Goal: Information Seeking & Learning: Learn about a topic

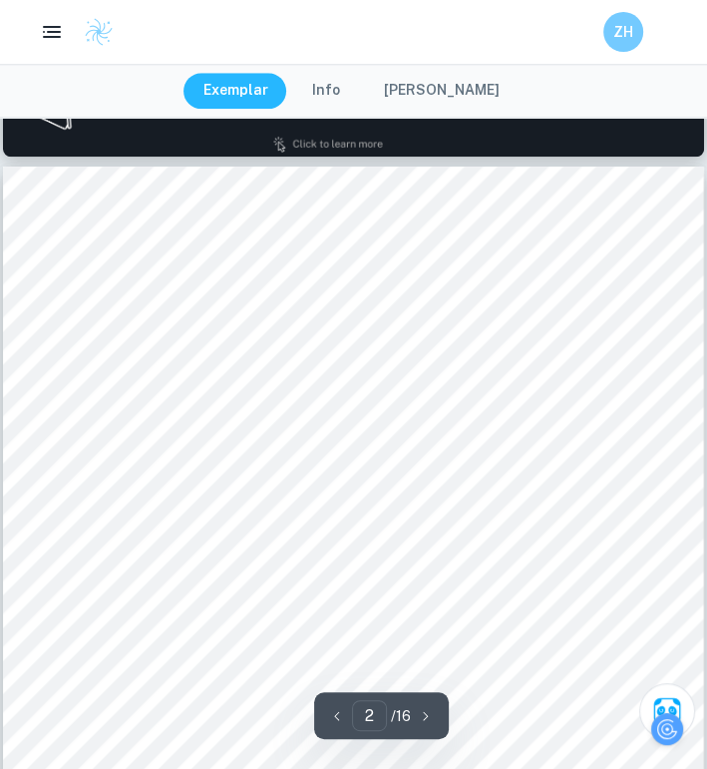
scroll to position [786, 14]
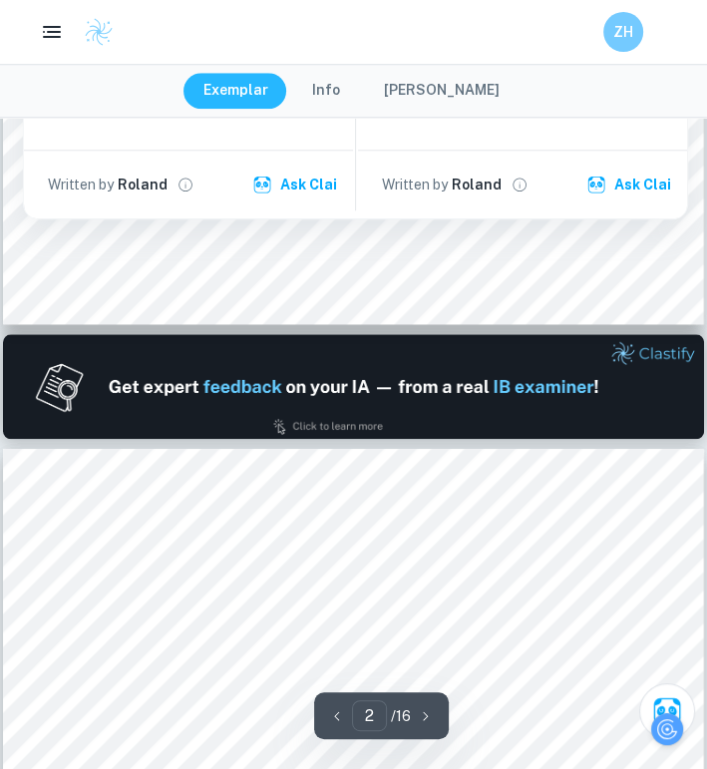
type input "1"
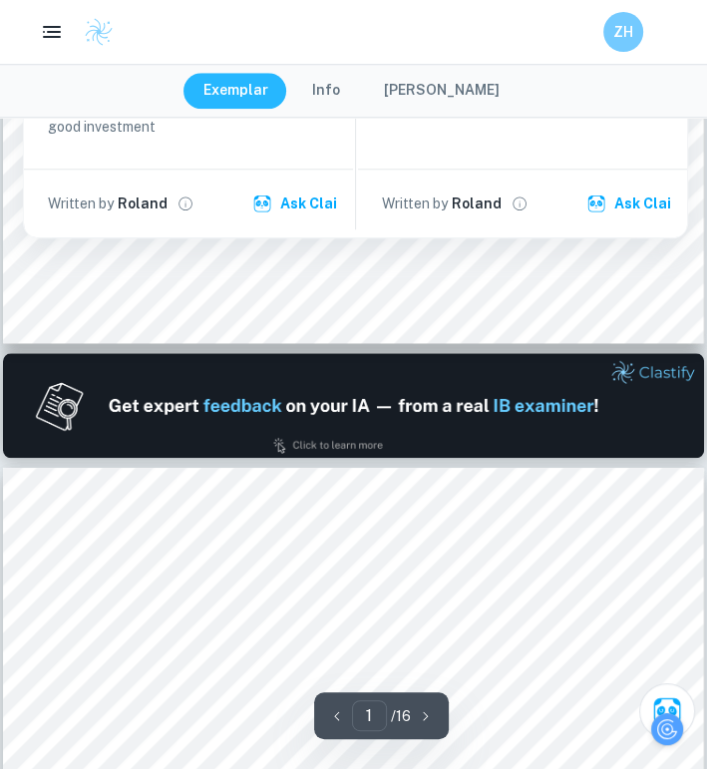
scroll to position [0, 14]
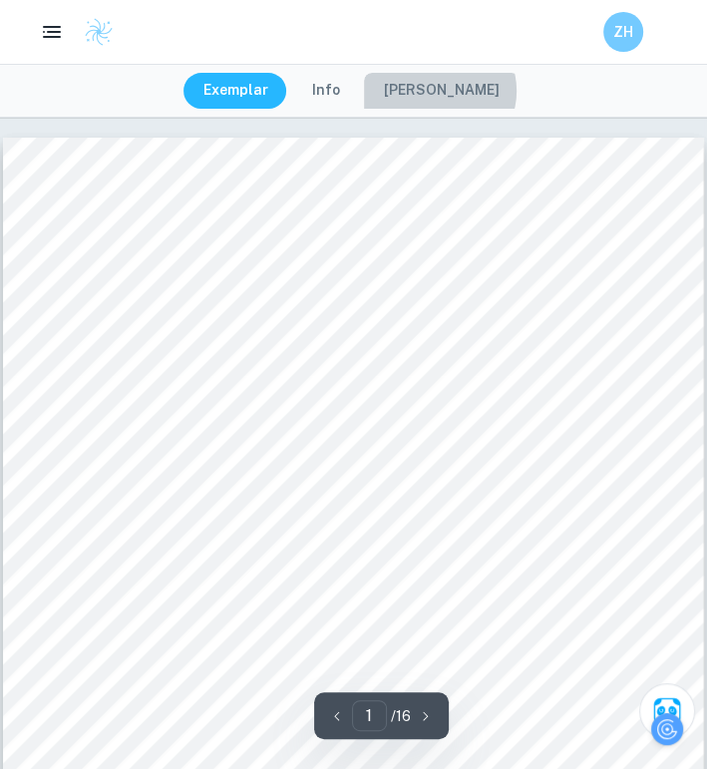
click at [435, 91] on button "[PERSON_NAME]" at bounding box center [442, 91] width 156 height 36
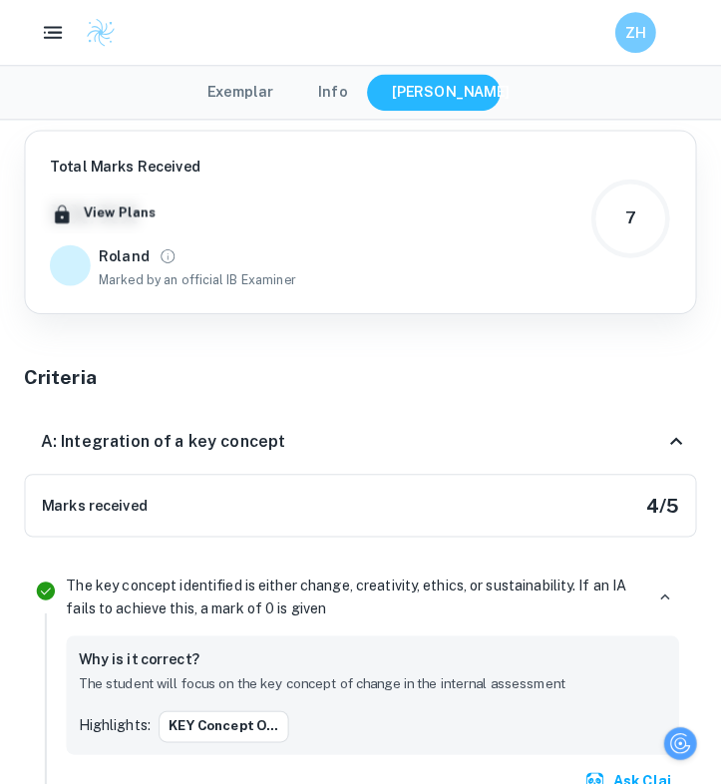
scroll to position [0, 0]
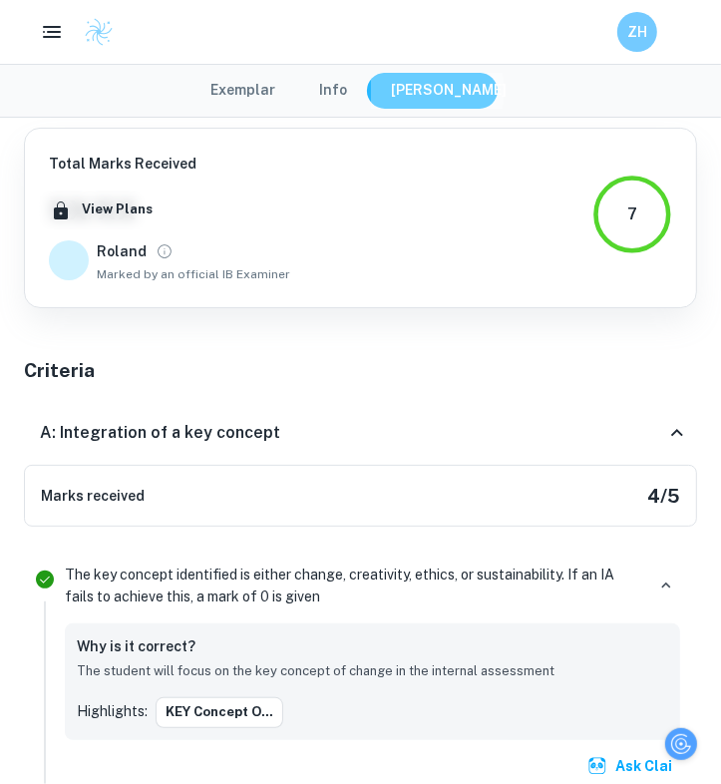
click at [435, 91] on button "[PERSON_NAME]" at bounding box center [449, 91] width 156 height 36
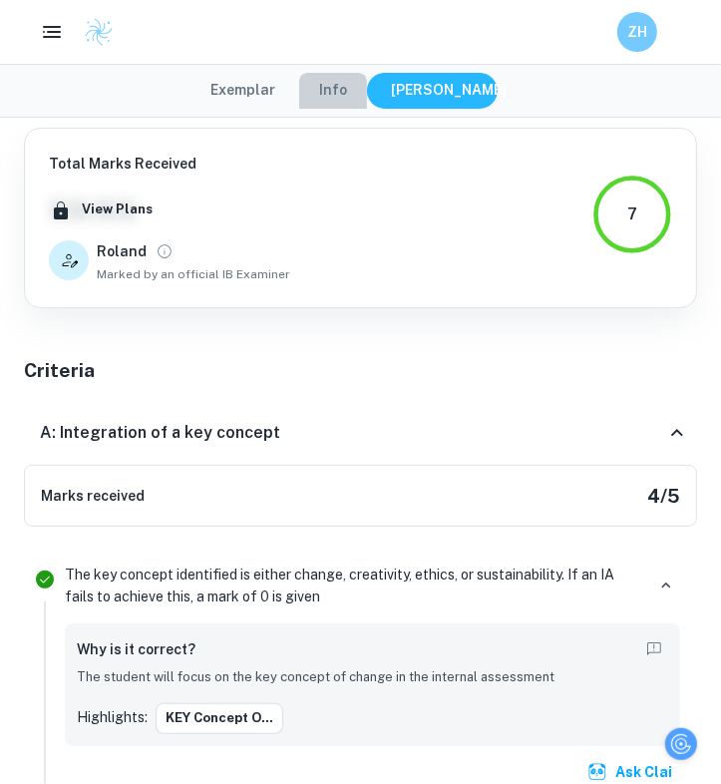
click at [341, 92] on button "Info" at bounding box center [333, 91] width 68 height 36
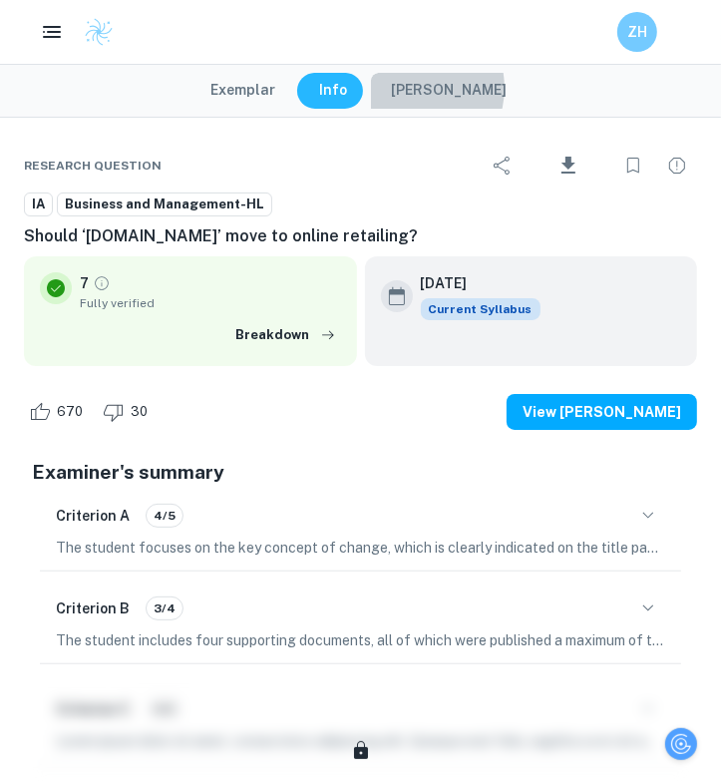
click at [417, 88] on button "[PERSON_NAME]" at bounding box center [449, 91] width 156 height 36
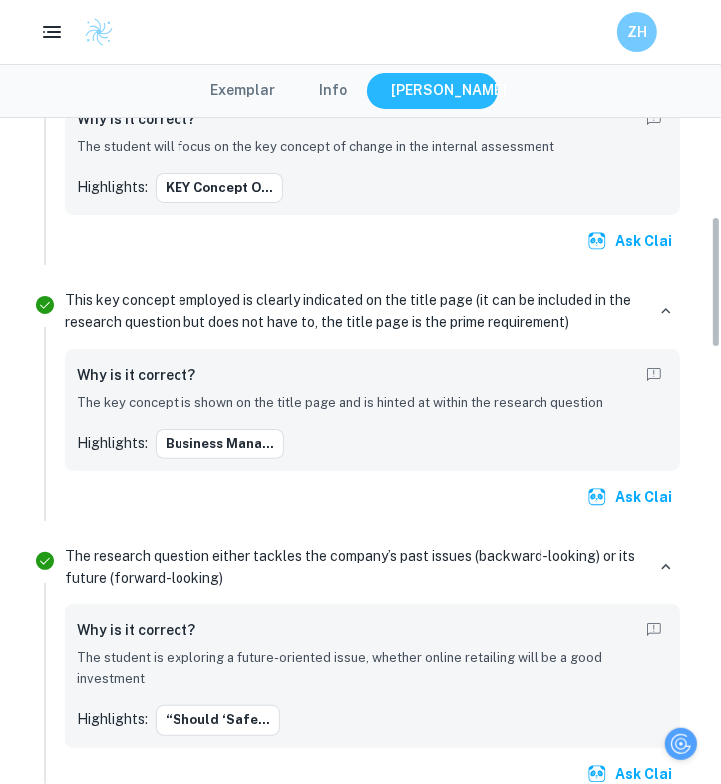
scroll to position [530, 0]
click at [659, 311] on icon "button" at bounding box center [666, 311] width 18 height 18
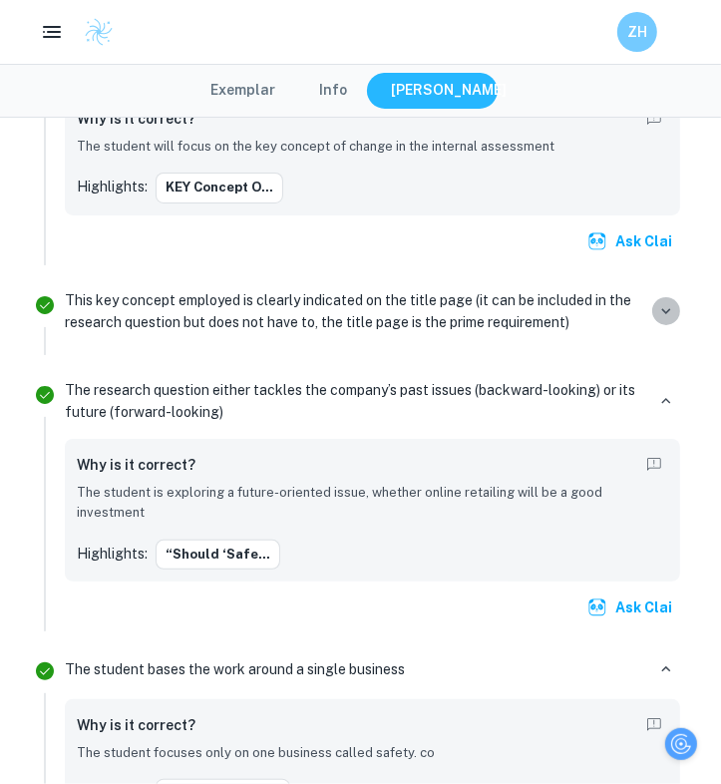
click at [659, 311] on icon "button" at bounding box center [666, 311] width 18 height 18
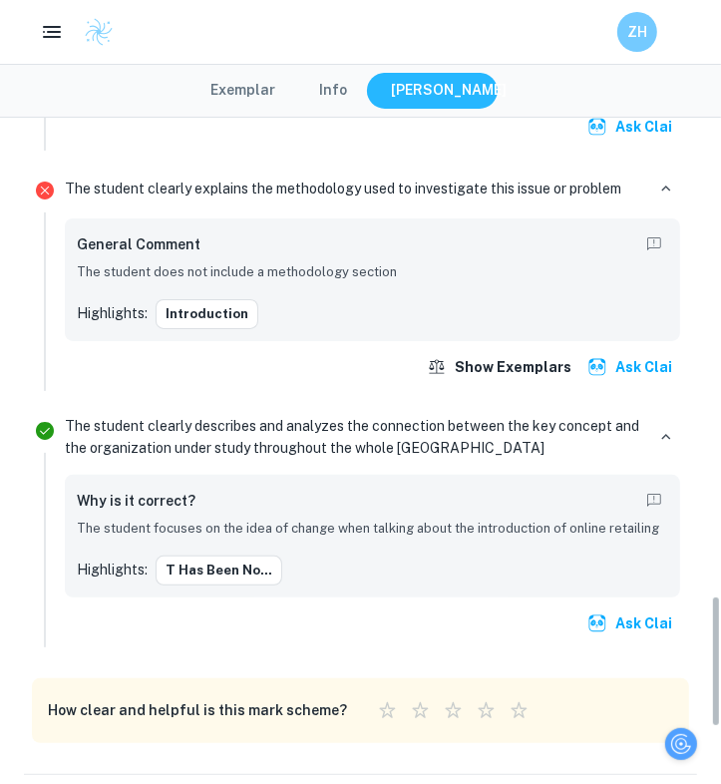
scroll to position [2721, 0]
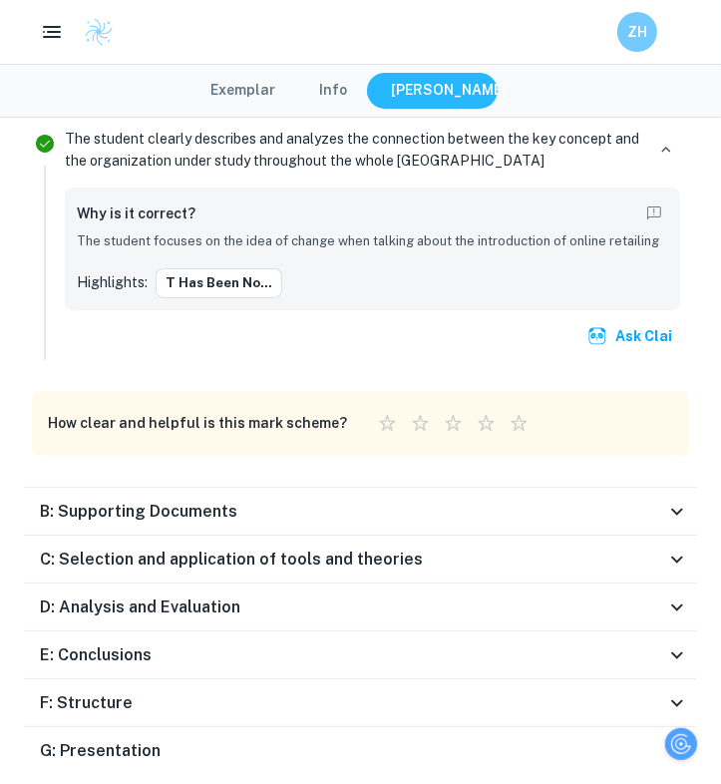
click at [640, 499] on div "B: Supporting Documents" at bounding box center [352, 511] width 625 height 24
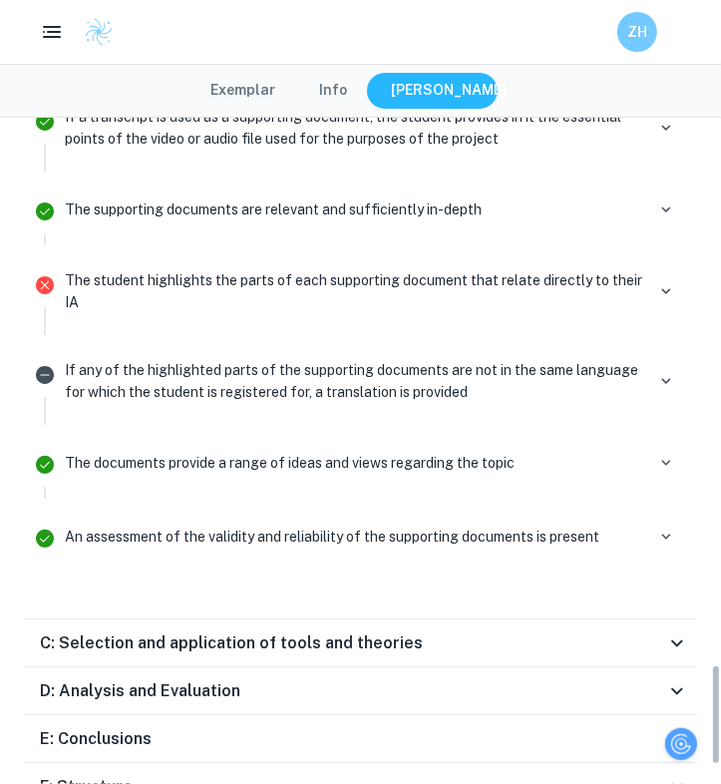
scroll to position [3752, 0]
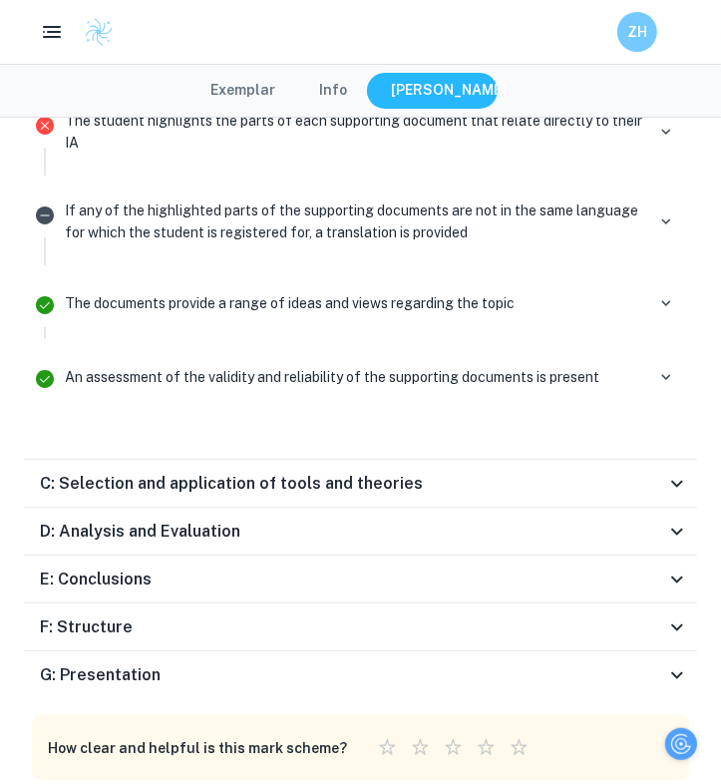
click at [642, 472] on div "C: Selection and application of tools and theories" at bounding box center [352, 484] width 625 height 24
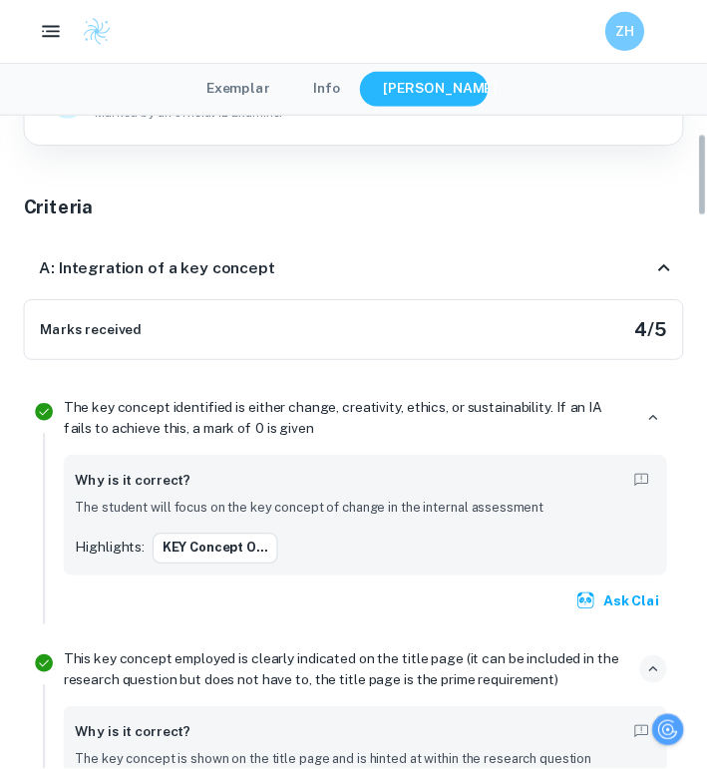
scroll to position [0, 0]
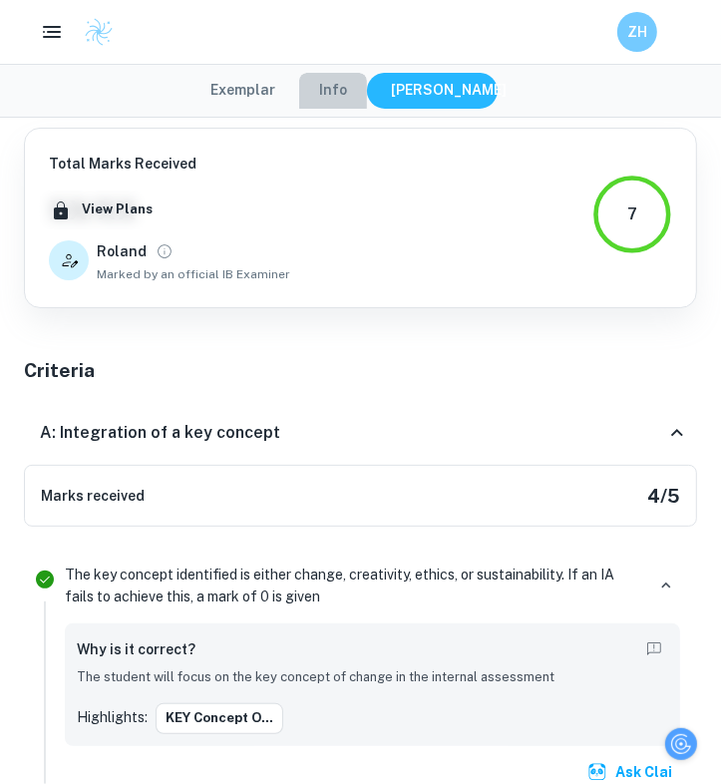
click at [320, 89] on button "Info" at bounding box center [333, 91] width 68 height 36
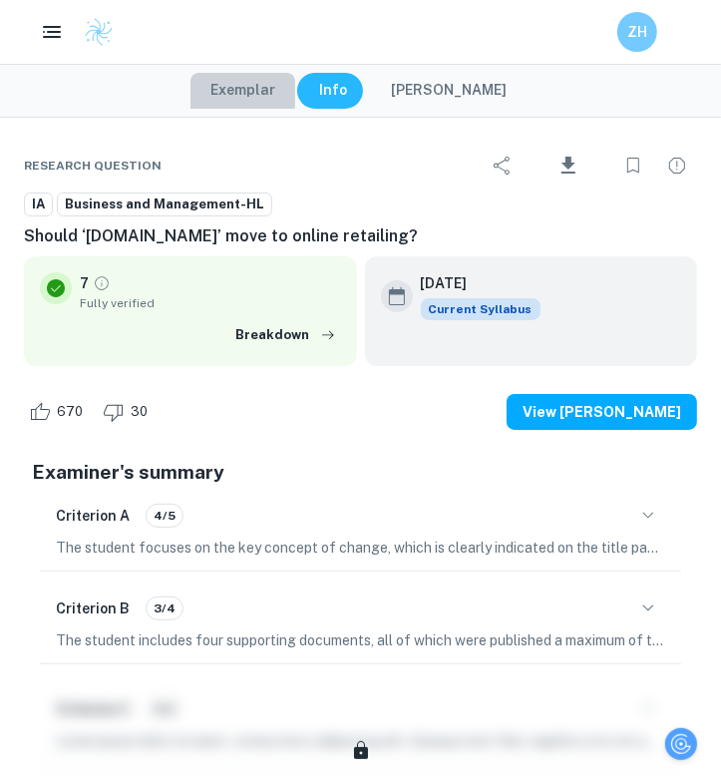
click at [247, 98] on button "Exemplar" at bounding box center [242, 91] width 105 height 36
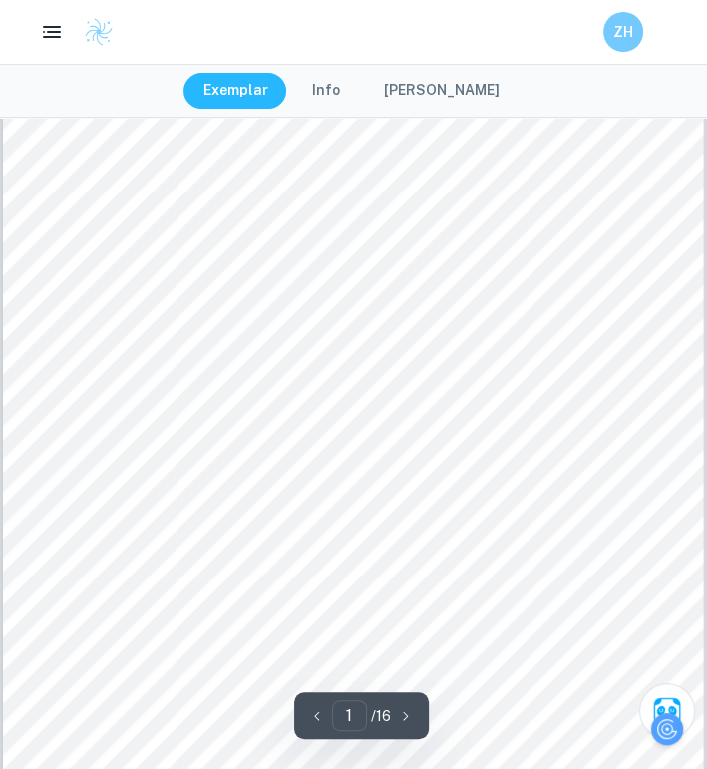
scroll to position [0, 3]
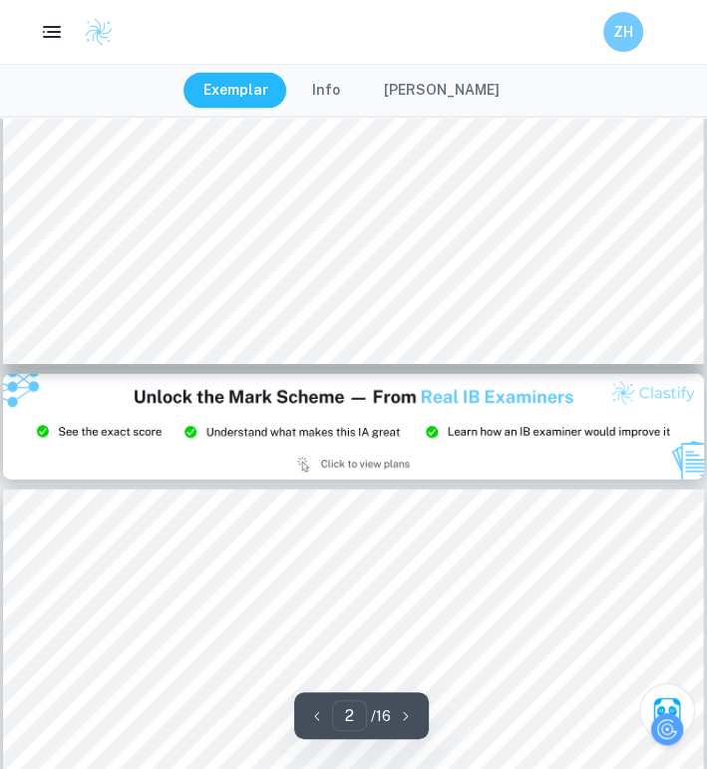
type input "3"
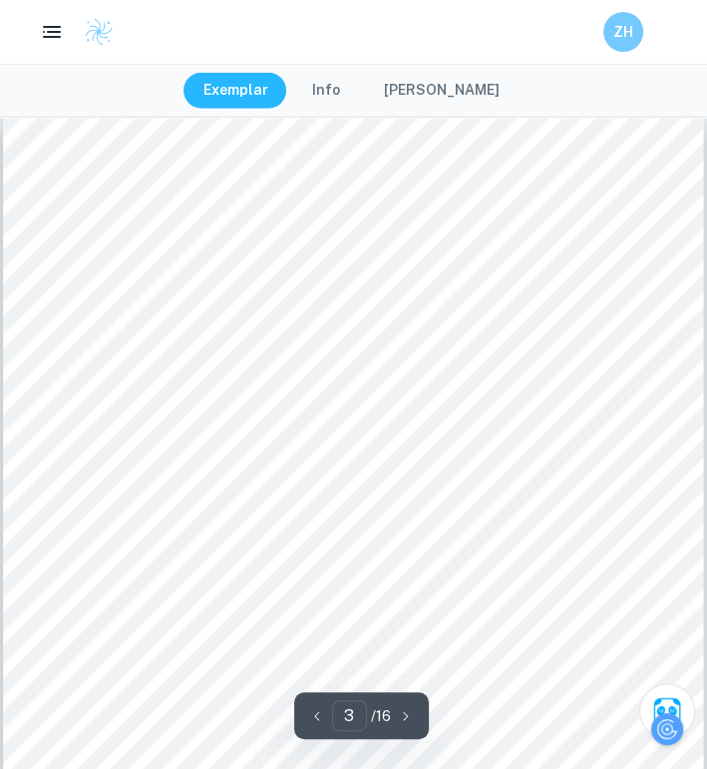
scroll to position [2249, 3]
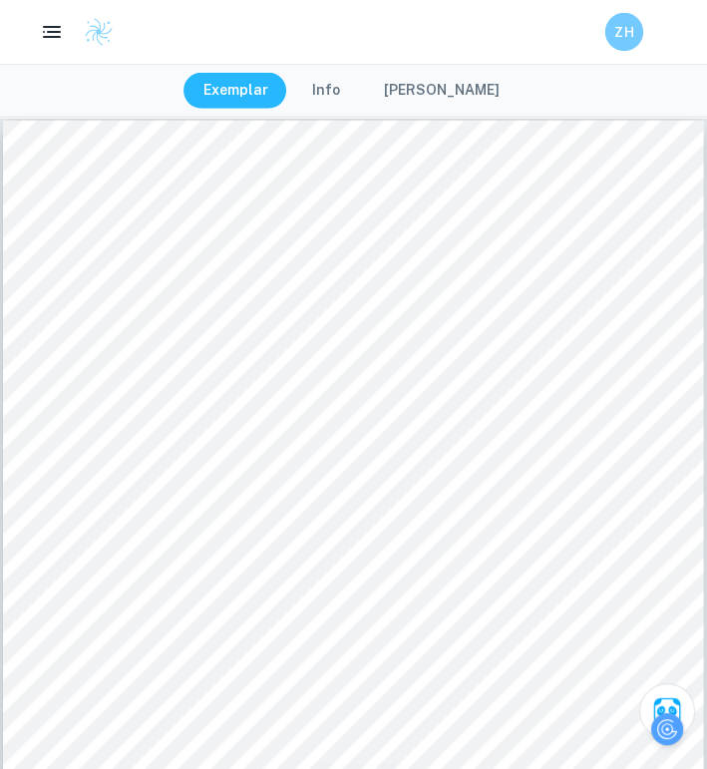
click at [605, 41] on div "ZH" at bounding box center [643, 32] width 77 height 38
click at [604, 41] on div "ZH" at bounding box center [643, 32] width 80 height 40
click at [605, 41] on div "ZH" at bounding box center [643, 32] width 77 height 38
click at [621, 35] on h6 "ZH" at bounding box center [624, 31] width 22 height 21
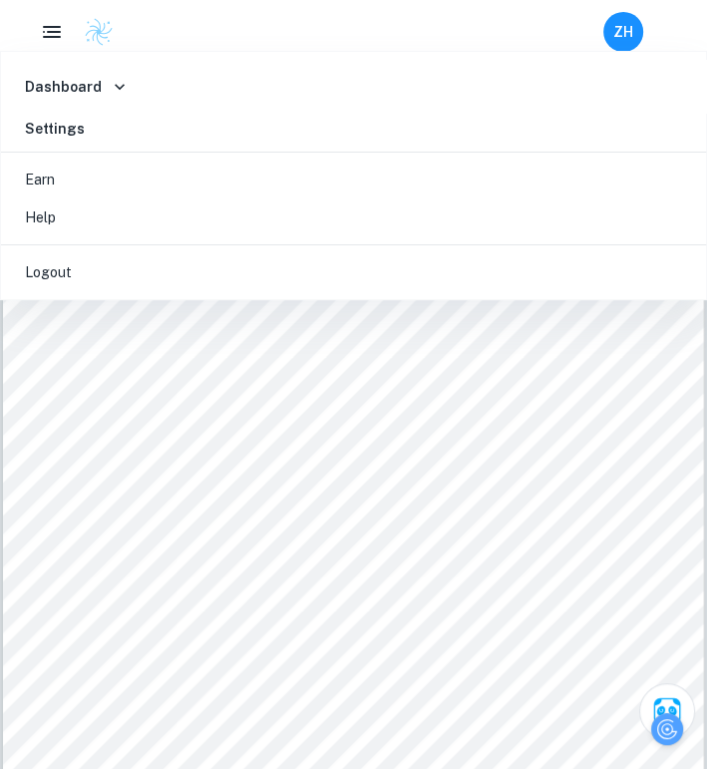
drag, startPoint x: 309, startPoint y: 396, endPoint x: 308, endPoint y: 188, distance: 207.4
click at [310, 395] on div at bounding box center [353, 384] width 707 height 769
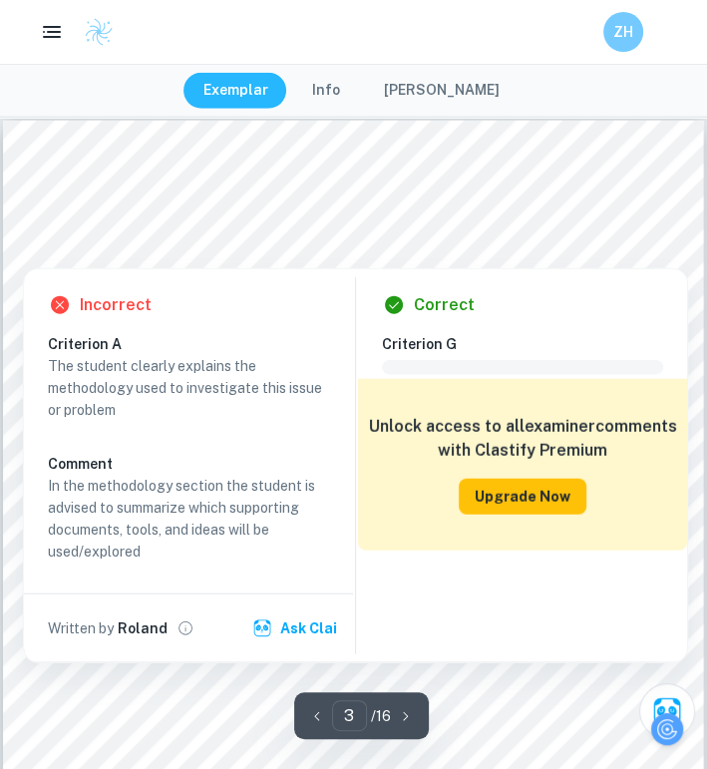
click at [495, 485] on button "Upgrade Now" at bounding box center [523, 497] width 128 height 36
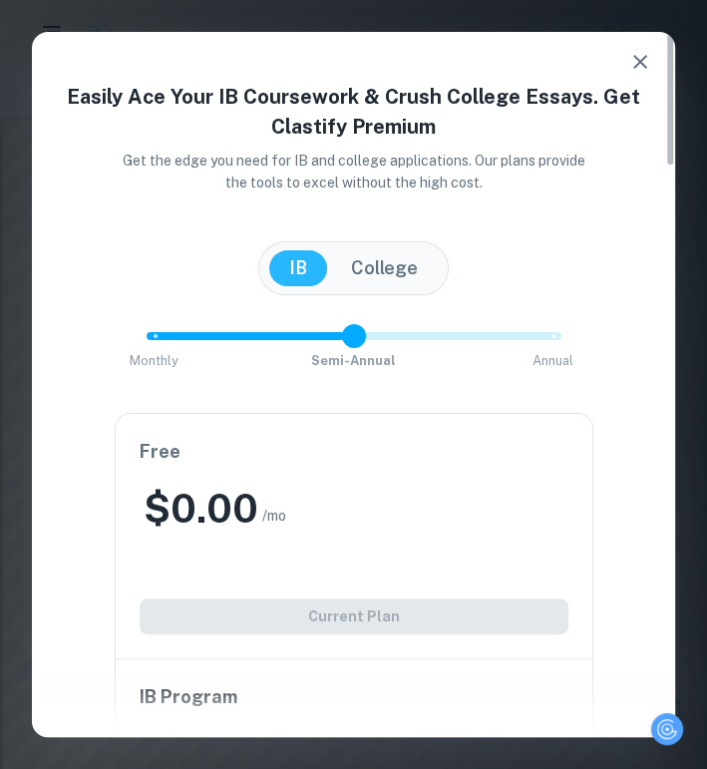
drag, startPoint x: 558, startPoint y: 343, endPoint x: 360, endPoint y: 338, distance: 198.4
click at [360, 338] on span at bounding box center [354, 336] width 24 height 24
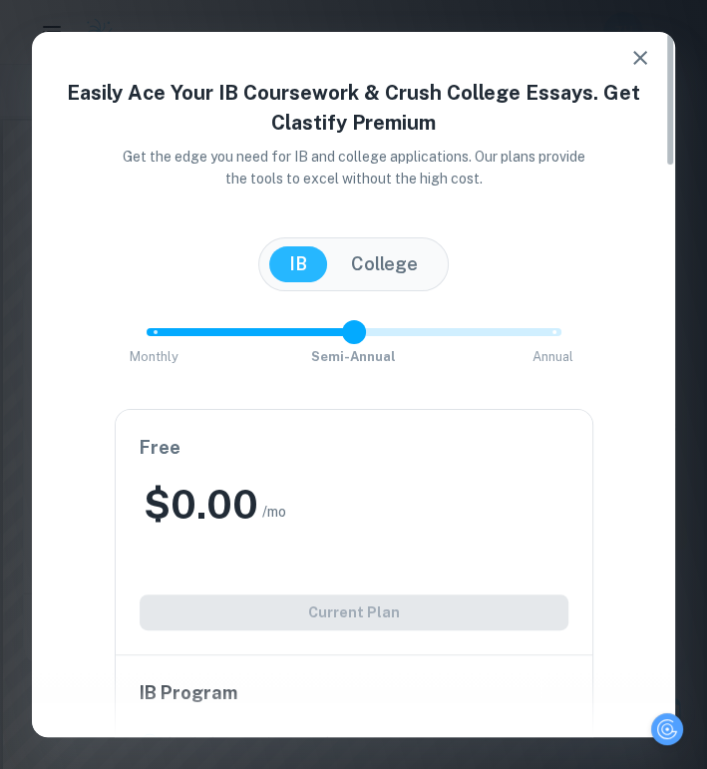
scroll to position [0, 0]
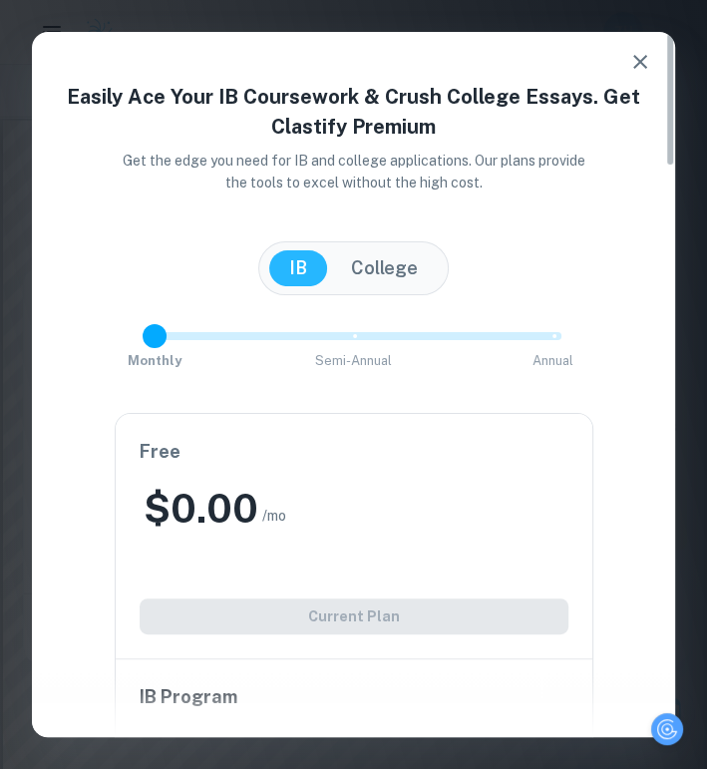
drag, startPoint x: 338, startPoint y: 340, endPoint x: 325, endPoint y: 550, distance: 210.7
type input "0"
drag, startPoint x: 353, startPoint y: 337, endPoint x: 143, endPoint y: 322, distance: 210.9
click at [143, 324] on span at bounding box center [155, 336] width 24 height 24
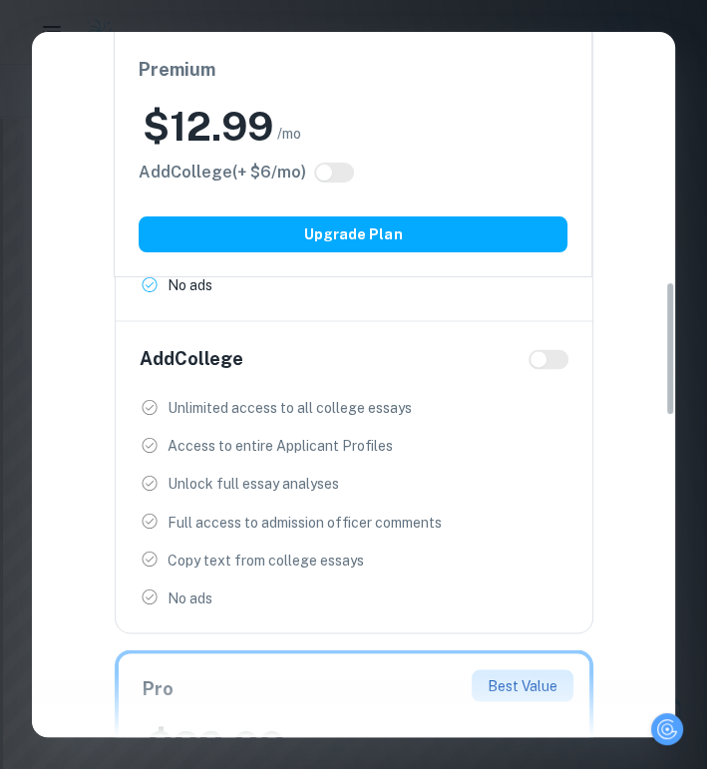
scroll to position [997, 0]
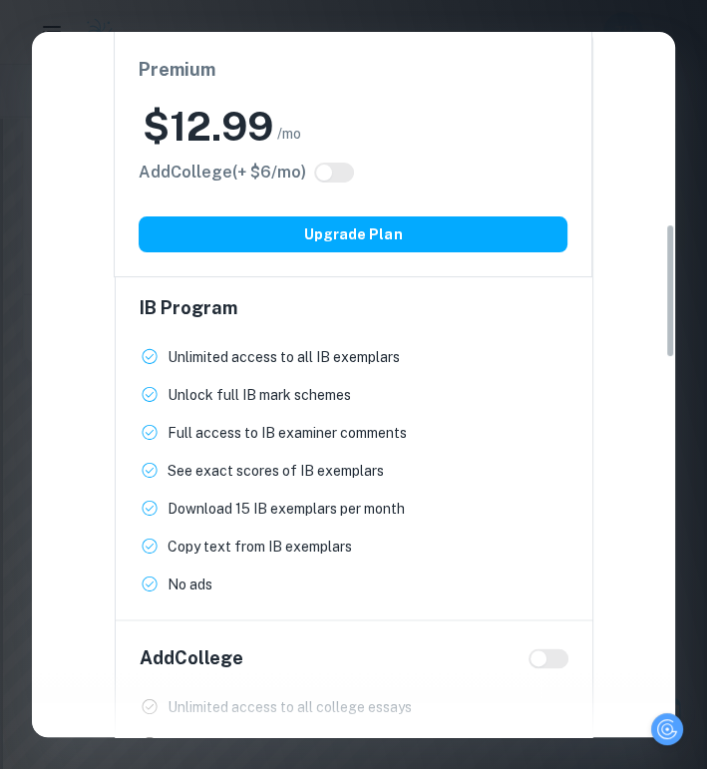
drag, startPoint x: 201, startPoint y: 235, endPoint x: 193, endPoint y: 243, distance: 11.3
click at [197, 239] on button "Upgrade Plan" at bounding box center [353, 234] width 429 height 36
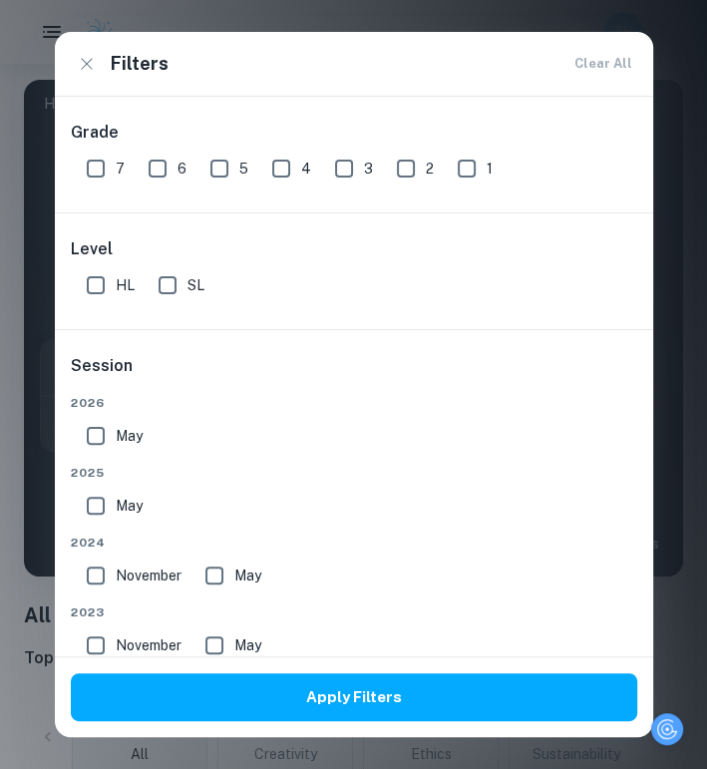
click at [86, 294] on input "HL" at bounding box center [96, 285] width 40 height 40
checkbox input "true"
click at [94, 159] on input "7" at bounding box center [96, 169] width 40 height 40
checkbox input "true"
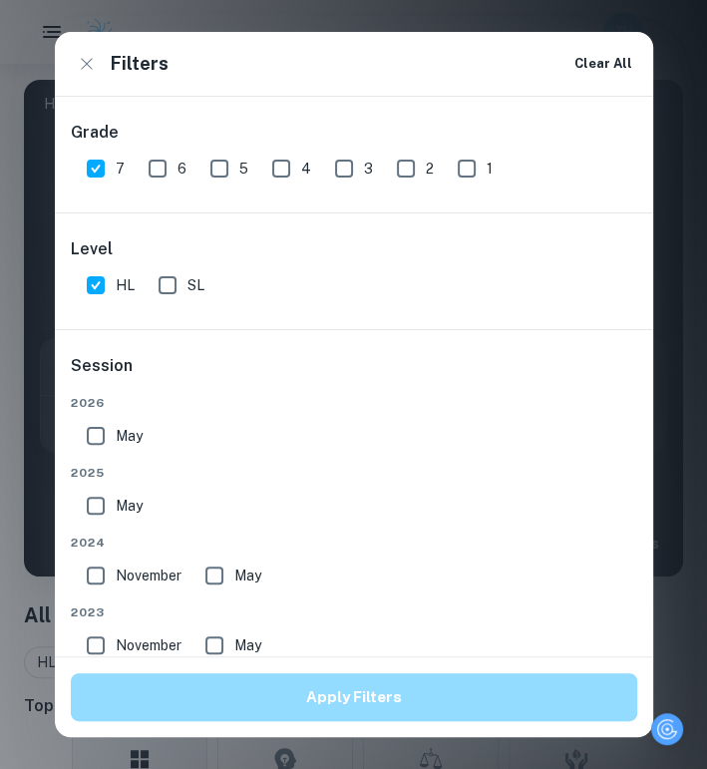
click at [197, 697] on button "Apply Filters" at bounding box center [354, 697] width 566 height 48
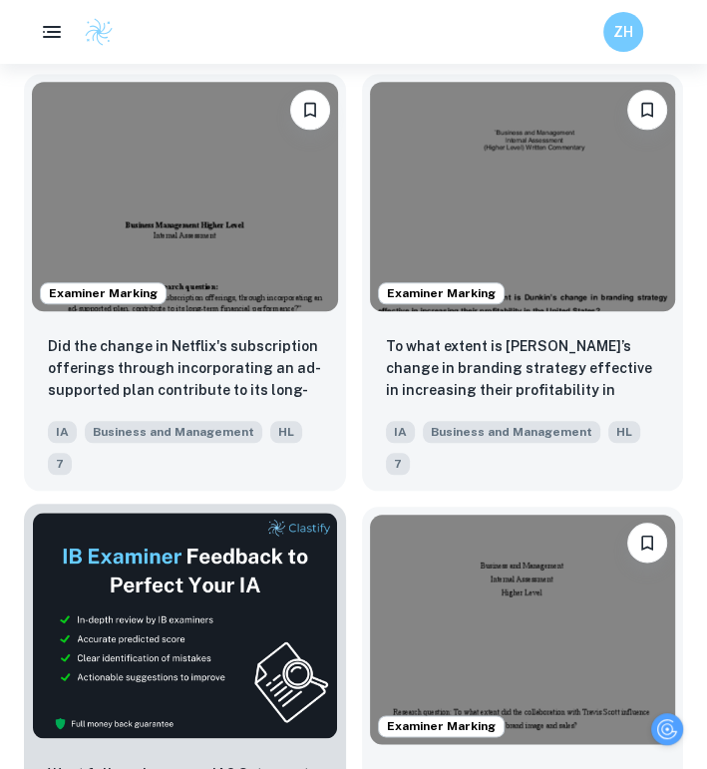
scroll to position [997, 0]
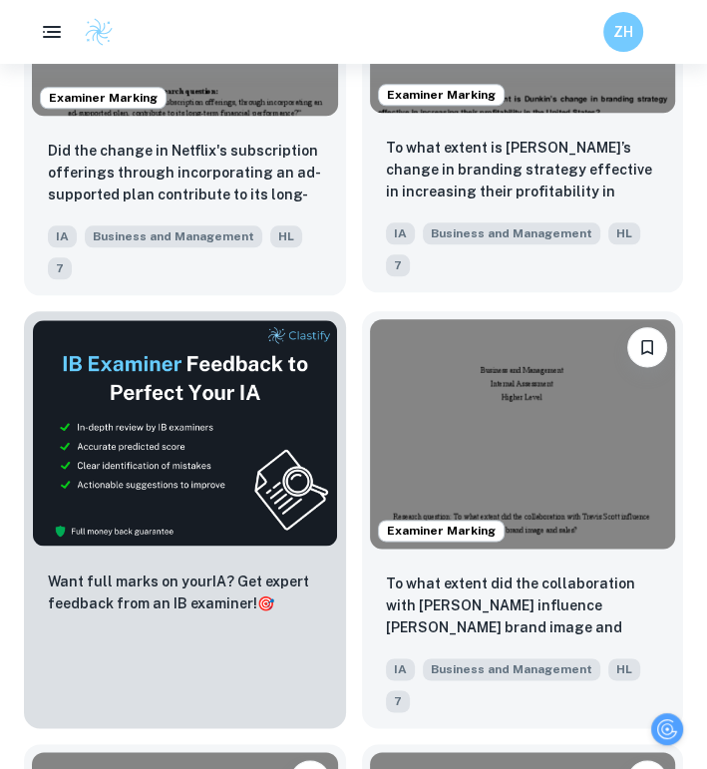
click at [577, 255] on div "IA Business and Management HL 7" at bounding box center [515, 244] width 274 height 64
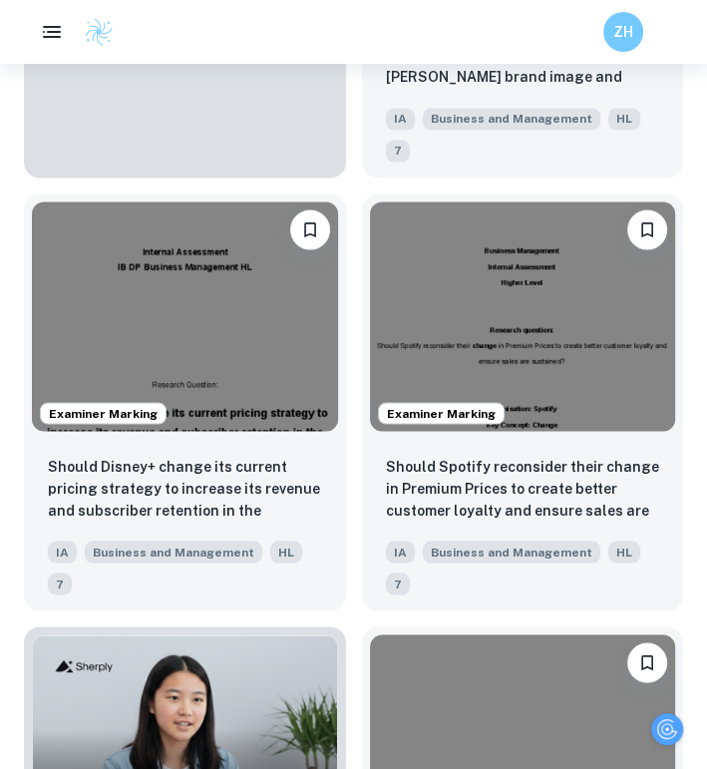
scroll to position [1495, 0]
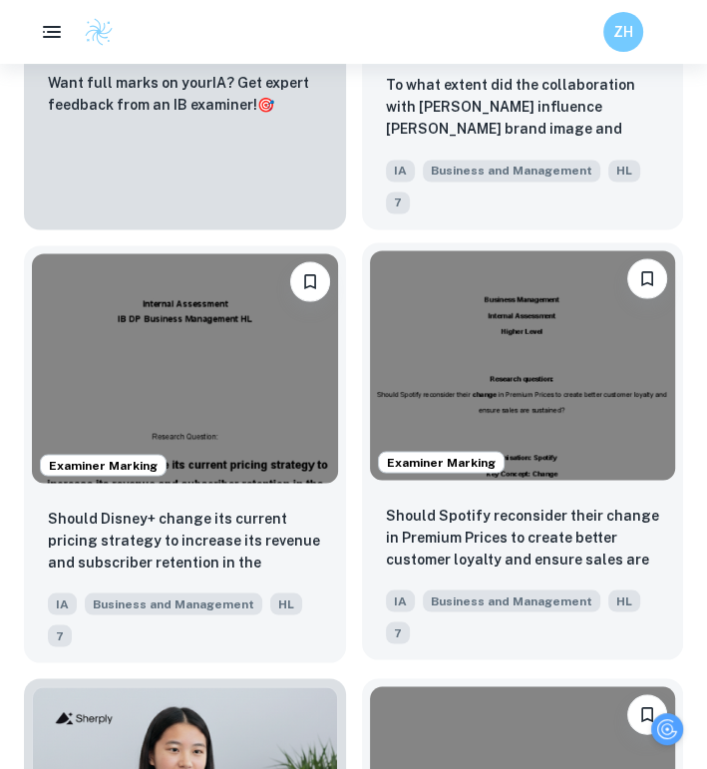
click at [552, 484] on div "Examiner Marking" at bounding box center [523, 364] width 322 height 245
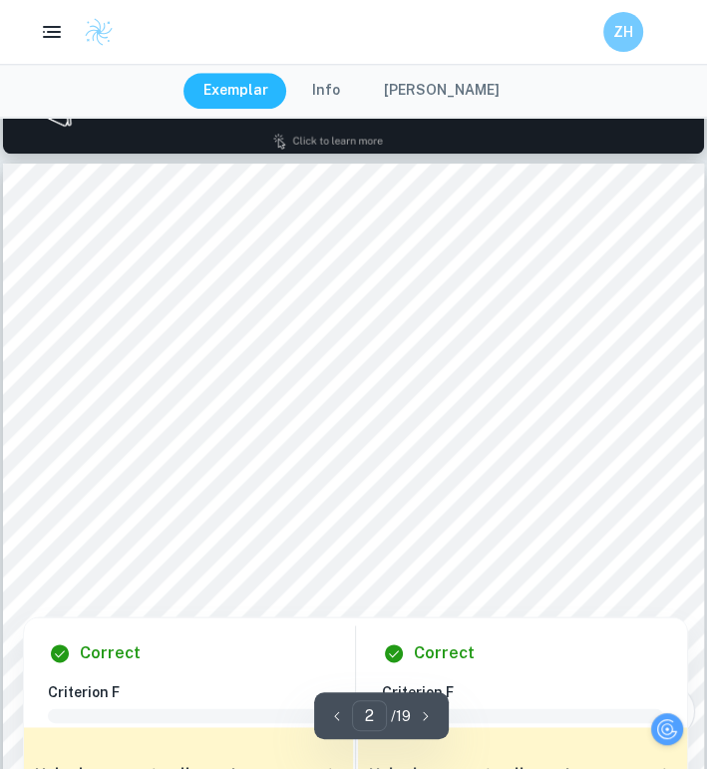
scroll to position [997, 0]
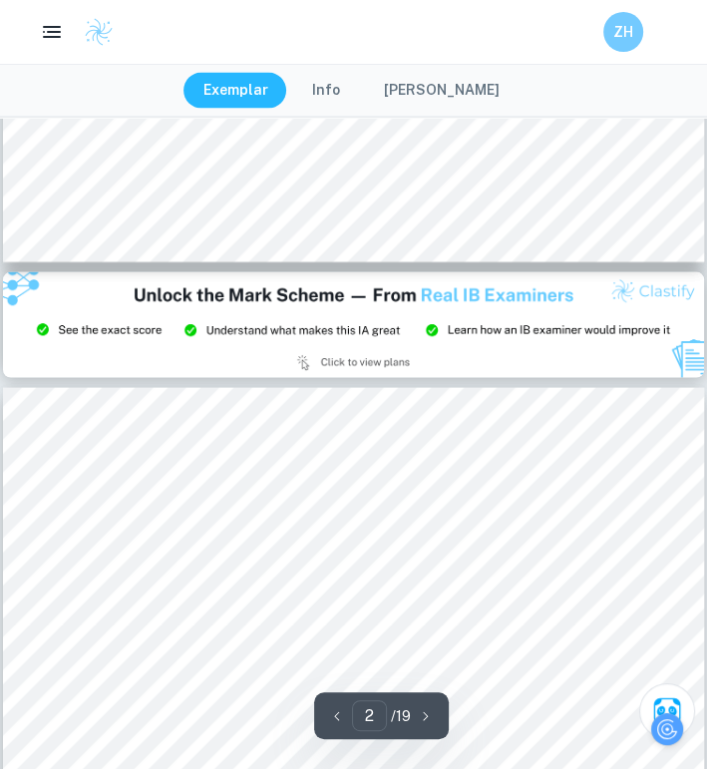
type input "3"
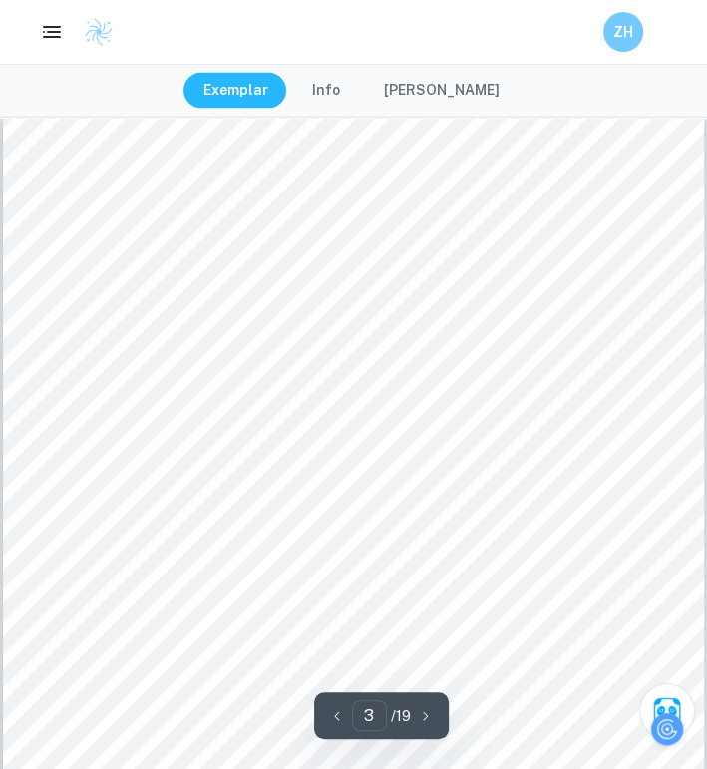
scroll to position [2093, 0]
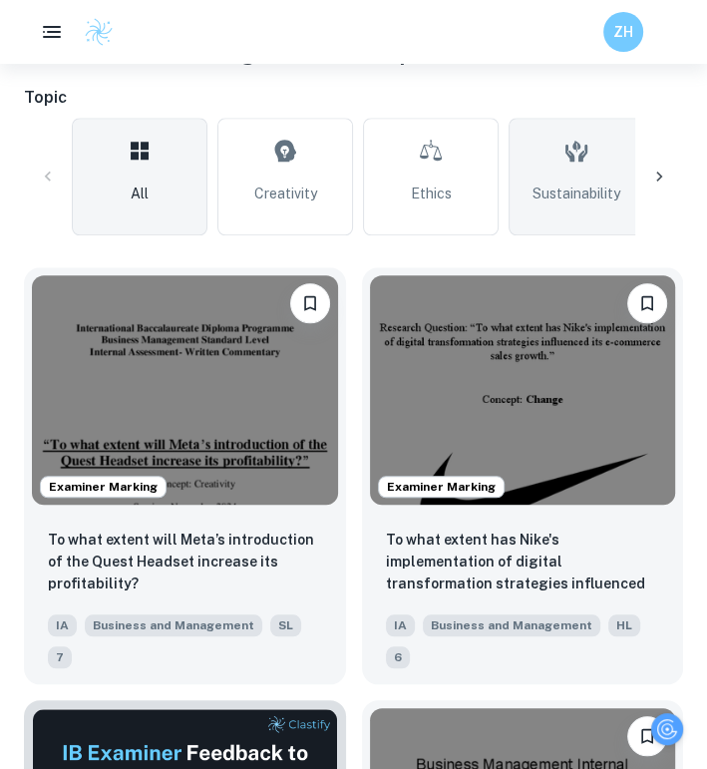
scroll to position [277, 0]
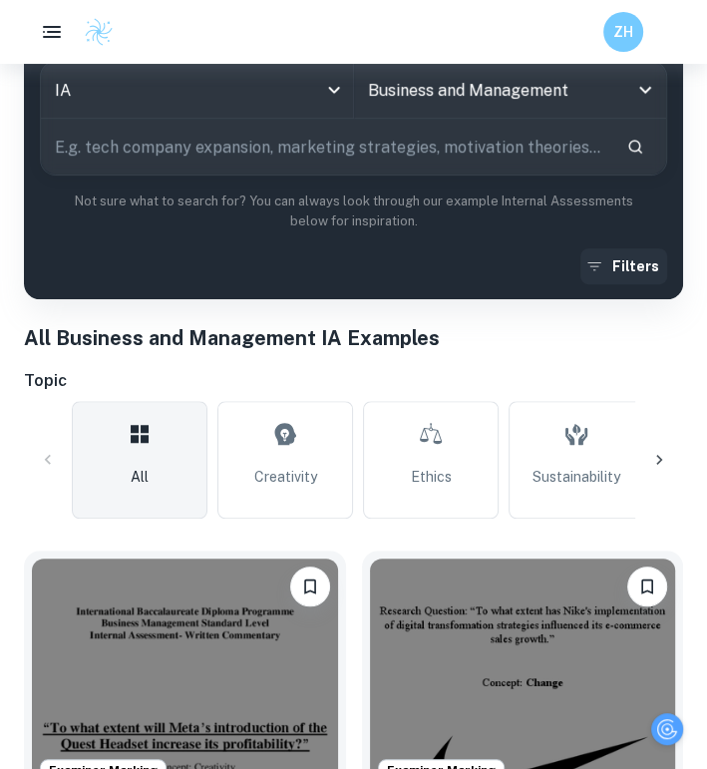
click at [609, 267] on button "Filters" at bounding box center [623, 266] width 87 height 36
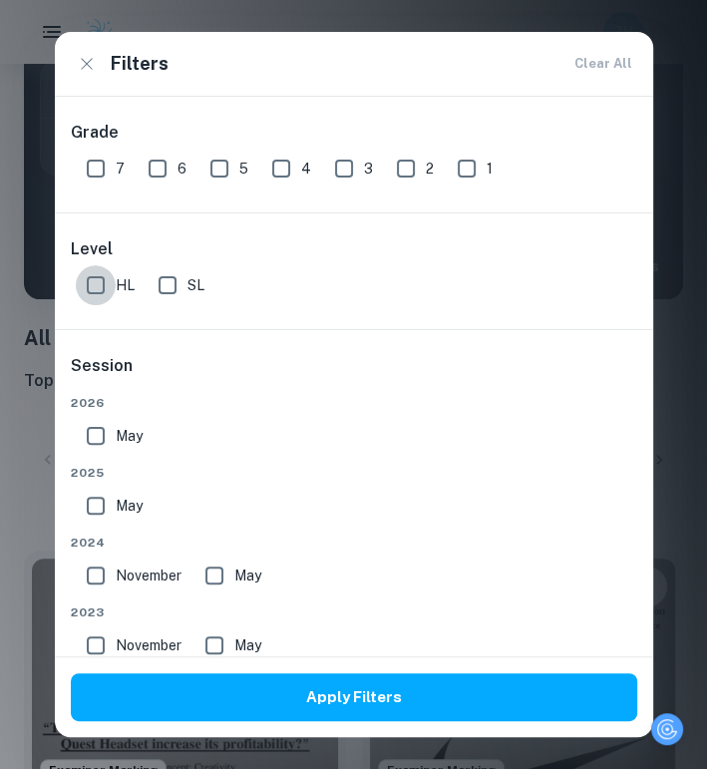
click at [92, 287] on input "HL" at bounding box center [96, 285] width 40 height 40
checkbox input "true"
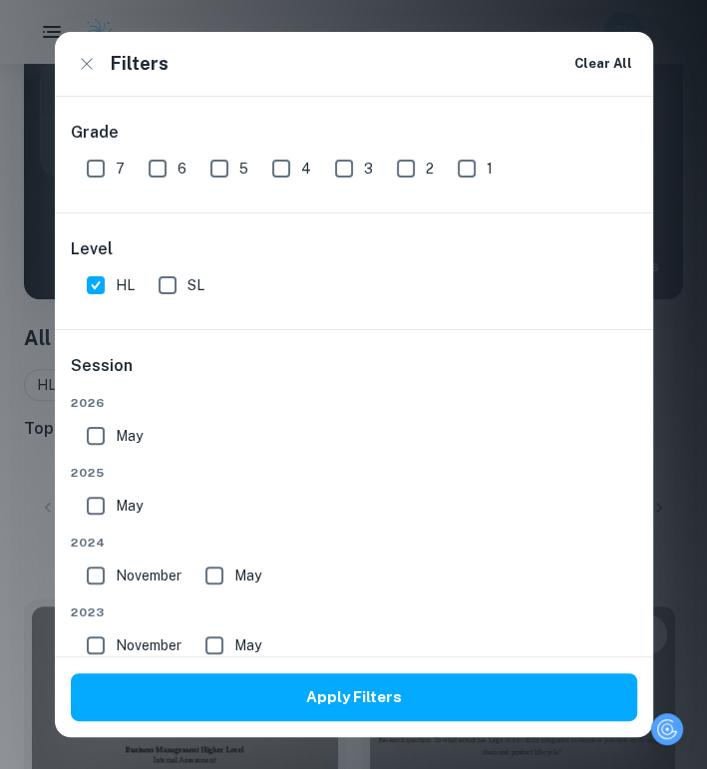
drag, startPoint x: 92, startPoint y: 150, endPoint x: 95, endPoint y: 180, distance: 31.0
click at [95, 180] on input "7" at bounding box center [96, 169] width 40 height 40
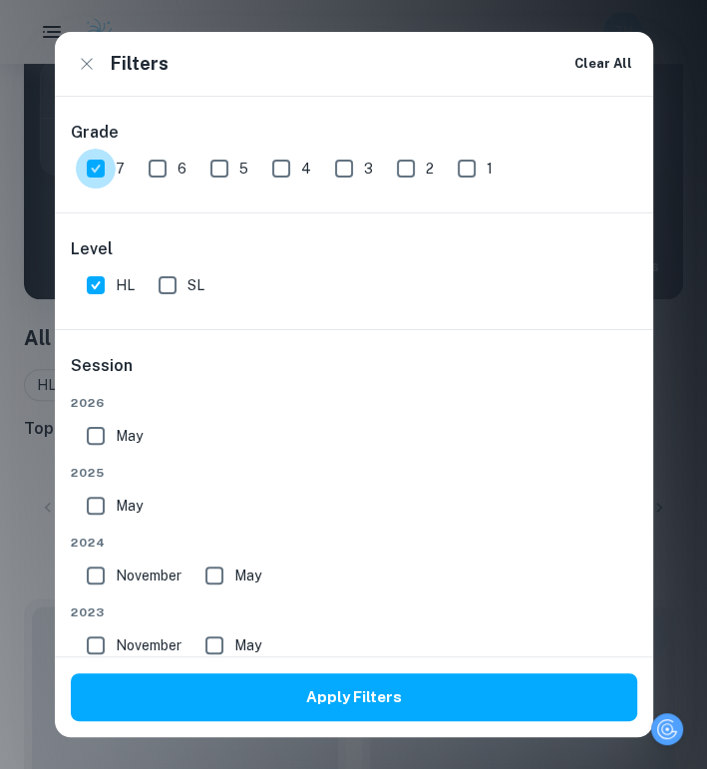
click at [95, 180] on input "7" at bounding box center [96, 169] width 40 height 40
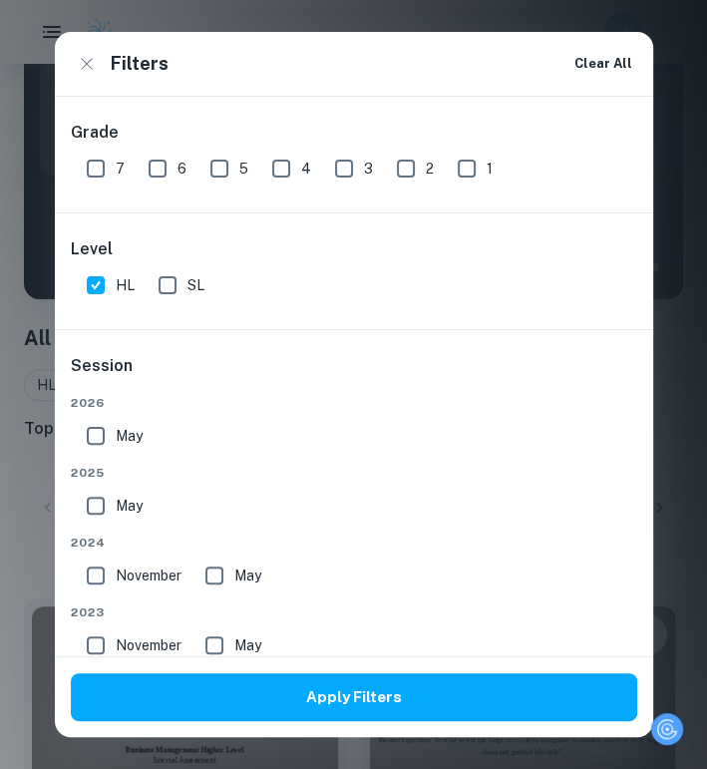
click at [89, 169] on input "7" at bounding box center [96, 169] width 40 height 40
checkbox input "true"
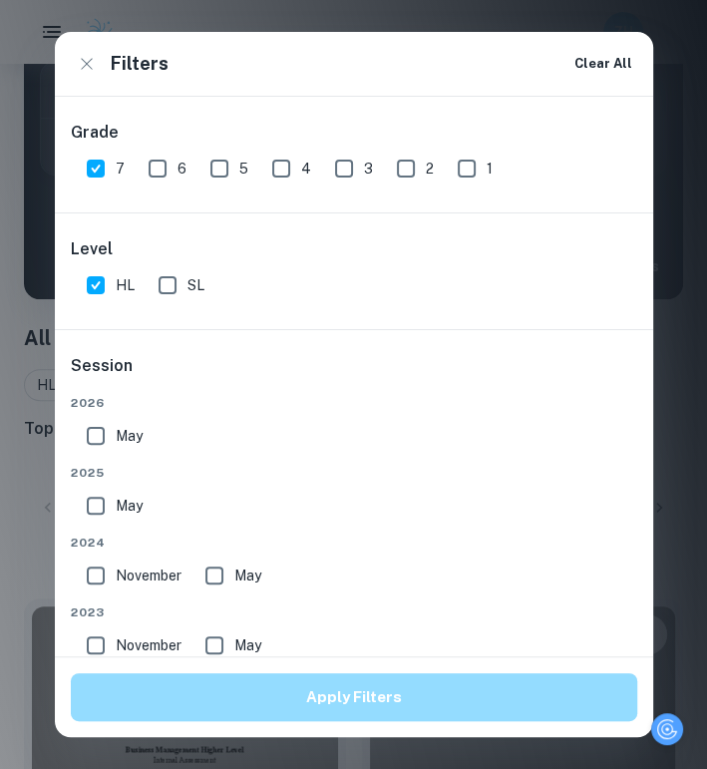
click at [266, 714] on button "Apply Filters" at bounding box center [354, 697] width 566 height 48
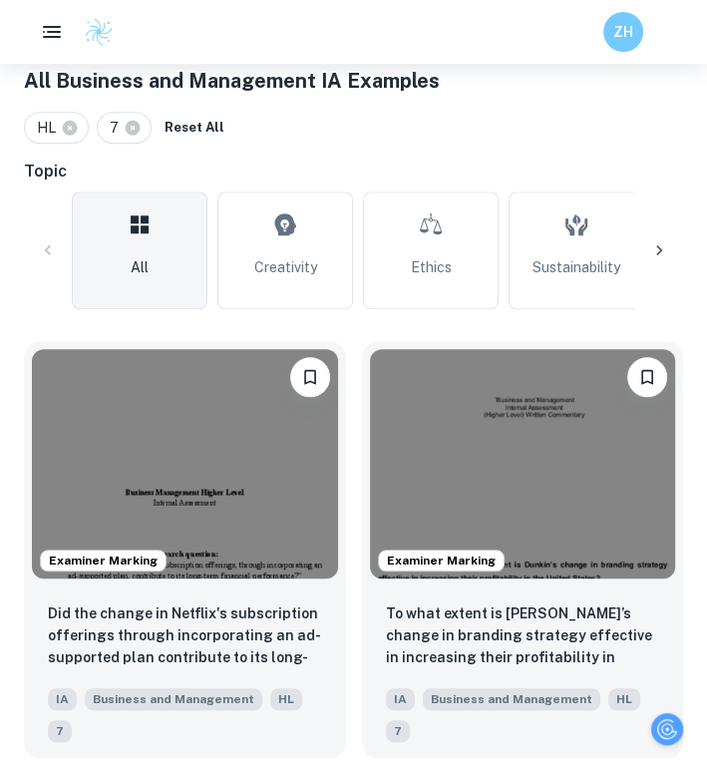
scroll to position [536, 14]
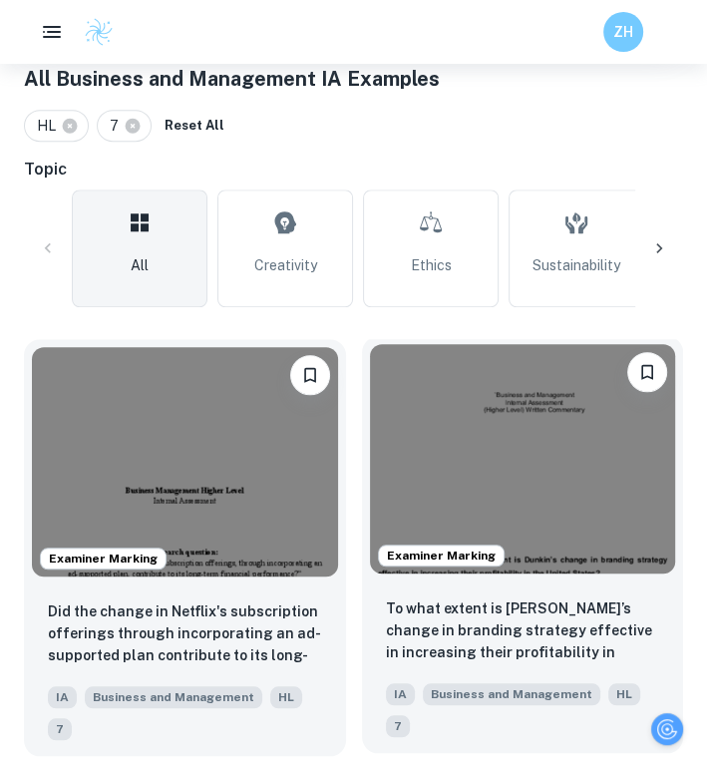
click at [398, 443] on img at bounding box center [523, 458] width 306 height 229
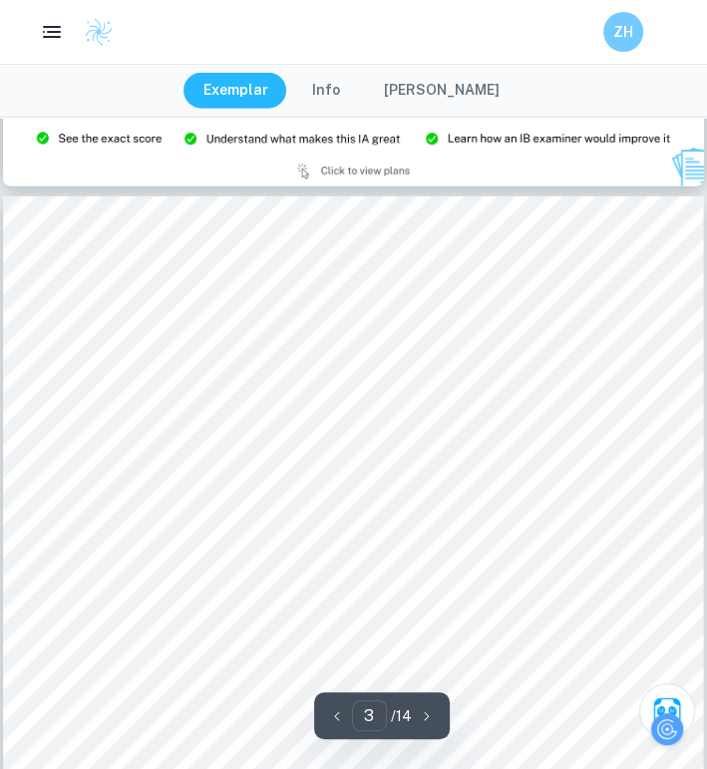
scroll to position [2177, 0]
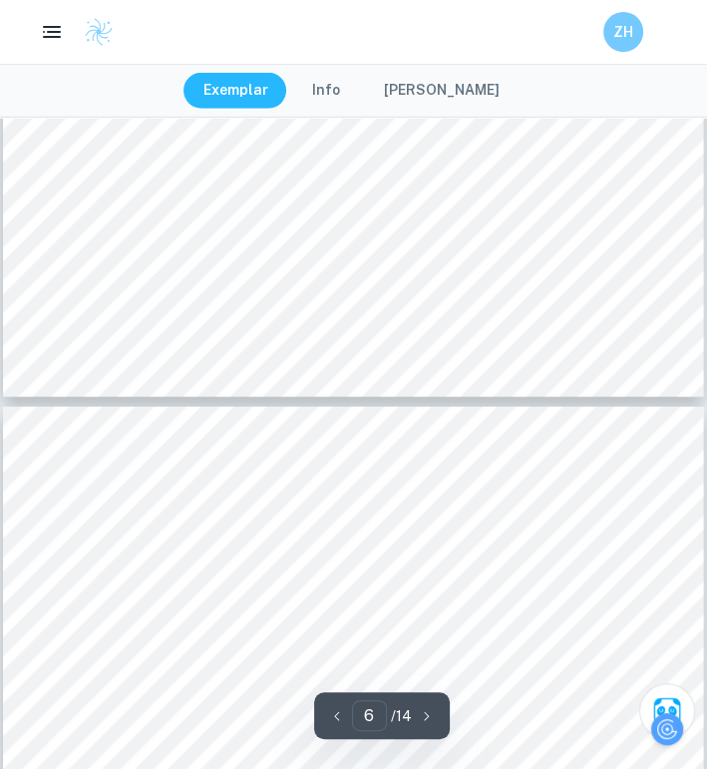
type input "7"
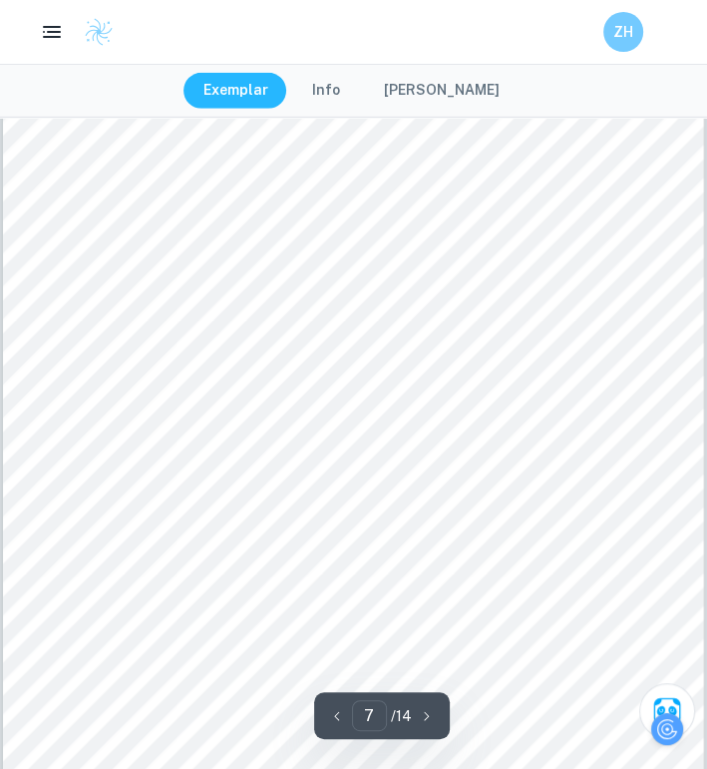
scroll to position [6335, 0]
click at [429, 106] on button "[PERSON_NAME]" at bounding box center [442, 91] width 156 height 36
click at [0, 0] on aside "Research question Download IA Business and Management-HL To what extent is Dunk…" at bounding box center [0, 0] width 0 height 0
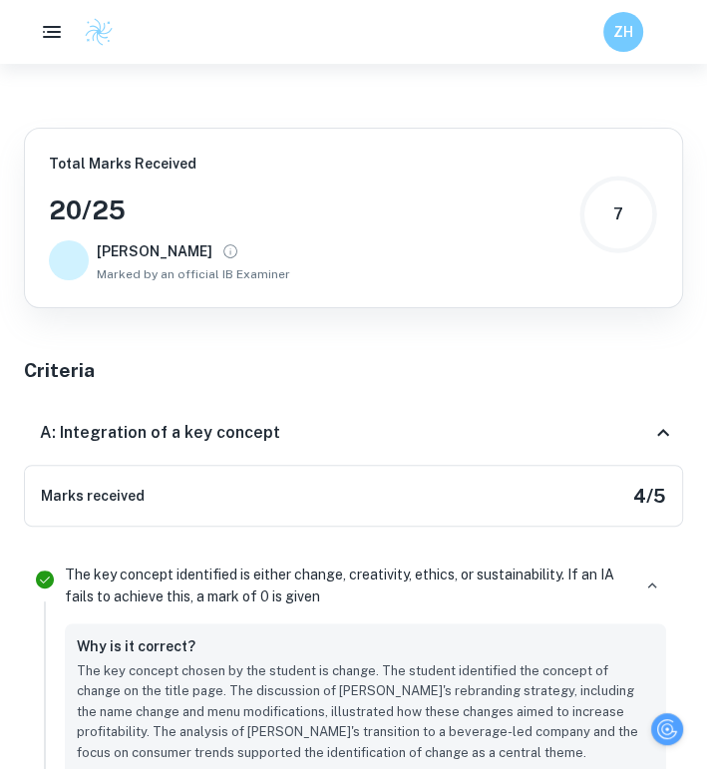
scroll to position [2887, 0]
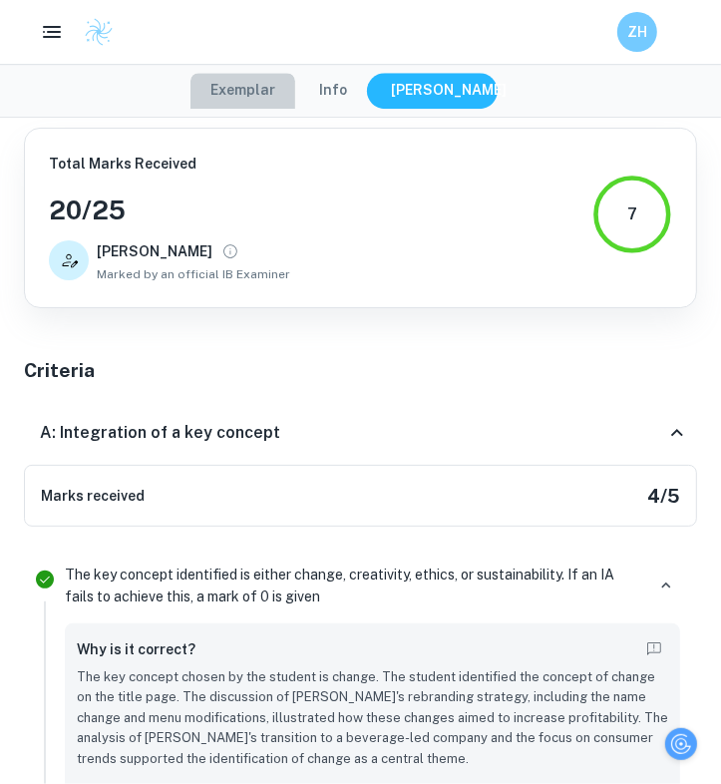
click at [280, 96] on button "Exemplar" at bounding box center [242, 91] width 105 height 36
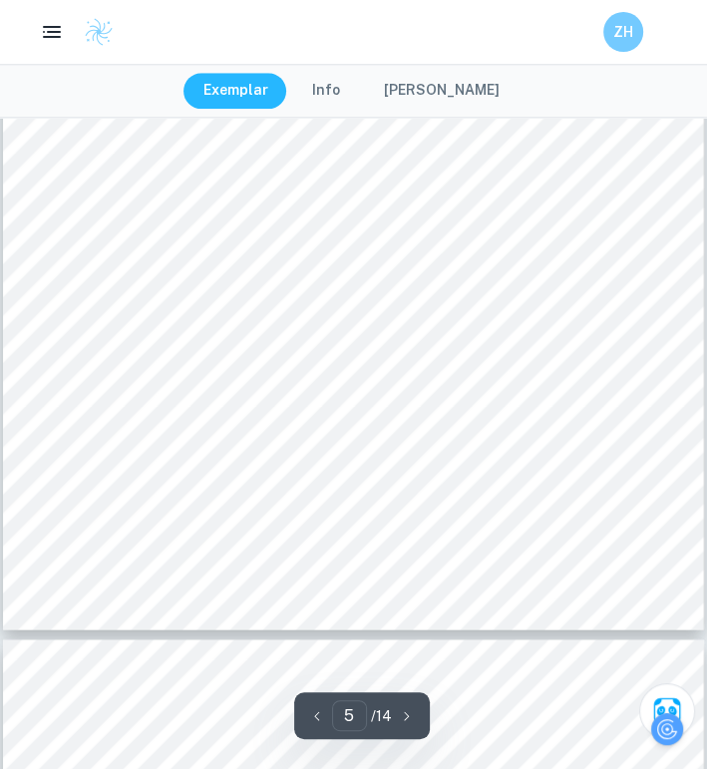
scroll to position [4482, 0]
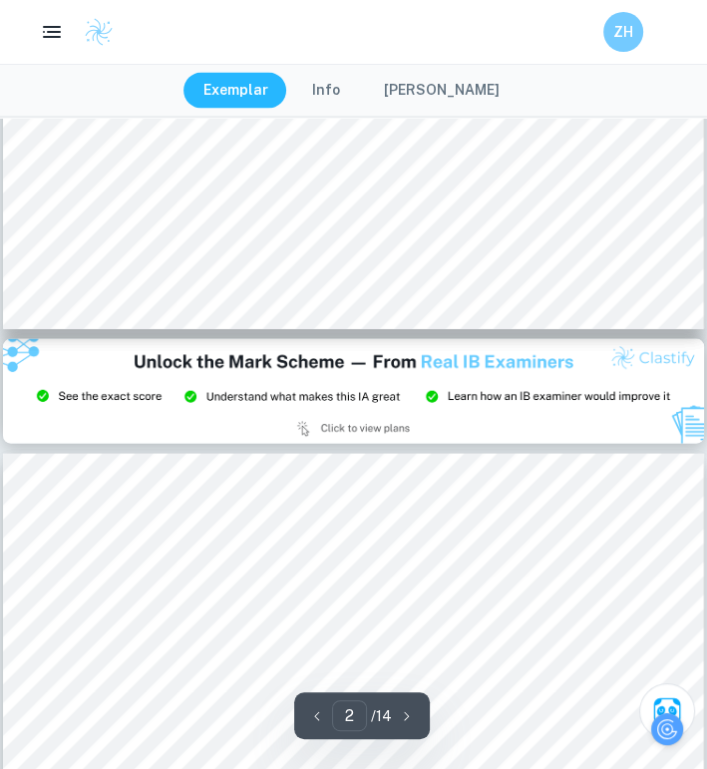
type input "3"
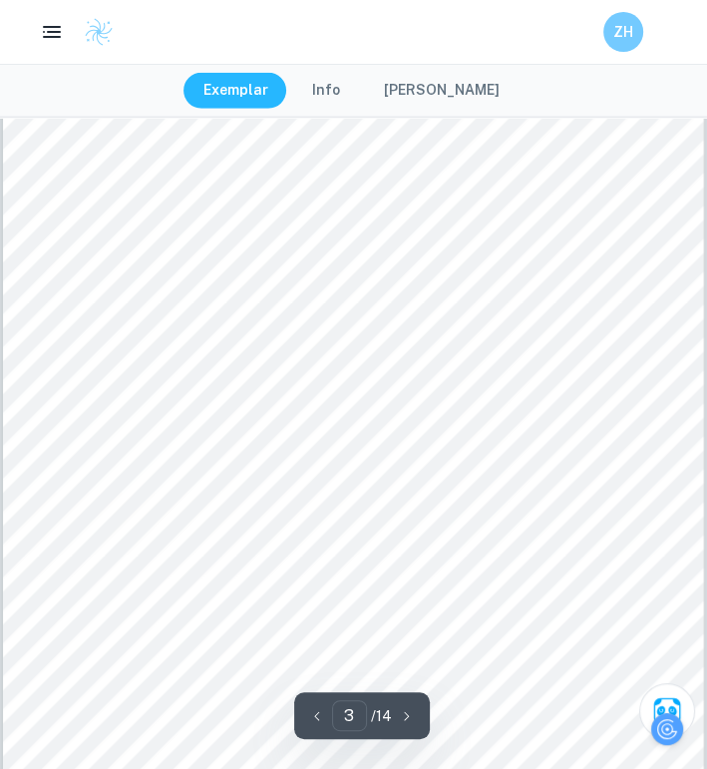
scroll to position [2189, 0]
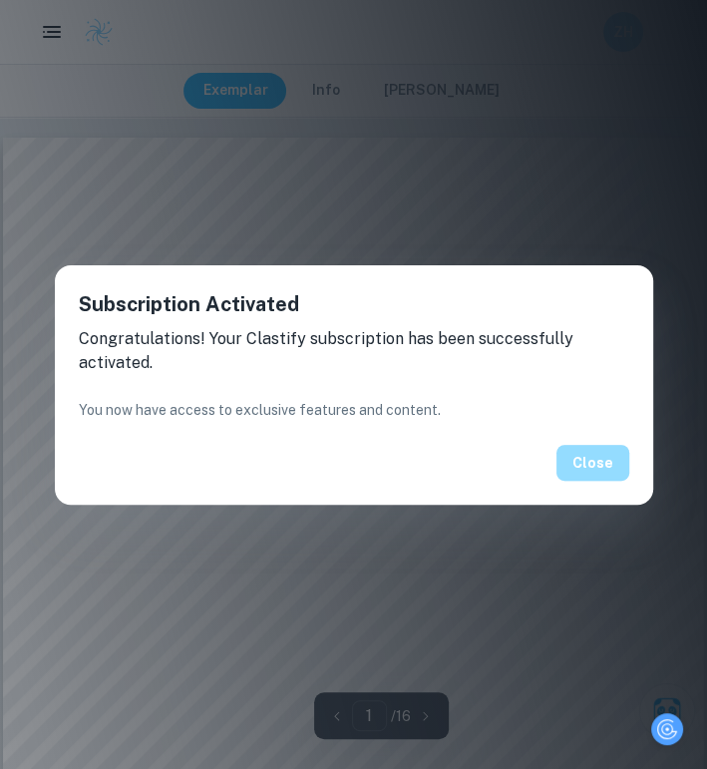
drag, startPoint x: 604, startPoint y: 459, endPoint x: 592, endPoint y: 463, distance: 12.6
click at [604, 459] on button "Close" at bounding box center [592, 463] width 73 height 36
click at [592, 445] on button "Close" at bounding box center [592, 463] width 73 height 36
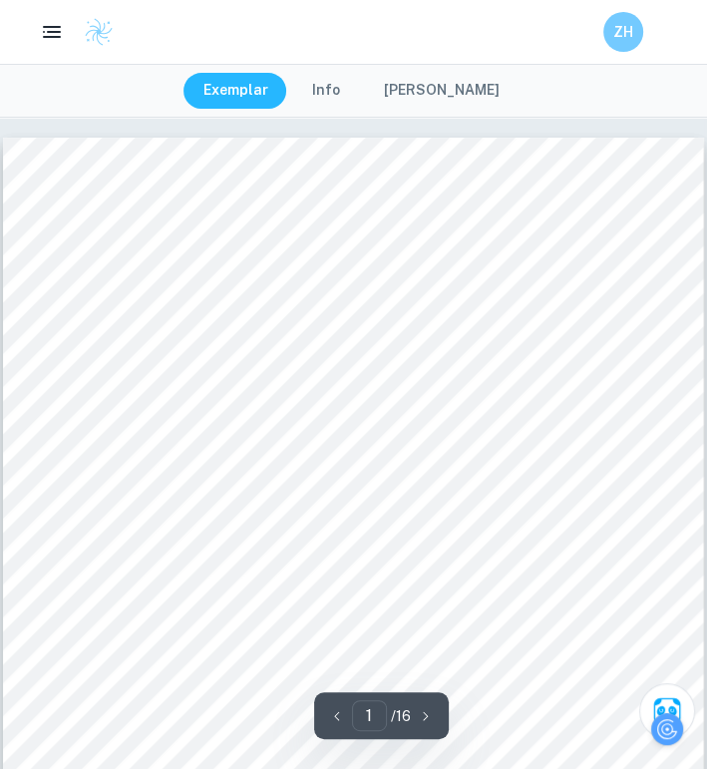
click at [589, 451] on button "Close" at bounding box center [592, 451] width 73 height 36
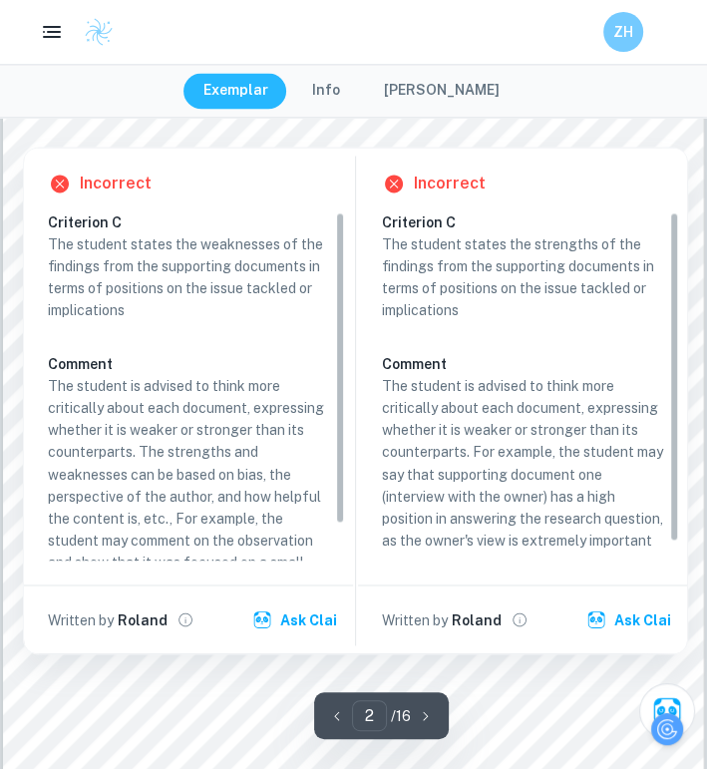
scroll to position [1097, 0]
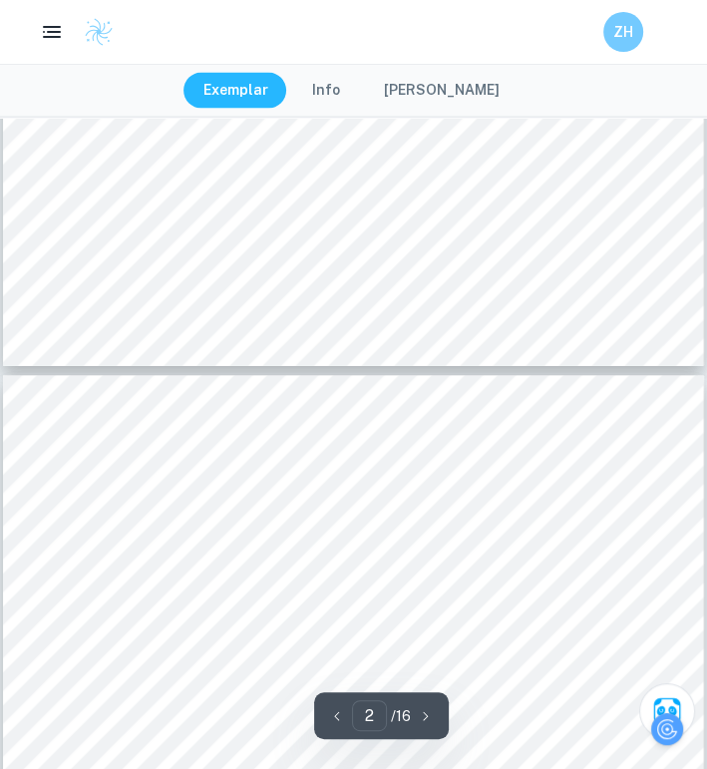
type input "3"
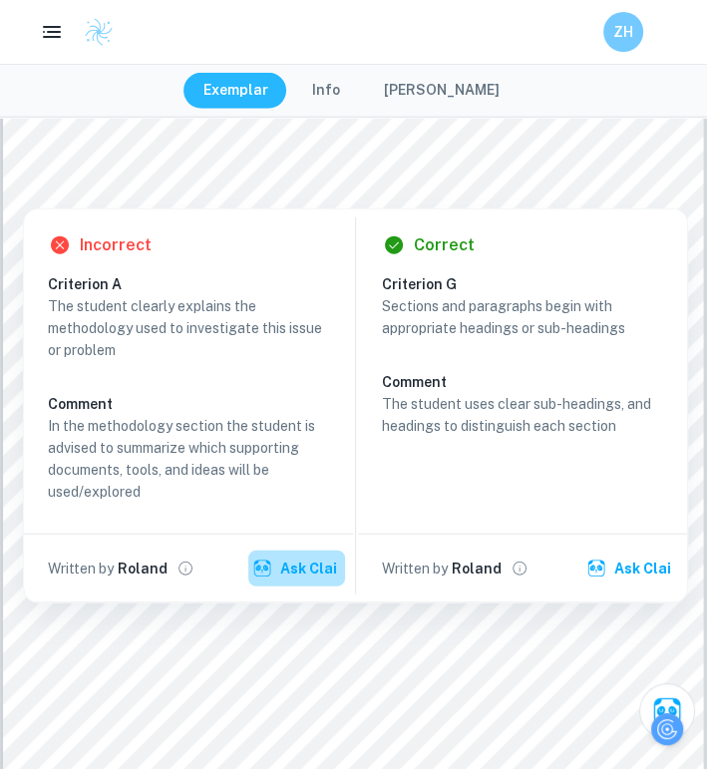
click at [275, 558] on button "Ask Clai" at bounding box center [296, 568] width 97 height 36
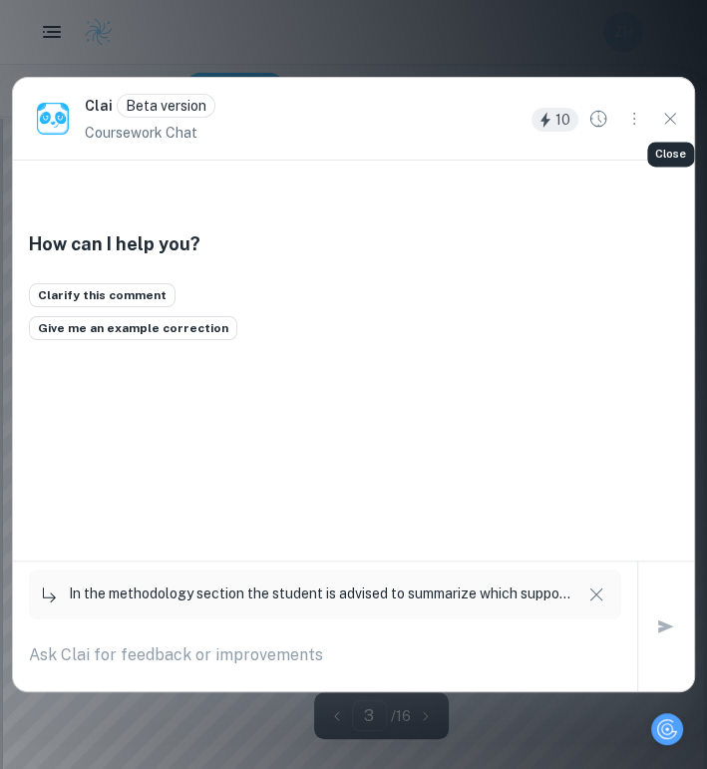
click at [671, 115] on icon "Close" at bounding box center [670, 119] width 22 height 22
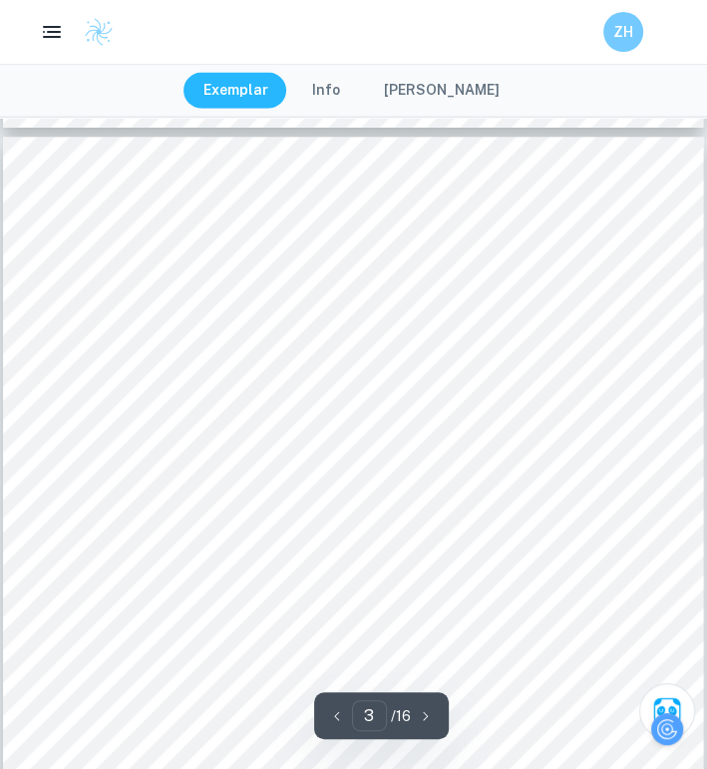
scroll to position [2293, 0]
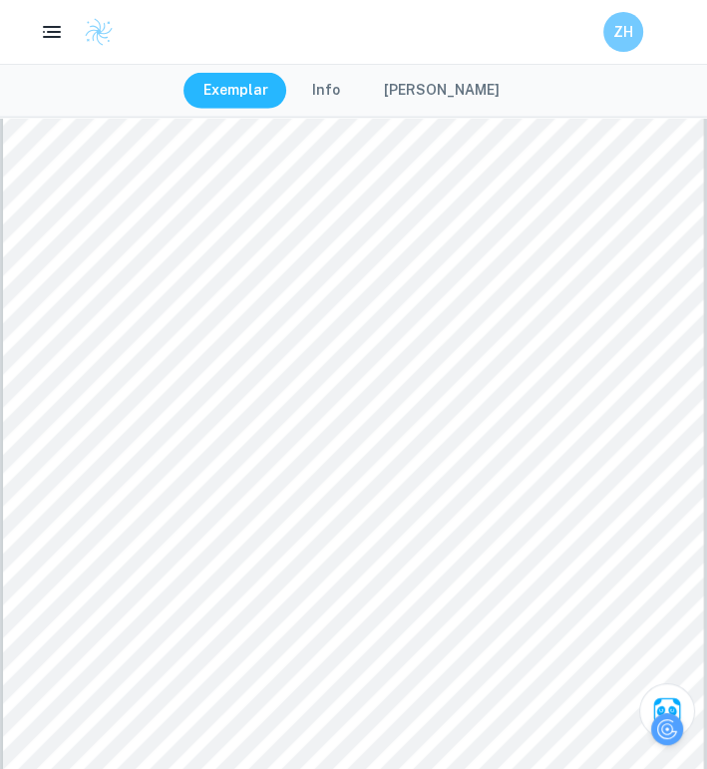
click at [395, 91] on button "[PERSON_NAME]" at bounding box center [442, 91] width 156 height 36
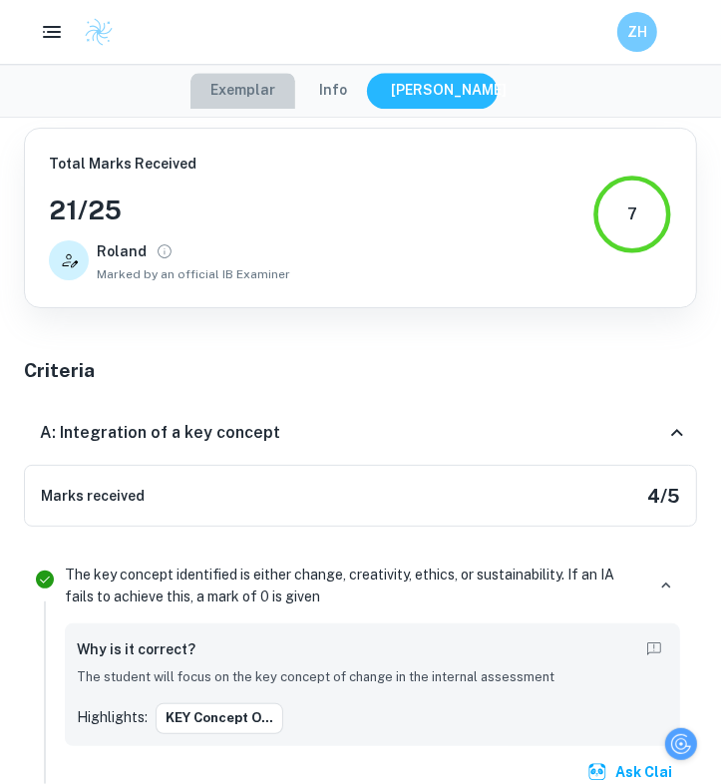
drag, startPoint x: 237, startPoint y: 96, endPoint x: 351, endPoint y: 0, distance: 148.6
click at [238, 98] on button "Exemplar" at bounding box center [242, 91] width 105 height 36
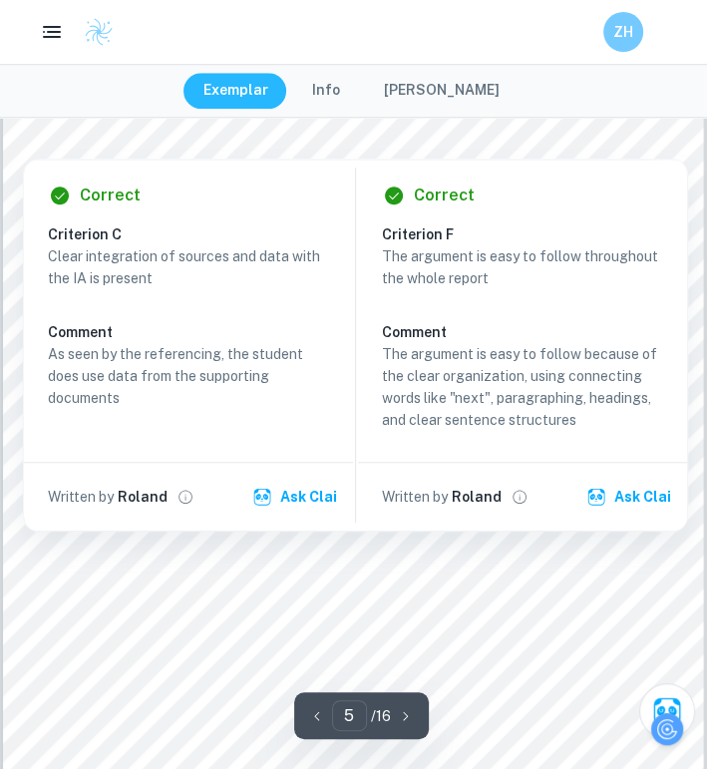
scroll to position [4486, 0]
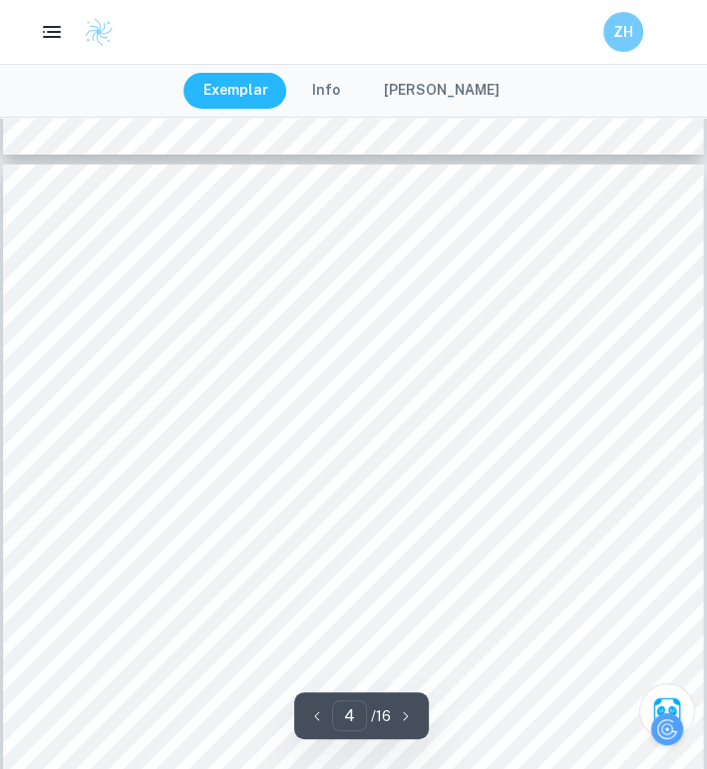
type input "3"
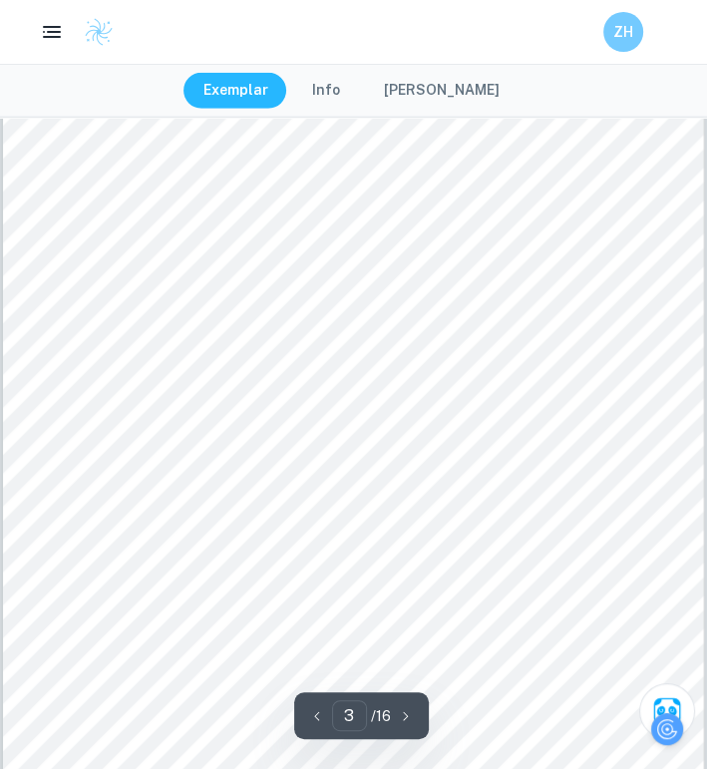
scroll to position [2492, 0]
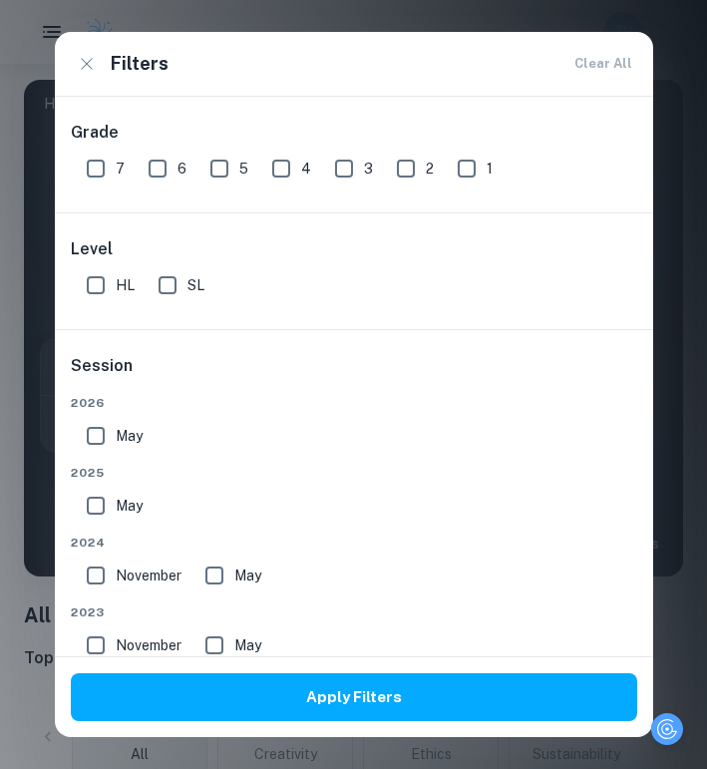
scroll to position [199, 0]
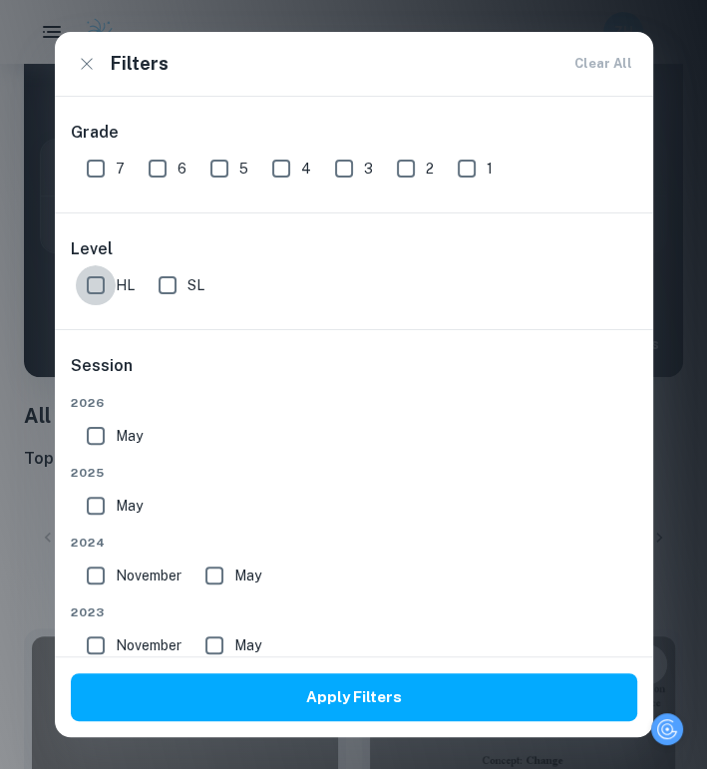
click at [102, 287] on input "HL" at bounding box center [96, 285] width 40 height 40
checkbox input "true"
click at [113, 183] on input "7" at bounding box center [96, 169] width 40 height 40
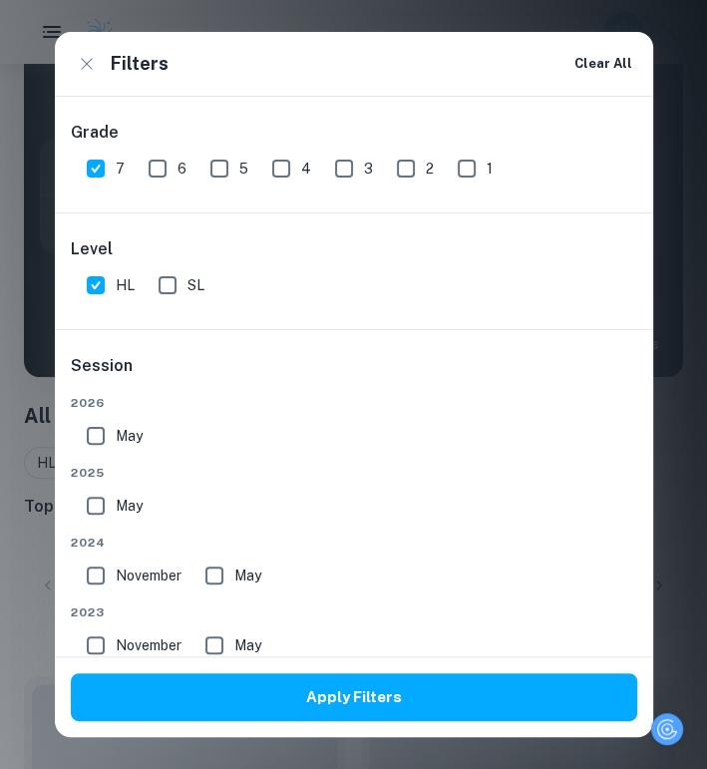
click at [106, 166] on input "7" at bounding box center [96, 169] width 40 height 40
click at [102, 156] on input "7" at bounding box center [96, 169] width 40 height 40
checkbox input "true"
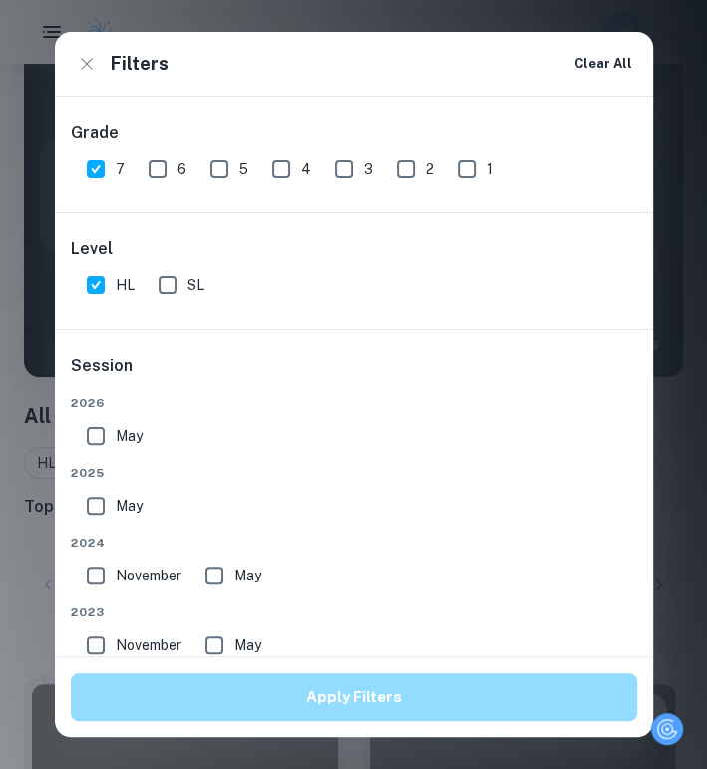
click at [264, 692] on button "Apply Filters" at bounding box center [354, 697] width 566 height 48
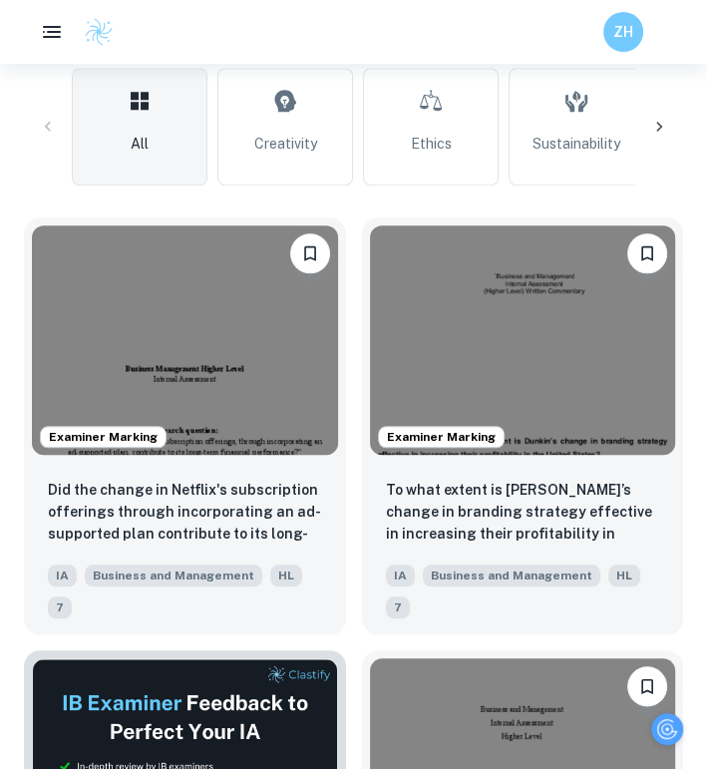
scroll to position [798, 0]
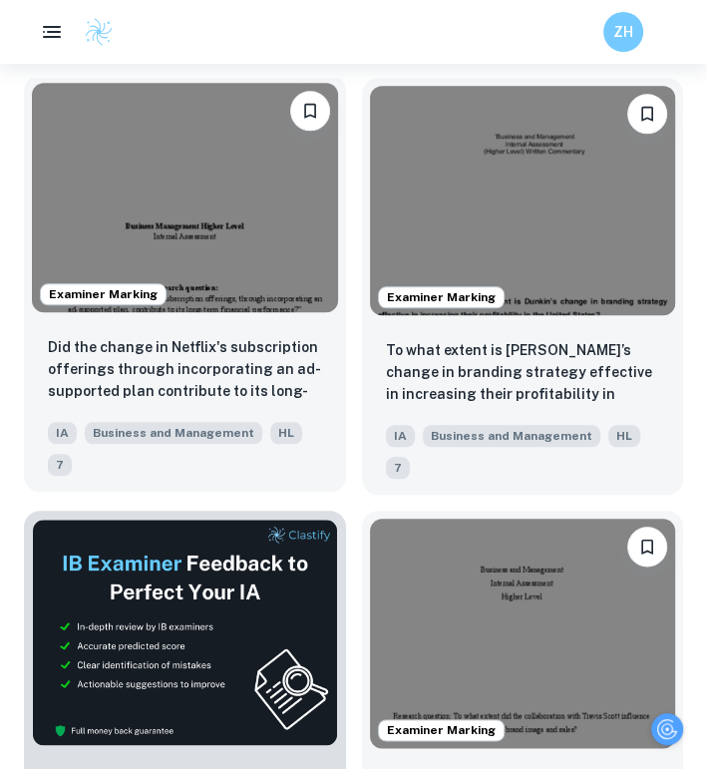
click at [206, 323] on div "Did the change in Netflix's subscription offerings through incorporating an ad-…" at bounding box center [185, 405] width 322 height 171
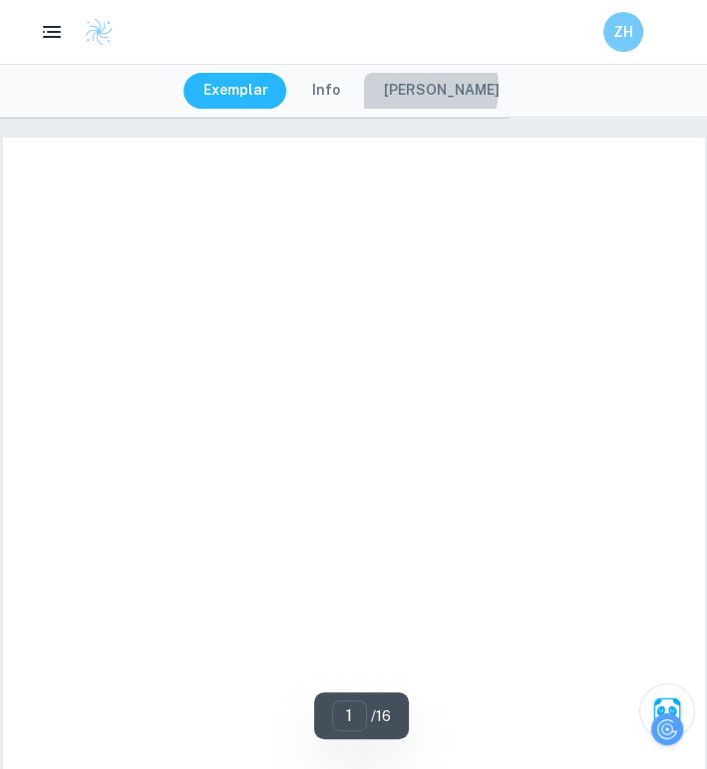
click at [429, 88] on button "[PERSON_NAME]" at bounding box center [442, 91] width 156 height 36
click at [419, 89] on button "[PERSON_NAME]" at bounding box center [442, 91] width 156 height 36
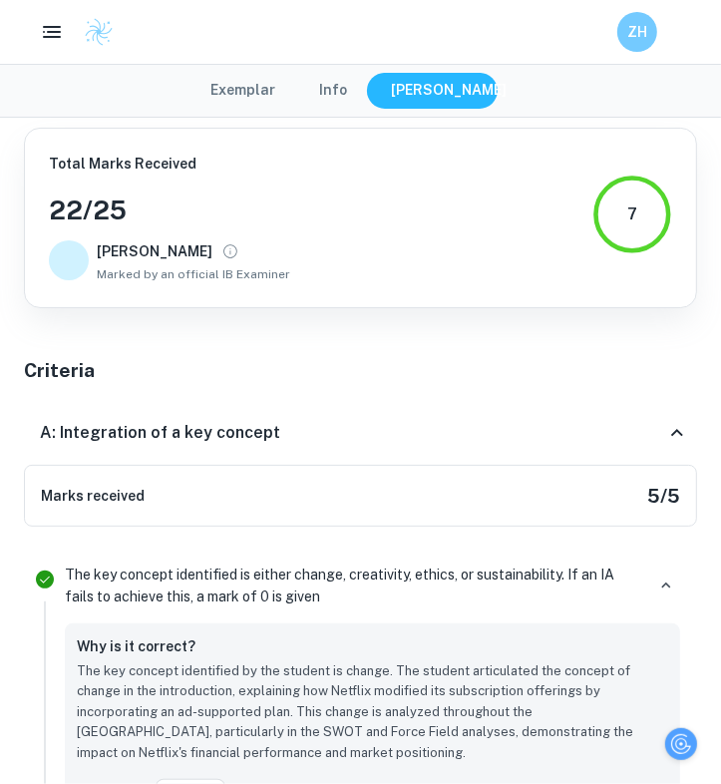
click at [250, 90] on button "Exemplar" at bounding box center [242, 91] width 105 height 36
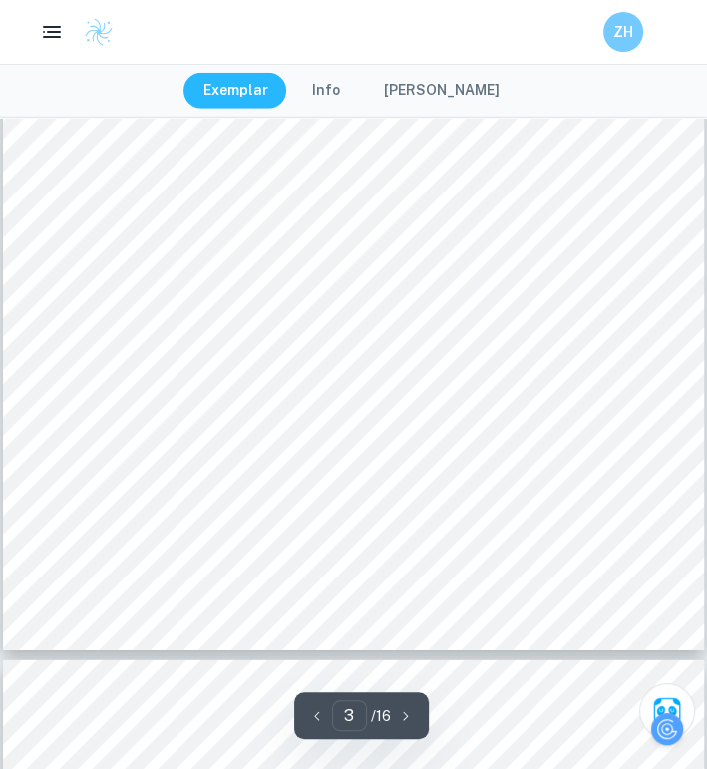
scroll to position [3090, 0]
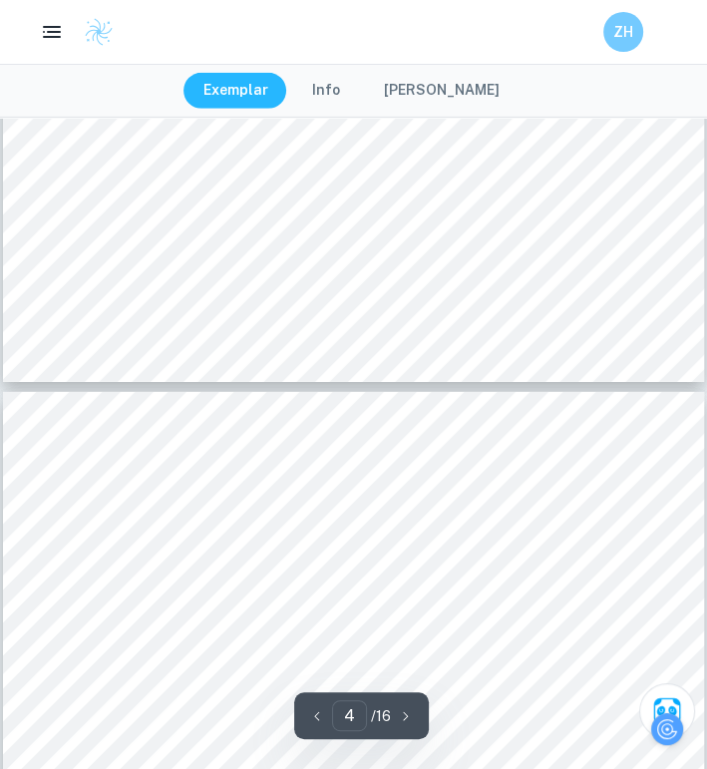
type input "3"
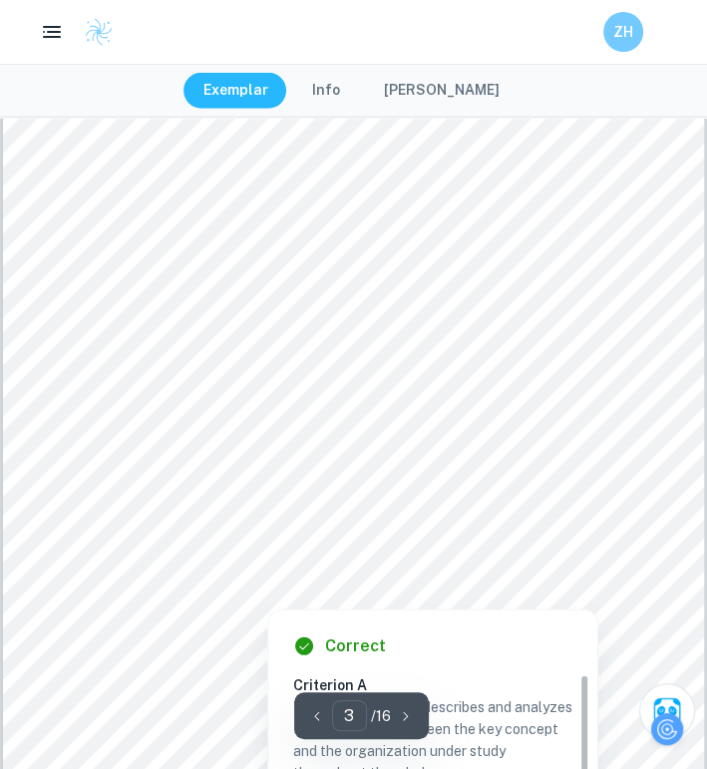
scroll to position [2293, 0]
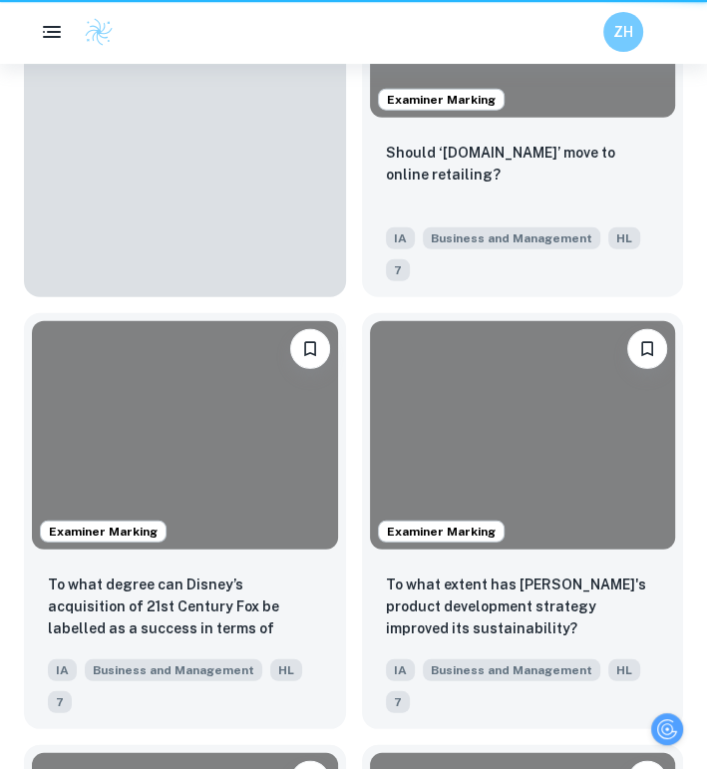
scroll to position [798, 0]
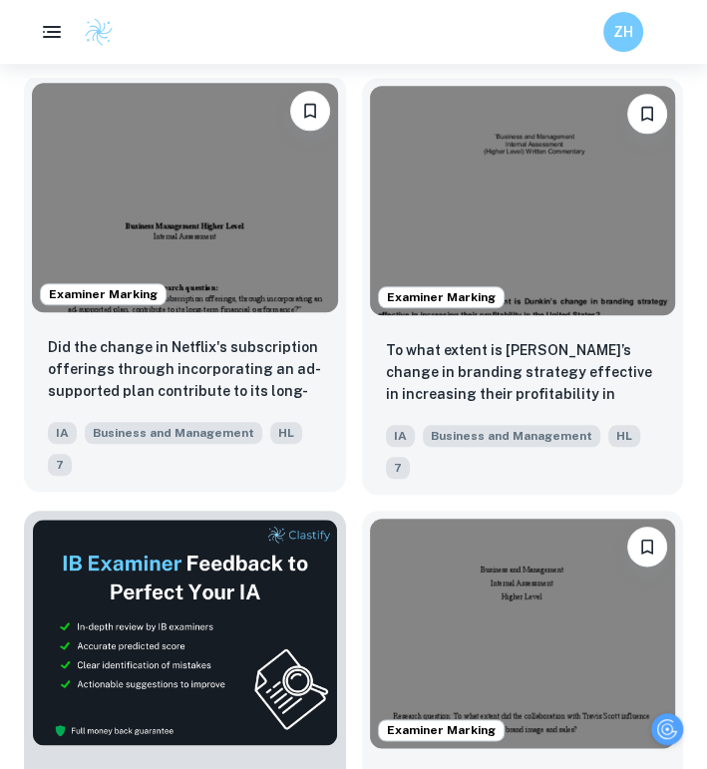
click at [197, 286] on img at bounding box center [185, 197] width 306 height 229
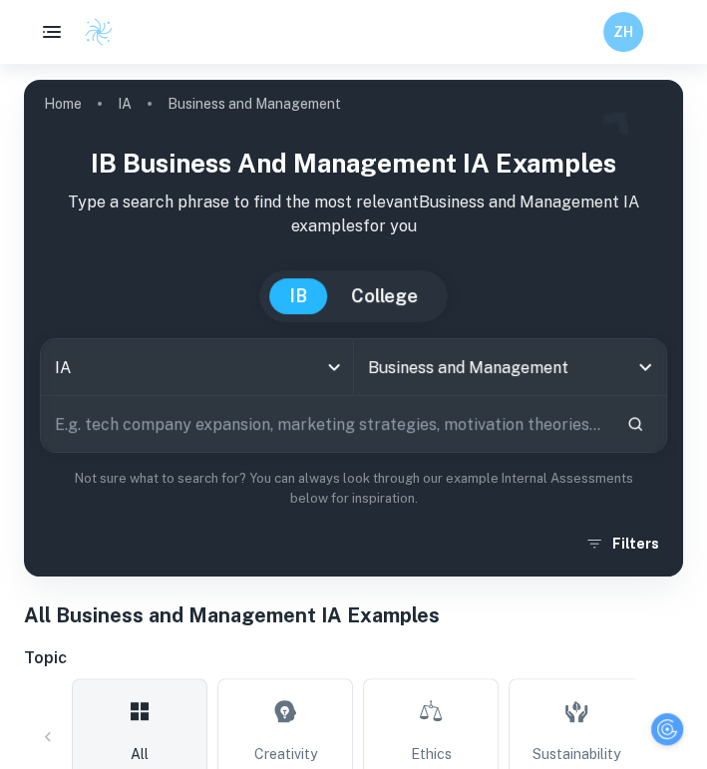
scroll to position [399, 0]
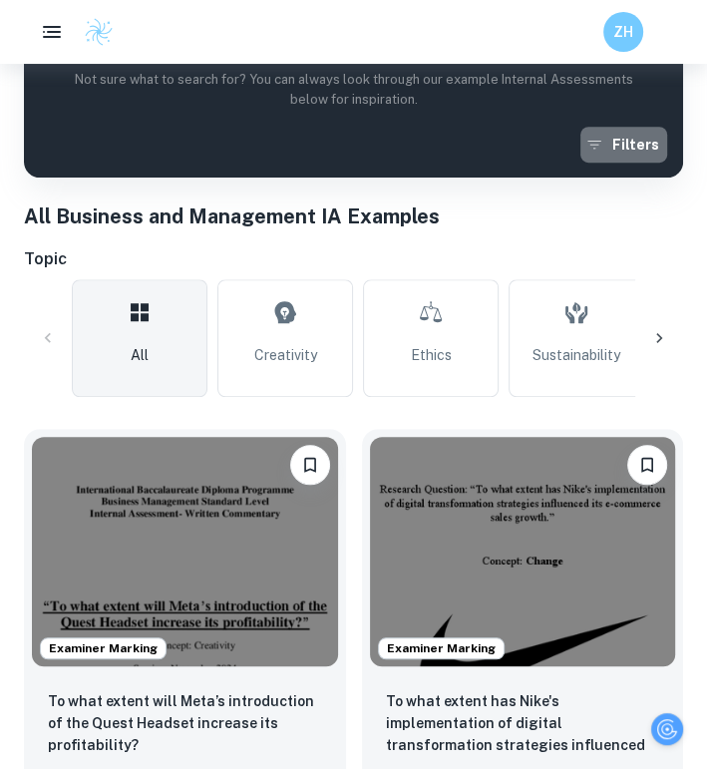
click at [624, 148] on button "Filters" at bounding box center [623, 145] width 87 height 36
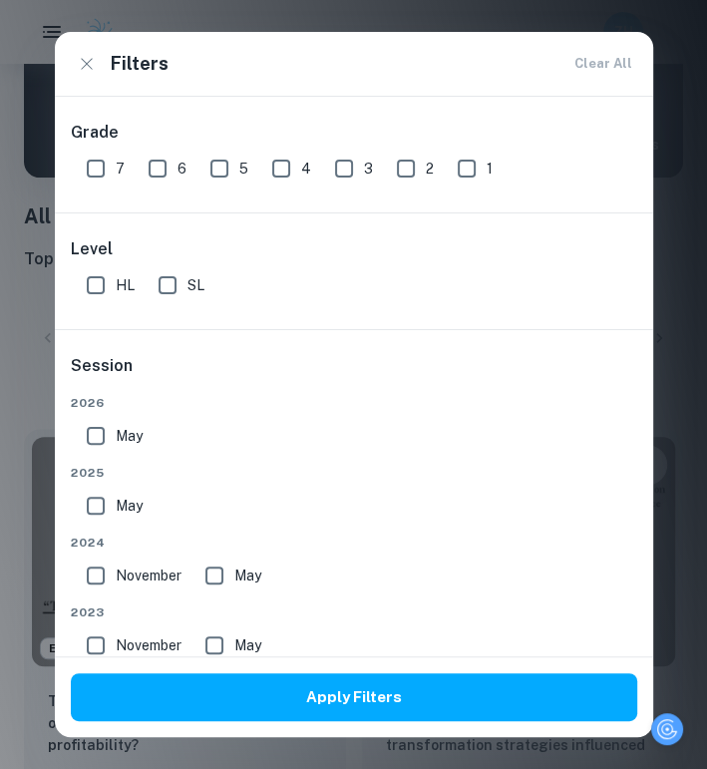
drag, startPoint x: 702, startPoint y: 201, endPoint x: 484, endPoint y: 46, distance: 267.2
click at [698, 186] on div "Filters Clear All Grade 7 6 5 4 3 2 1 Level HL SL Criteria Session [DATE] [DATE…" at bounding box center [353, 384] width 707 height 769
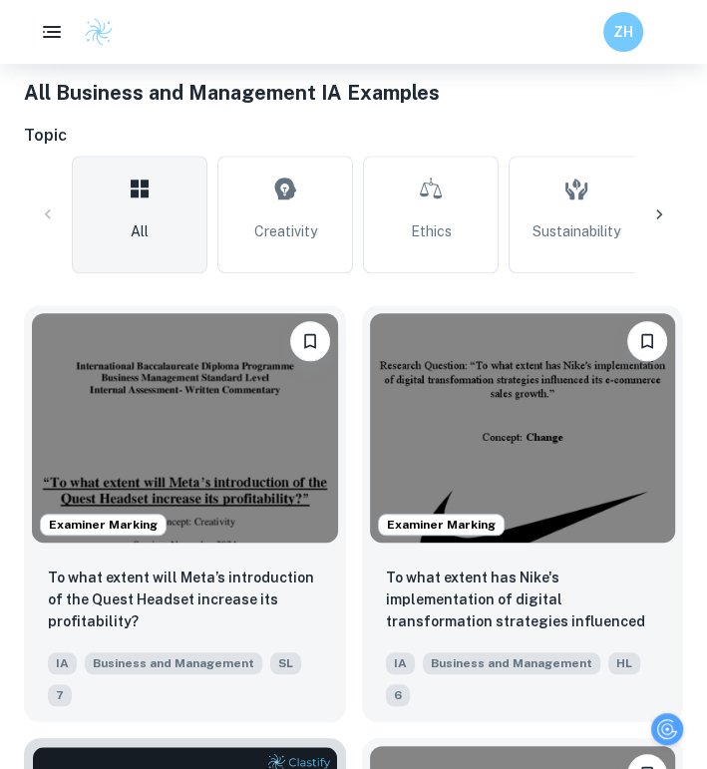
scroll to position [199, 0]
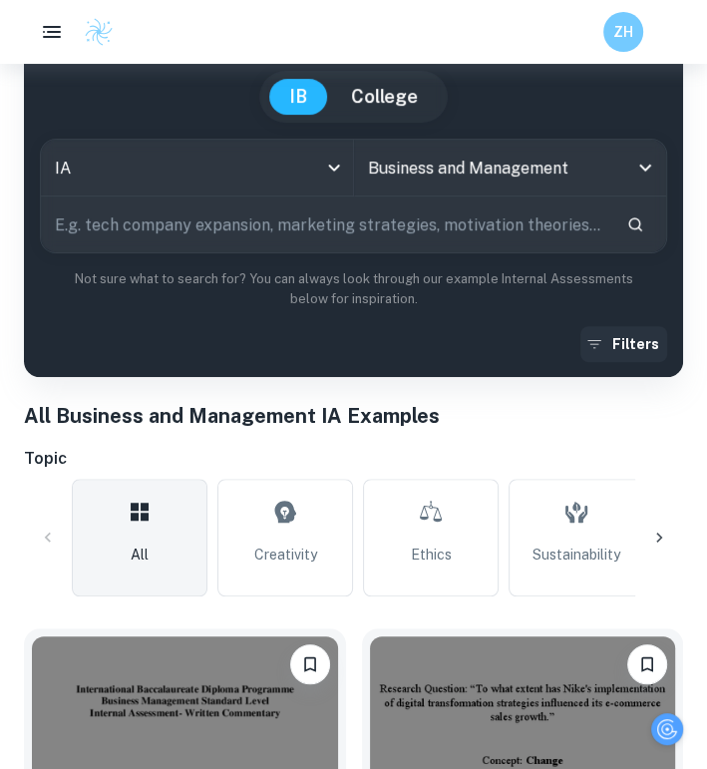
click at [602, 338] on icon "button" at bounding box center [594, 344] width 20 height 20
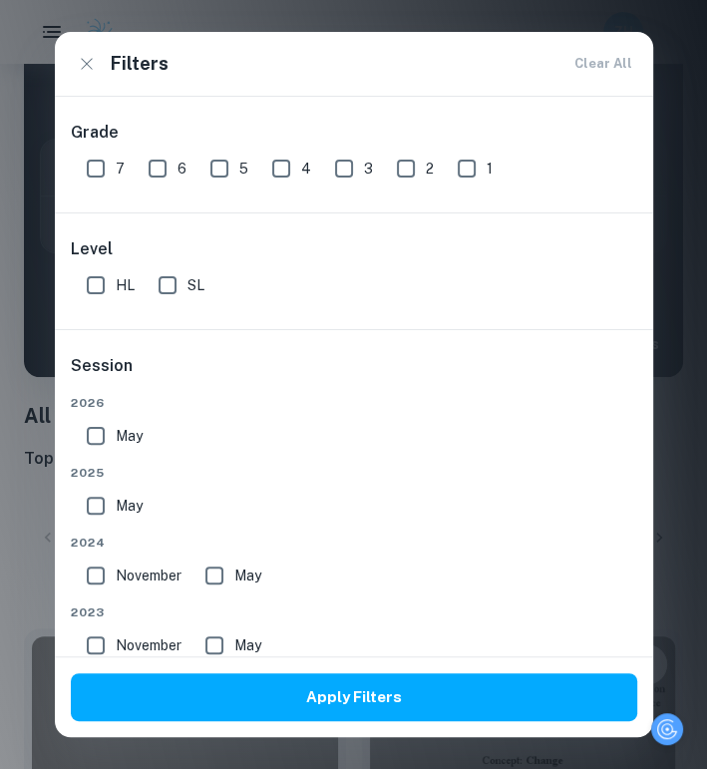
drag, startPoint x: 95, startPoint y: 294, endPoint x: 102, endPoint y: 150, distance: 144.7
click at [95, 293] on input "HL" at bounding box center [96, 285] width 40 height 40
checkbox input "true"
click at [111, 170] on input "7" at bounding box center [96, 169] width 40 height 40
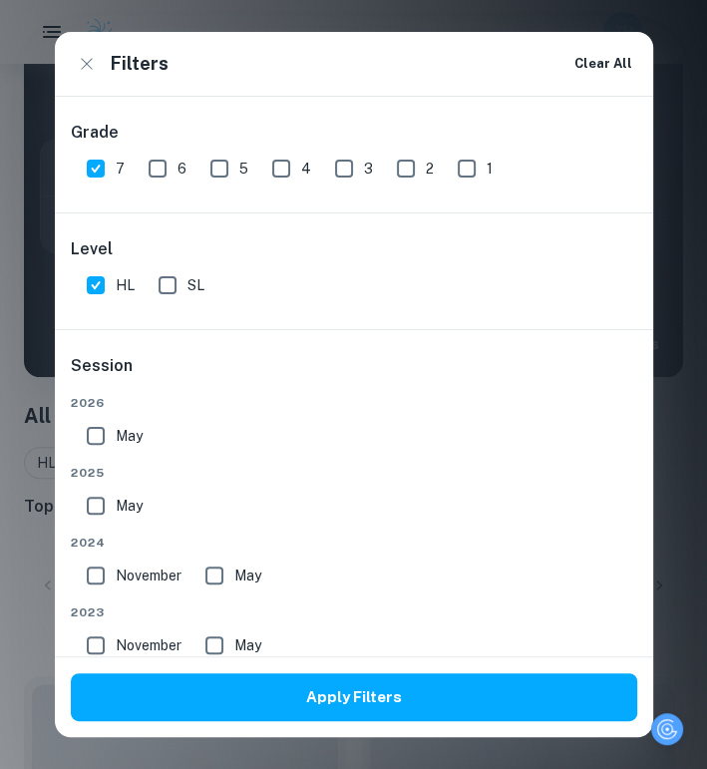
click at [102, 150] on input "7" at bounding box center [96, 169] width 40 height 40
checkbox input "false"
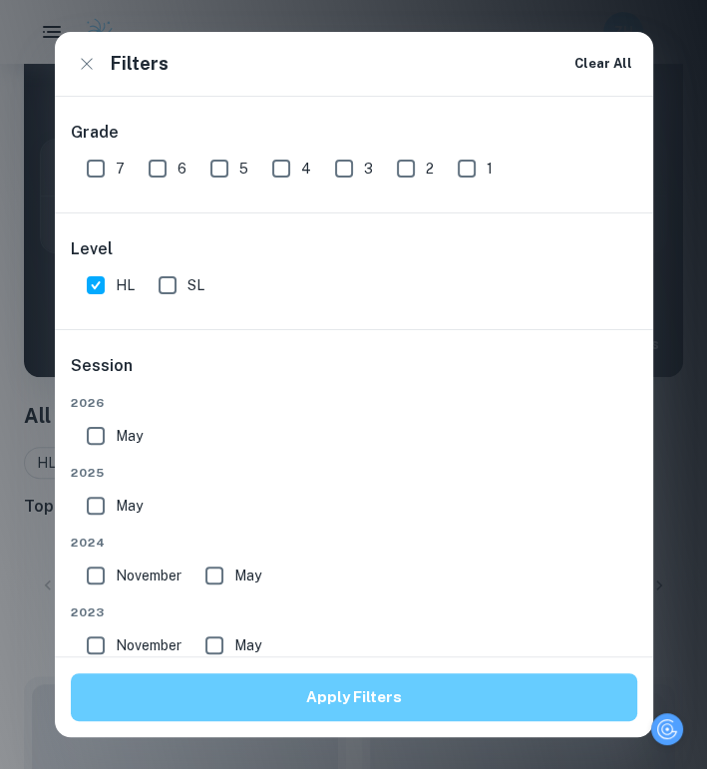
click at [277, 705] on button "Apply Filters" at bounding box center [354, 697] width 566 height 48
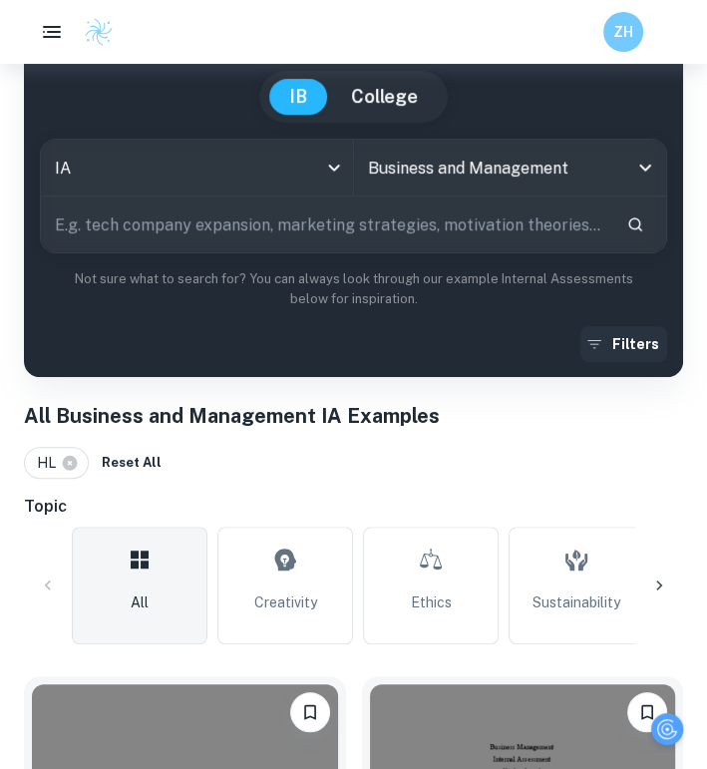
click at [651, 343] on button "Filters" at bounding box center [623, 344] width 87 height 36
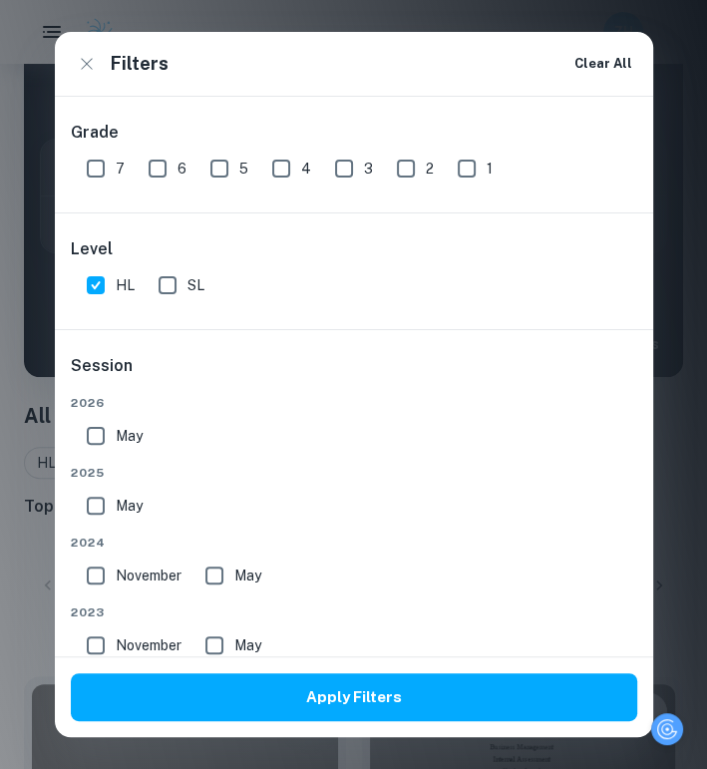
click at [86, 165] on input "7" at bounding box center [96, 169] width 40 height 40
checkbox input "true"
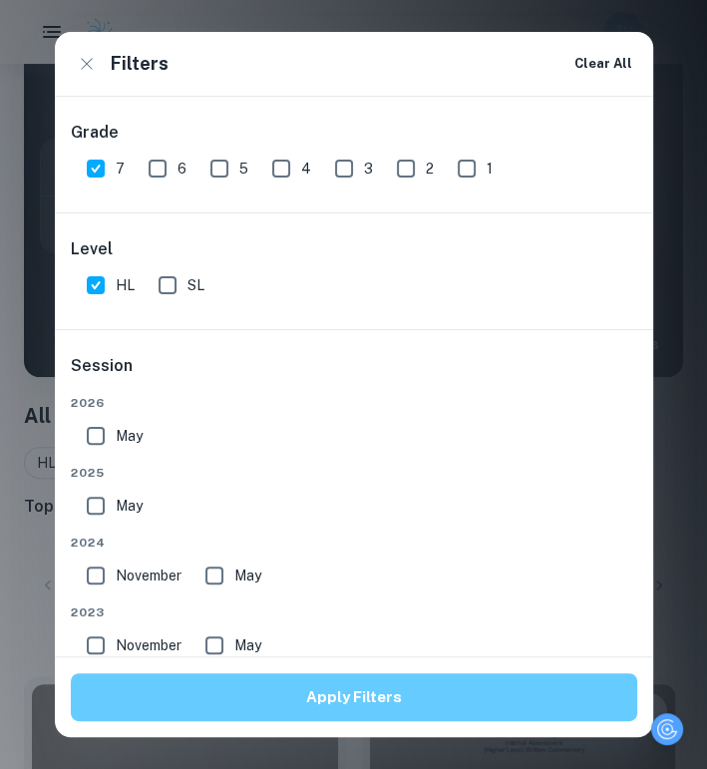
click at [224, 686] on button "Apply Filters" at bounding box center [354, 697] width 566 height 48
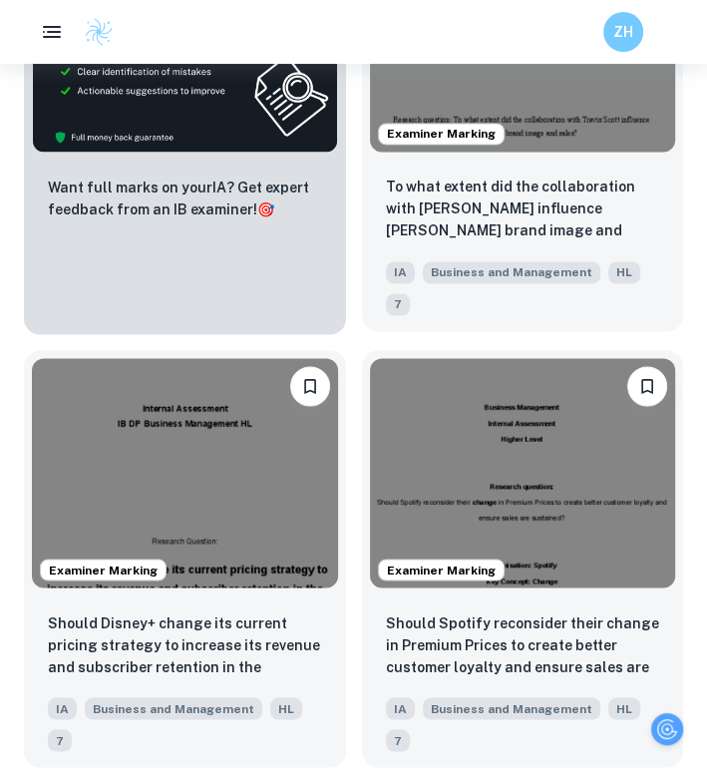
scroll to position [1396, 0]
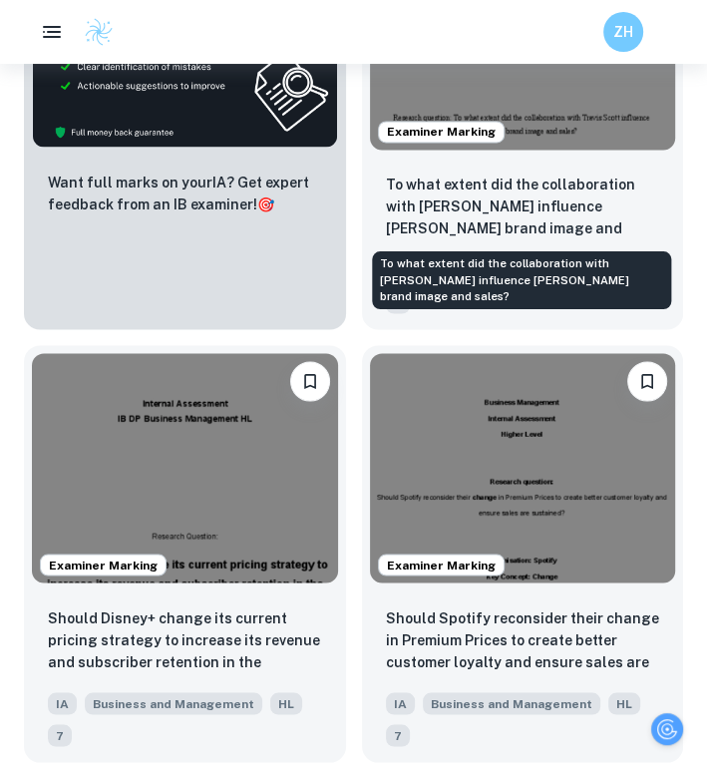
click at [560, 248] on div "To what extent did the collaboration with [PERSON_NAME] influence [PERSON_NAME]…" at bounding box center [521, 274] width 303 height 74
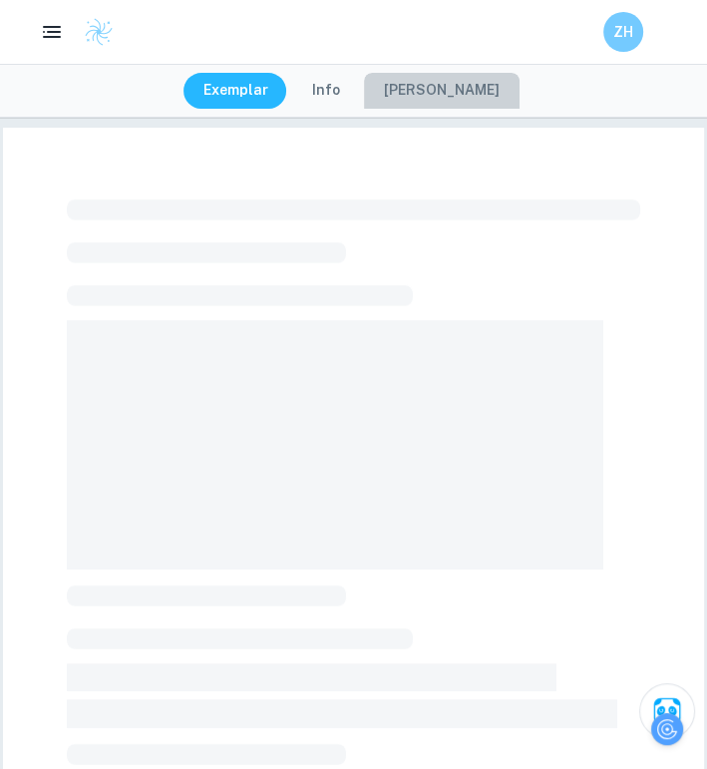
click at [453, 86] on button "[PERSON_NAME]" at bounding box center [442, 91] width 156 height 36
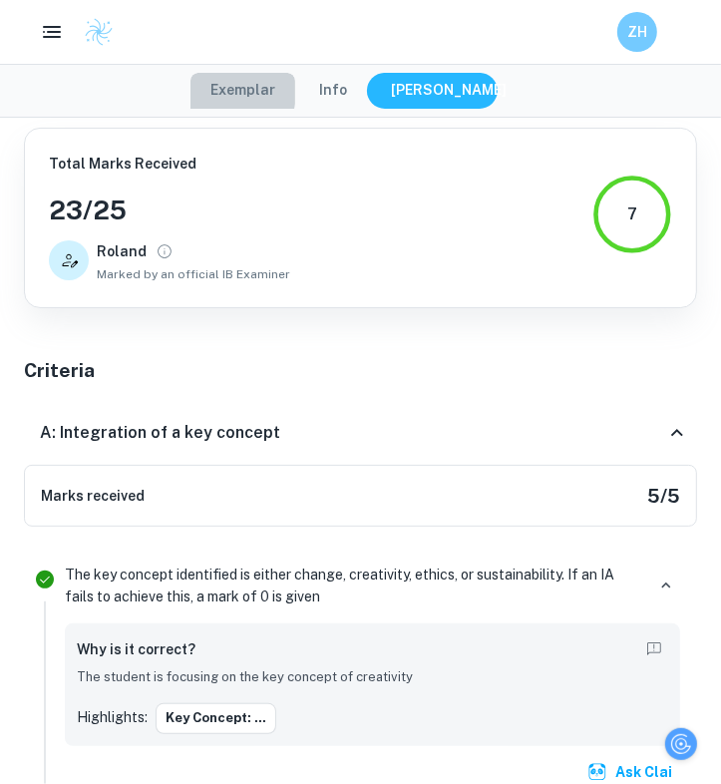
click at [222, 91] on button "Exemplar" at bounding box center [242, 91] width 105 height 36
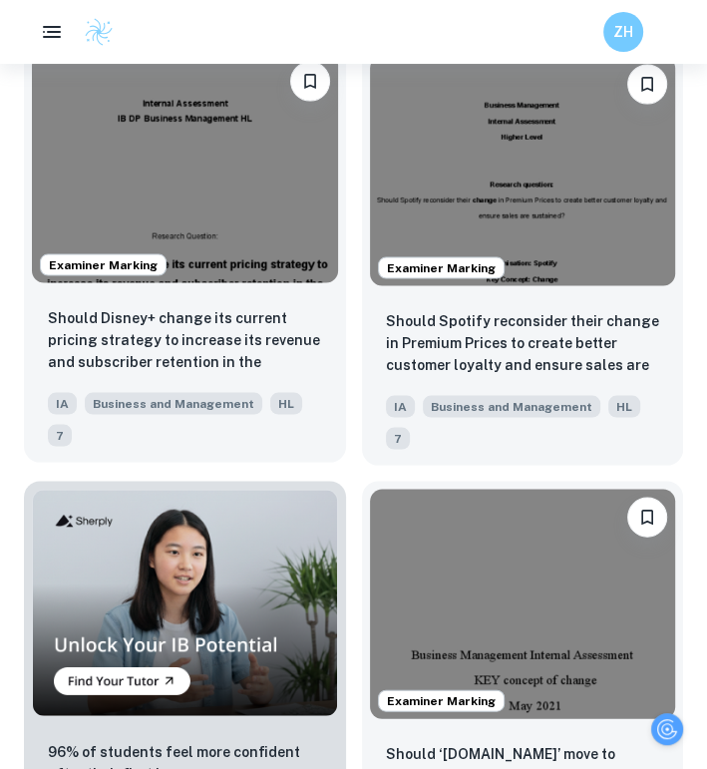
scroll to position [1723, 0]
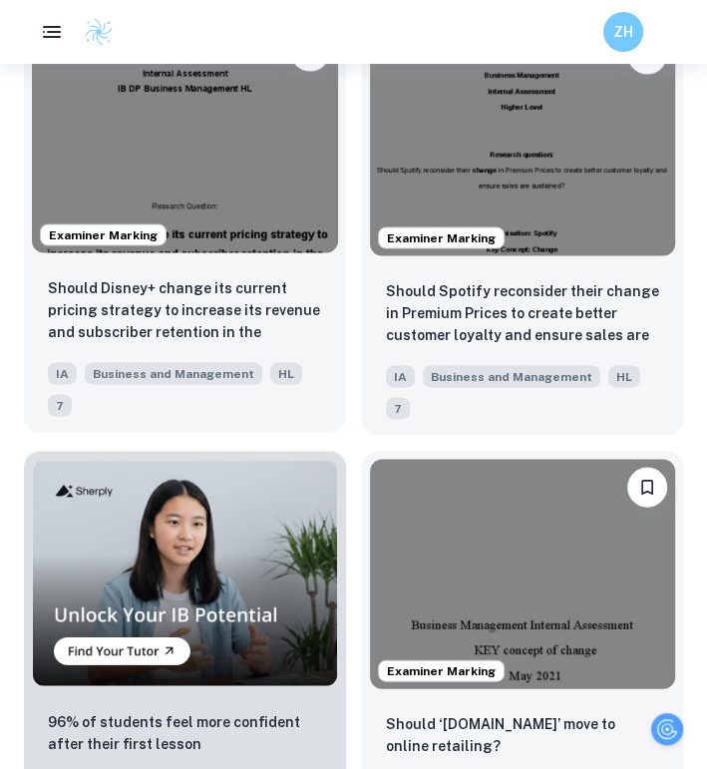
click at [251, 230] on img at bounding box center [185, 137] width 306 height 229
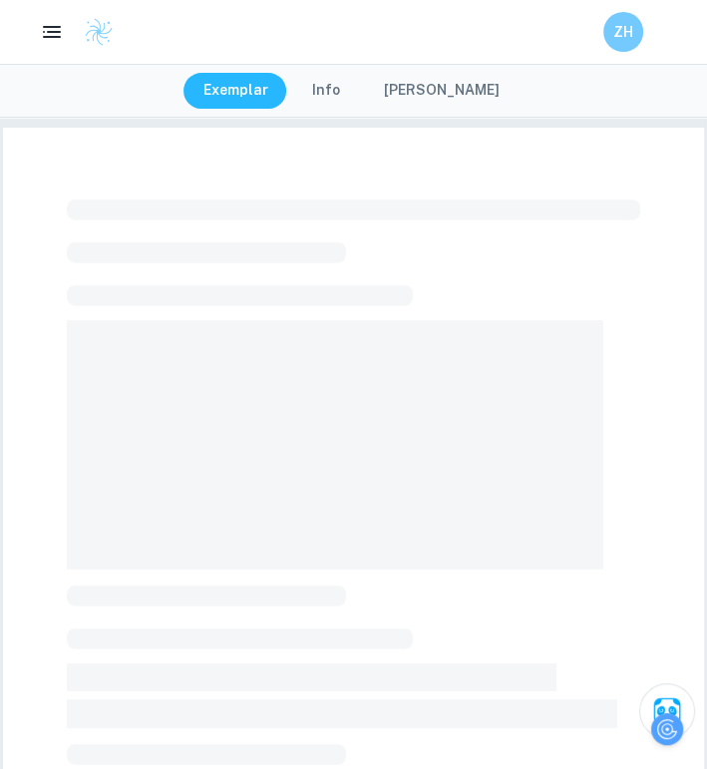
click at [429, 86] on button "[PERSON_NAME]" at bounding box center [442, 91] width 156 height 36
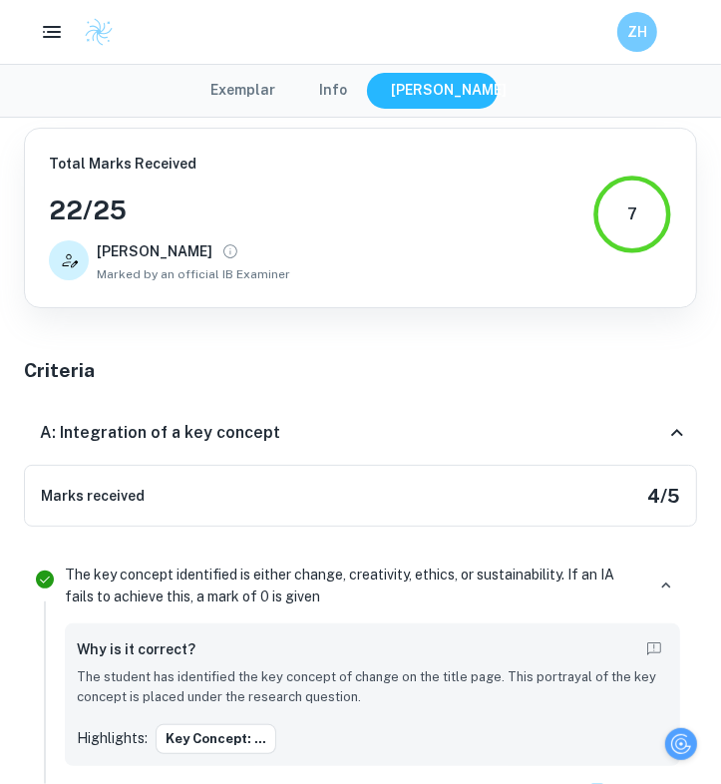
scroll to position [1723, 0]
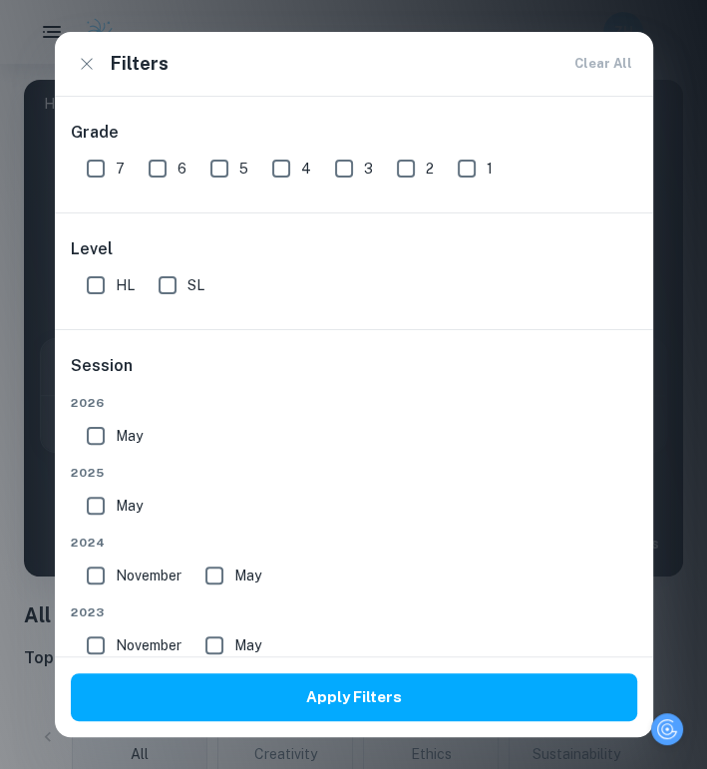
click at [110, 275] on input "HL" at bounding box center [96, 285] width 40 height 40
checkbox input "true"
click at [102, 171] on input "7" at bounding box center [96, 169] width 40 height 40
checkbox input "true"
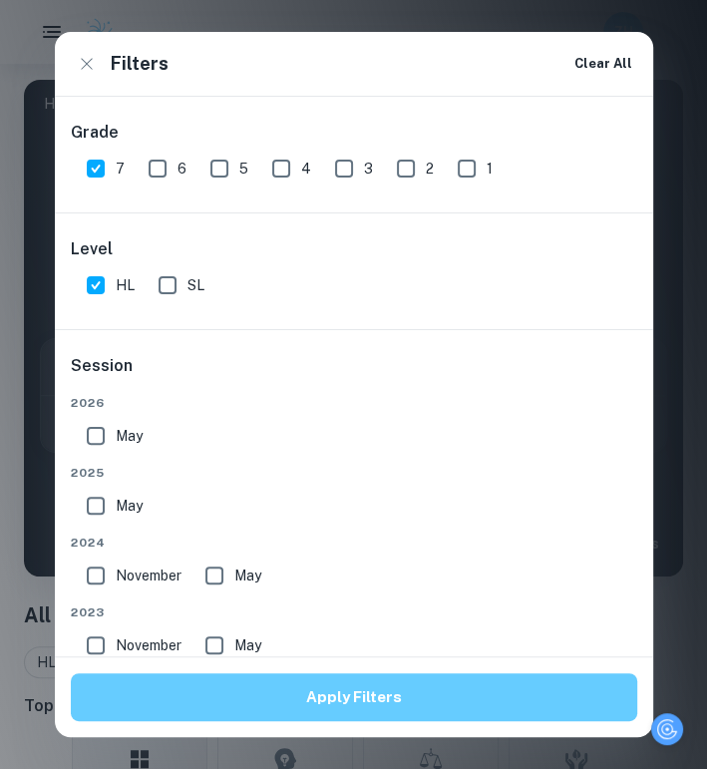
click at [340, 678] on button "Apply Filters" at bounding box center [354, 697] width 566 height 48
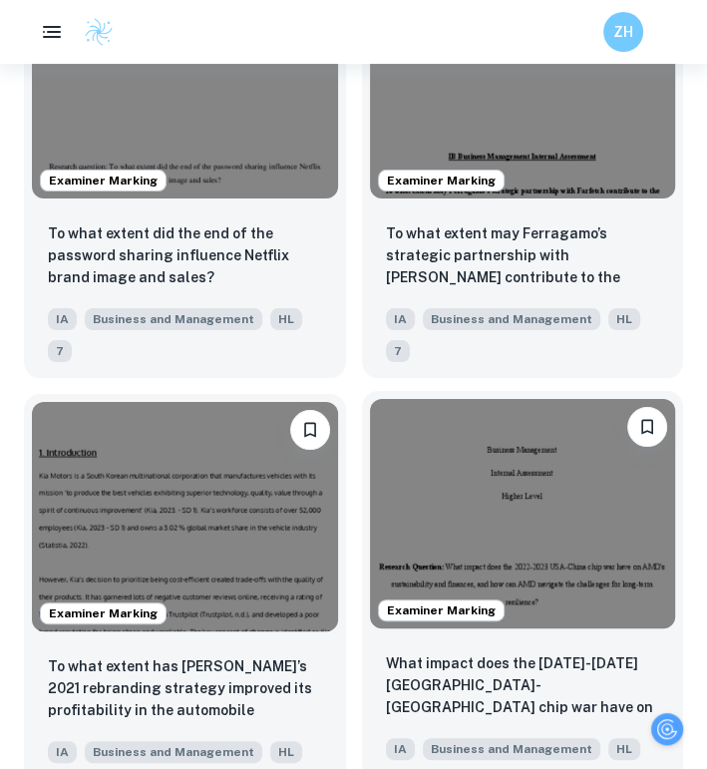
scroll to position [3489, 0]
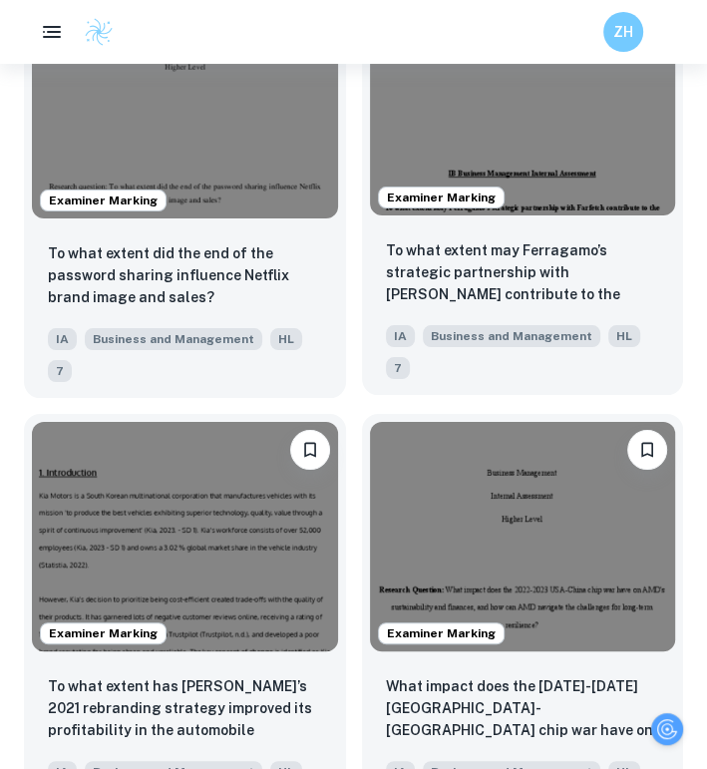
click at [576, 203] on img at bounding box center [523, 100] width 306 height 229
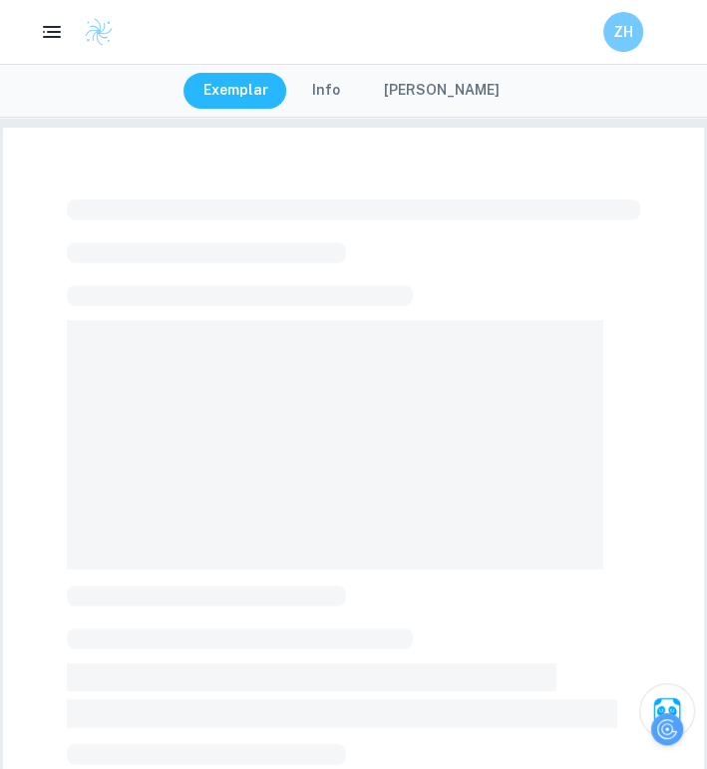
click at [444, 99] on button "[PERSON_NAME]" at bounding box center [442, 91] width 156 height 36
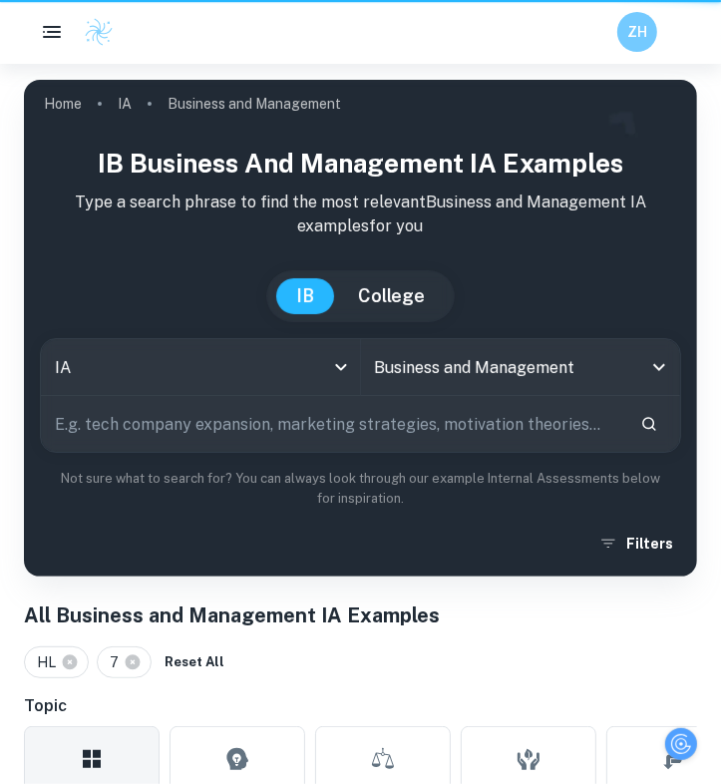
scroll to position [3489, 0]
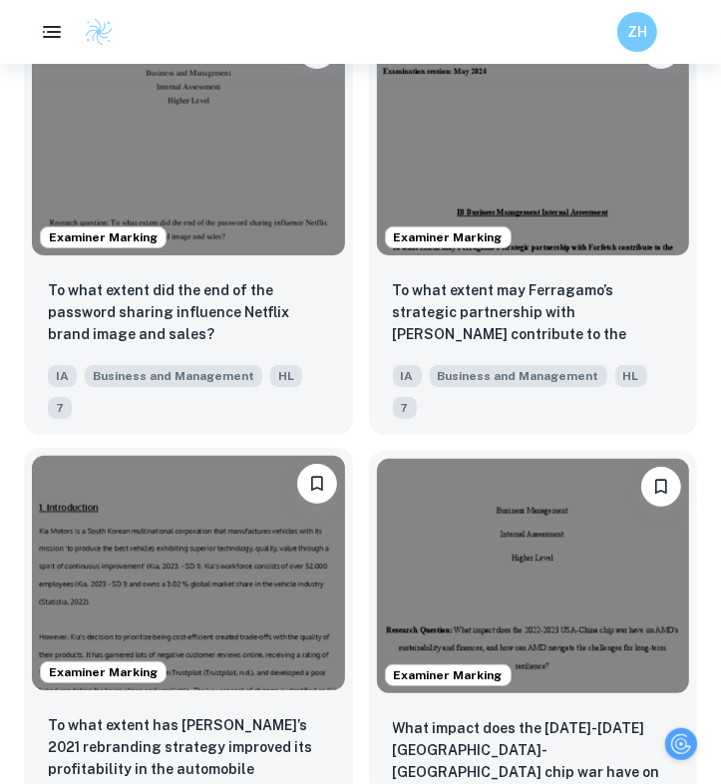
click at [204, 530] on img at bounding box center [188, 573] width 313 height 234
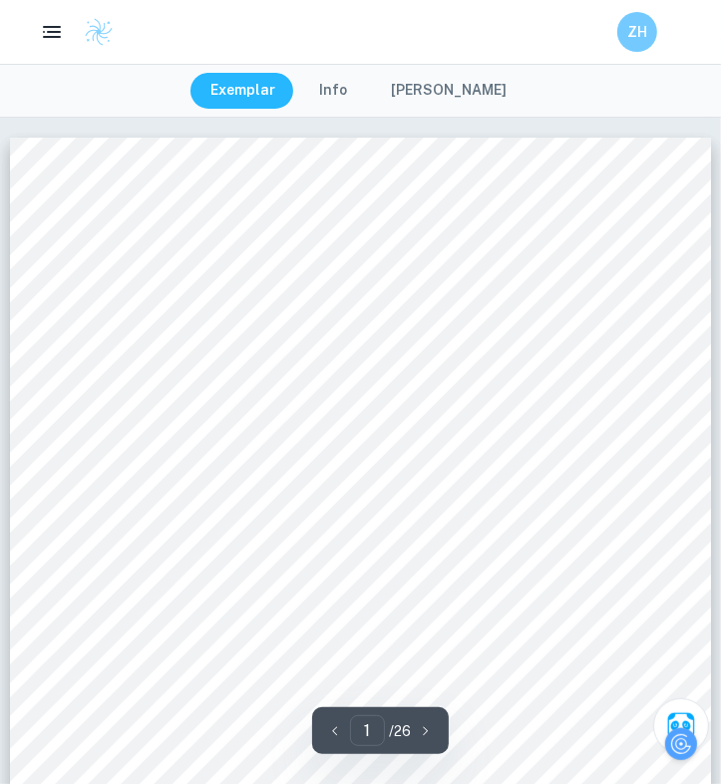
click at [445, 87] on button "[PERSON_NAME]" at bounding box center [449, 91] width 156 height 36
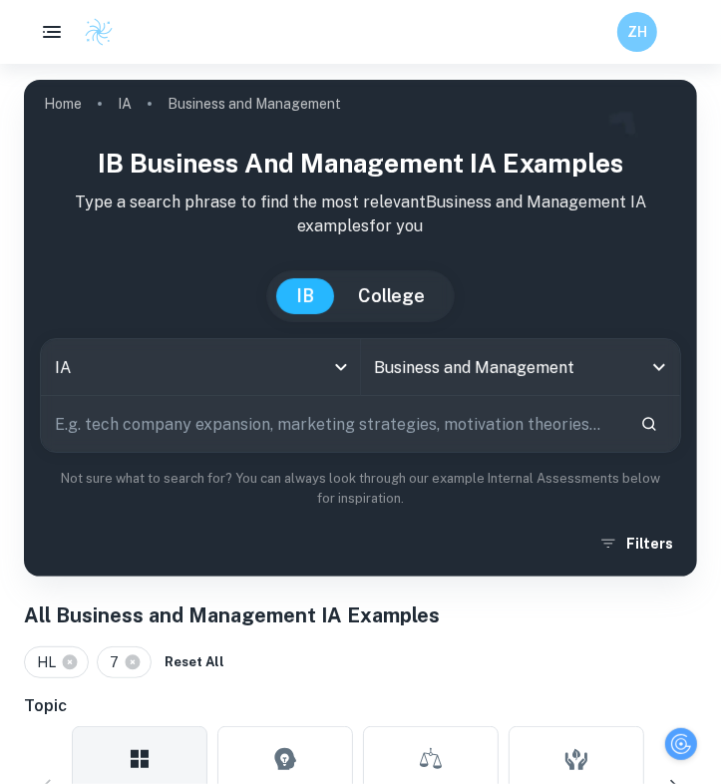
scroll to position [3489, 0]
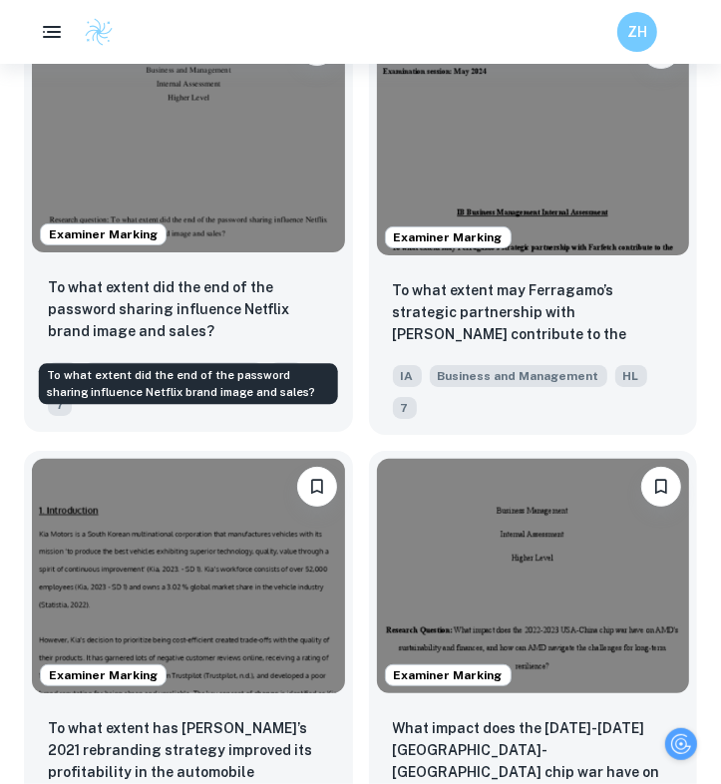
click at [281, 342] on p "To what extent did the end of the password sharing influence Netflix brand imag…" at bounding box center [188, 309] width 281 height 66
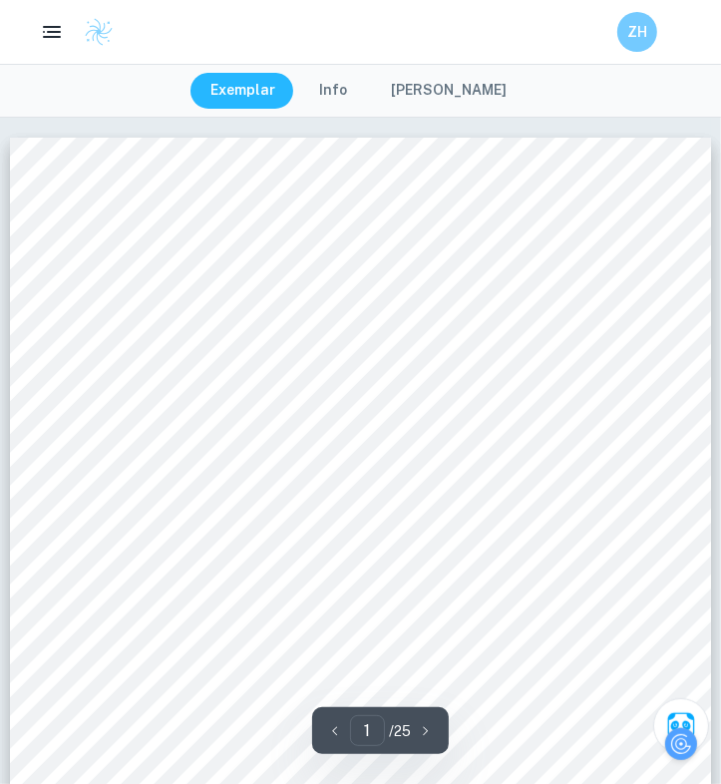
drag, startPoint x: 441, startPoint y: 88, endPoint x: 469, endPoint y: 92, distance: 28.2
click at [441, 88] on button "[PERSON_NAME]" at bounding box center [449, 91] width 156 height 36
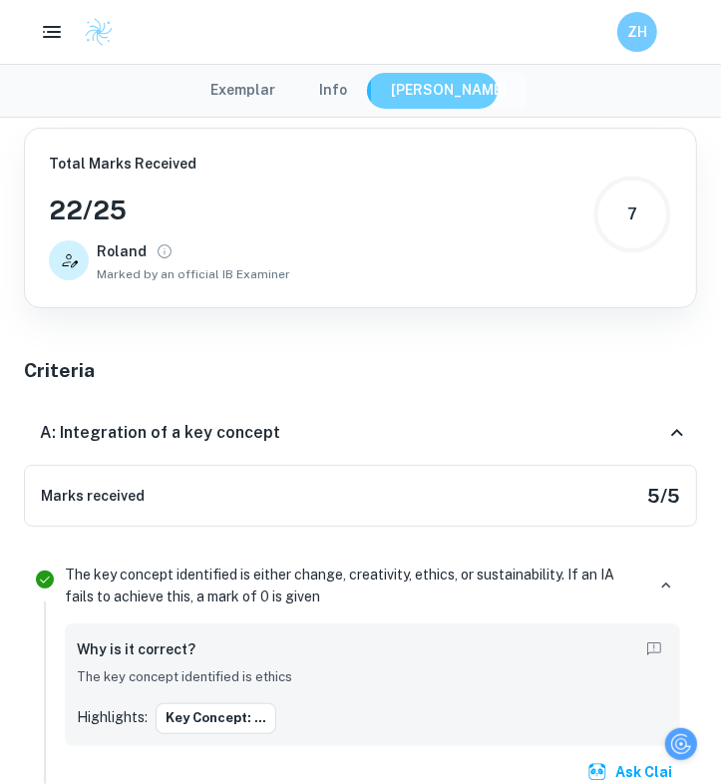
click at [469, 92] on button "[PERSON_NAME]" at bounding box center [449, 91] width 156 height 36
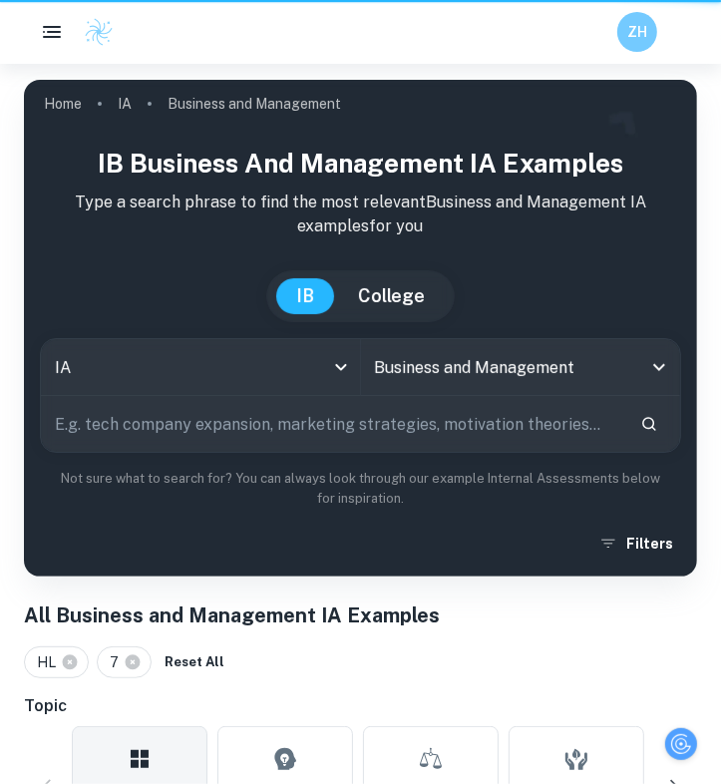
scroll to position [3489, 0]
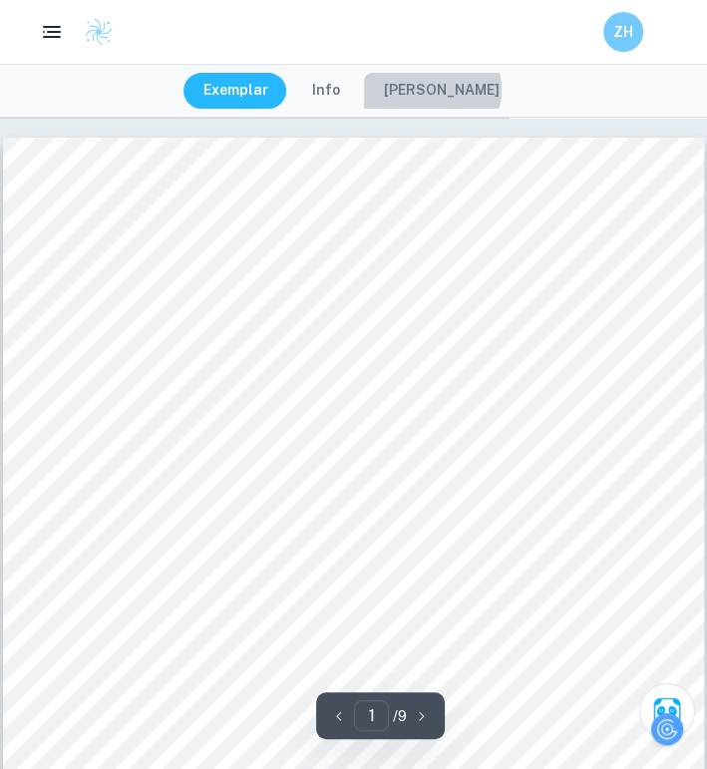
click at [441, 90] on button "[PERSON_NAME]" at bounding box center [442, 91] width 156 height 36
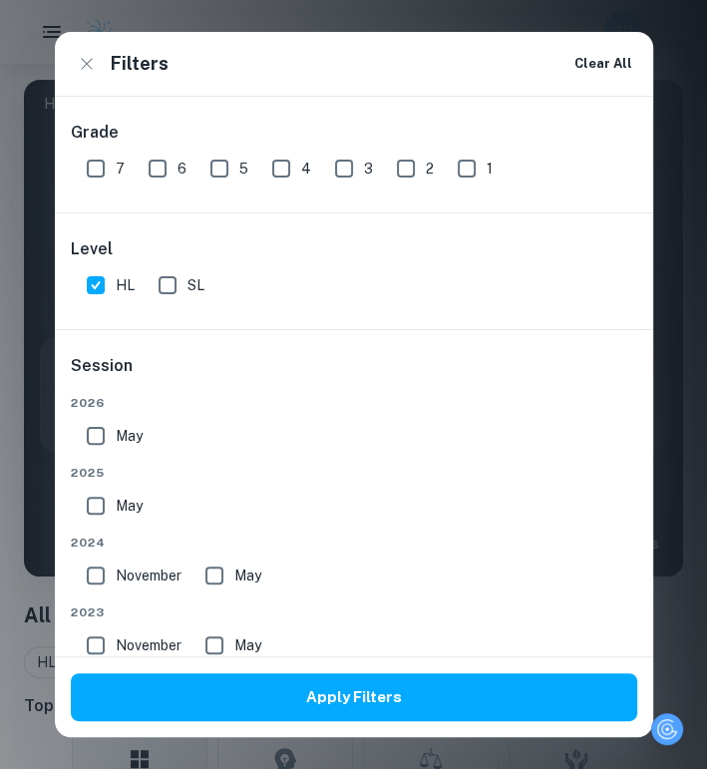
click at [97, 191] on div "Grade 7 6 5 4 3 2 1" at bounding box center [354, 155] width 598 height 116
drag, startPoint x: 102, startPoint y: 150, endPoint x: 119, endPoint y: 151, distance: 17.0
click at [107, 181] on input "7" at bounding box center [96, 169] width 40 height 40
checkbox input "true"
drag, startPoint x: 398, startPoint y: 396, endPoint x: 642, endPoint y: 593, distance: 314.0
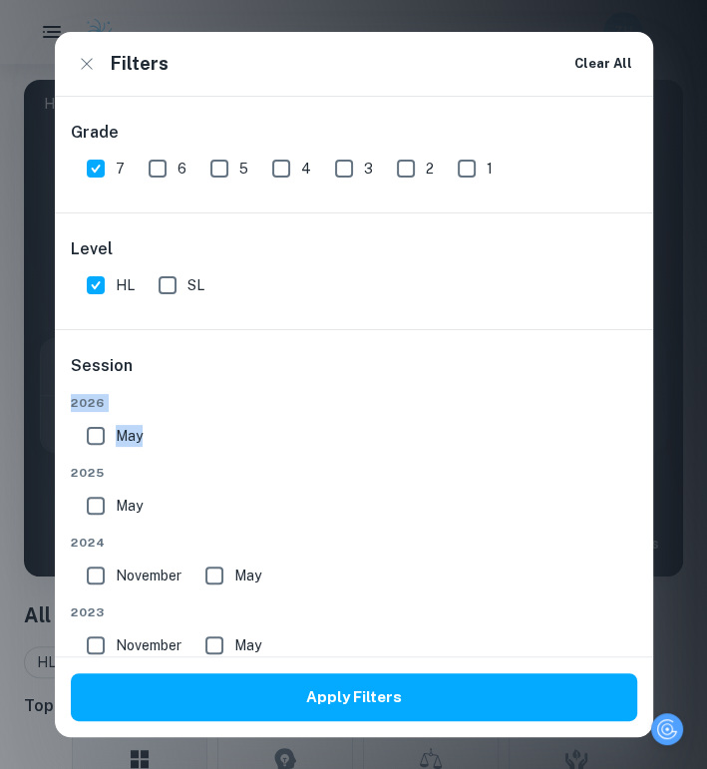
click at [433, 421] on div "Session 2026 May 2025 May 2024 November May 2023 November May 2022 November May…" at bounding box center [354, 618] width 598 height 576
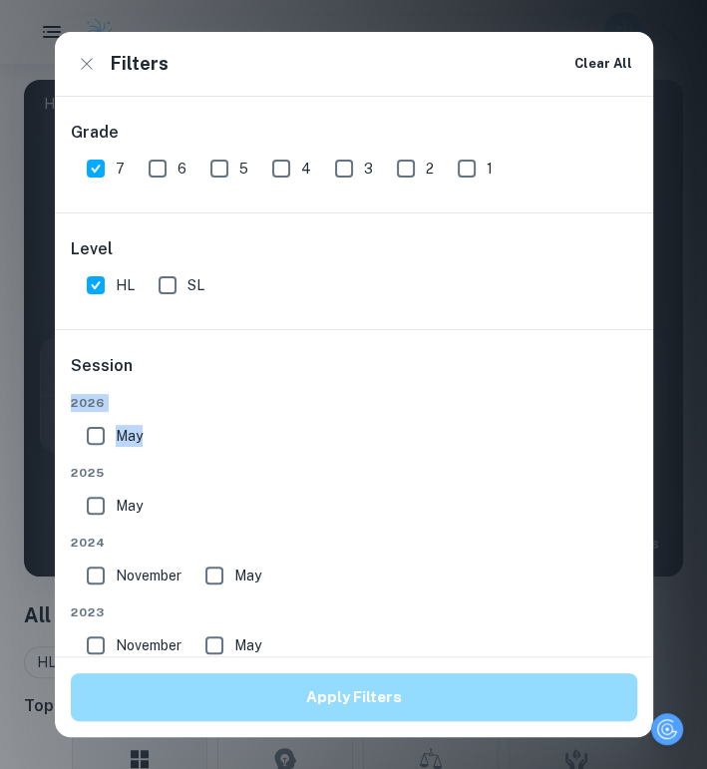
click at [413, 714] on button "Apply Filters" at bounding box center [354, 697] width 566 height 48
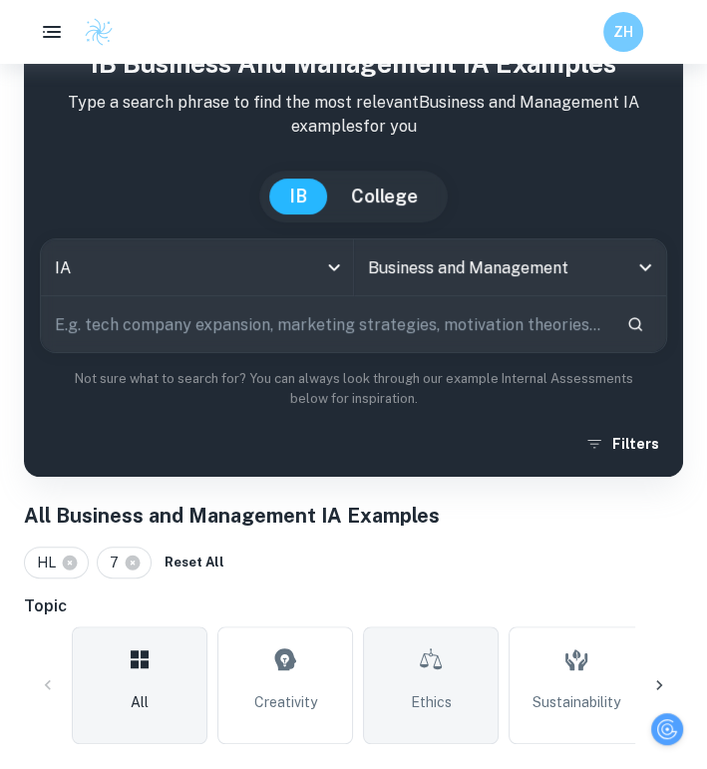
scroll to position [498, 0]
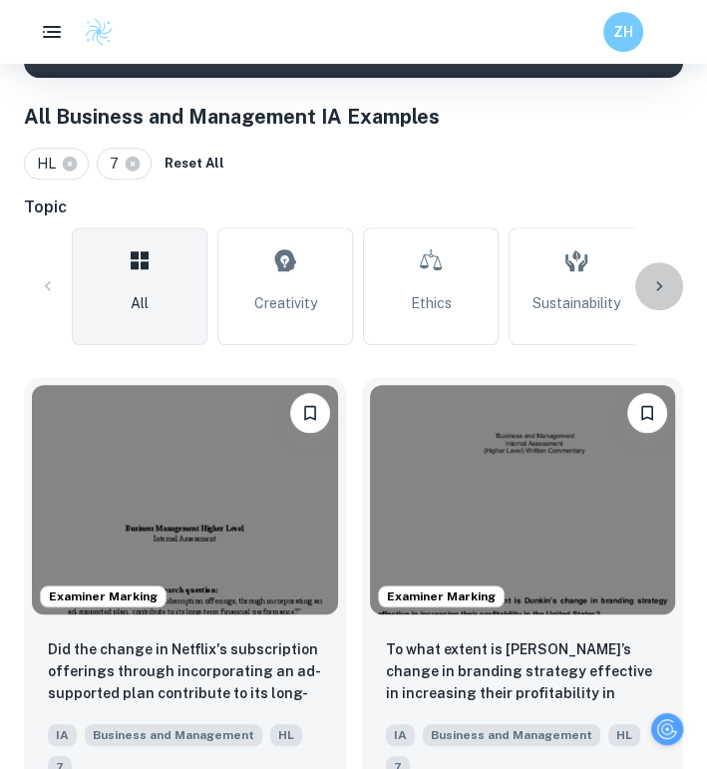
click at [652, 280] on icon at bounding box center [659, 286] width 20 height 20
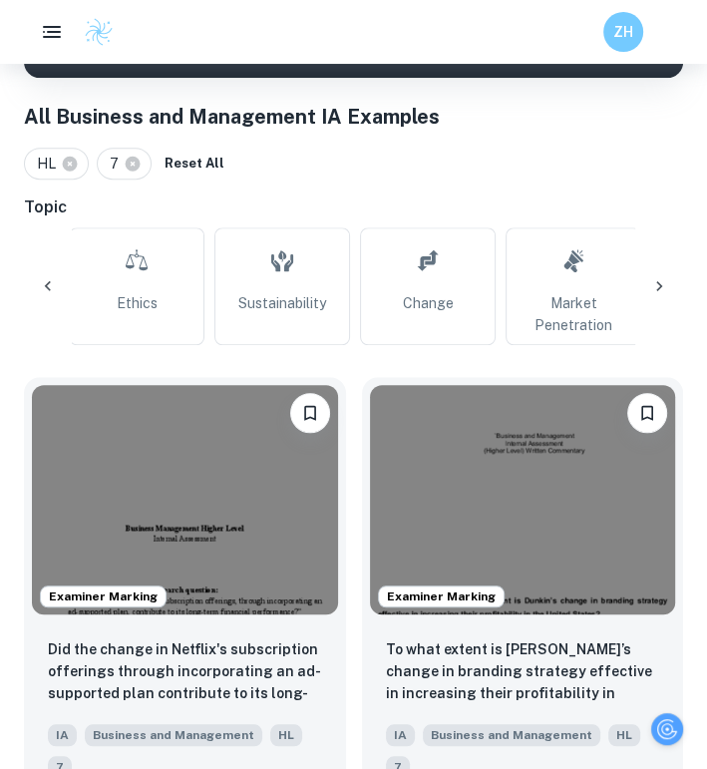
scroll to position [0, 534]
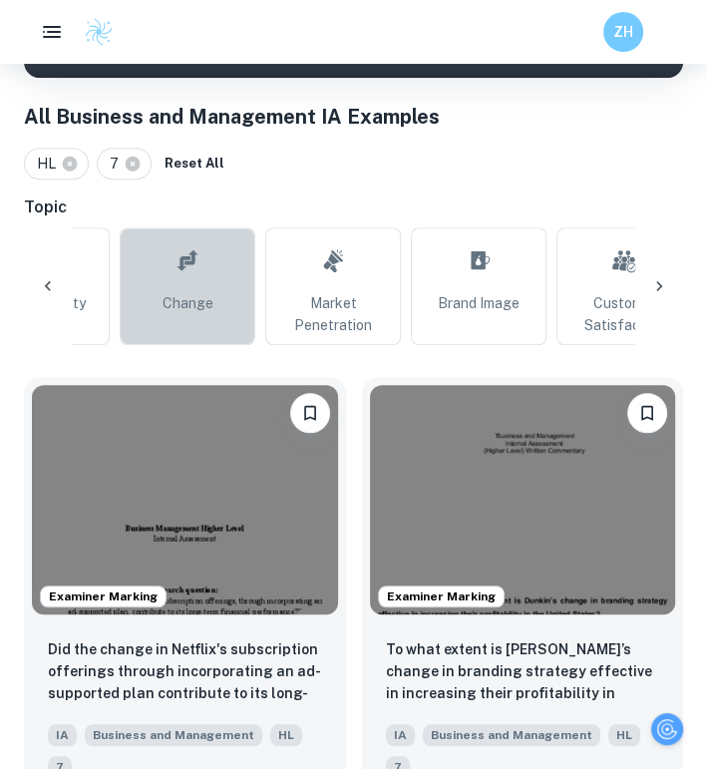
drag, startPoint x: 221, startPoint y: 281, endPoint x: 208, endPoint y: 283, distance: 13.1
click at [218, 282] on link "Change" at bounding box center [188, 286] width 136 height 118
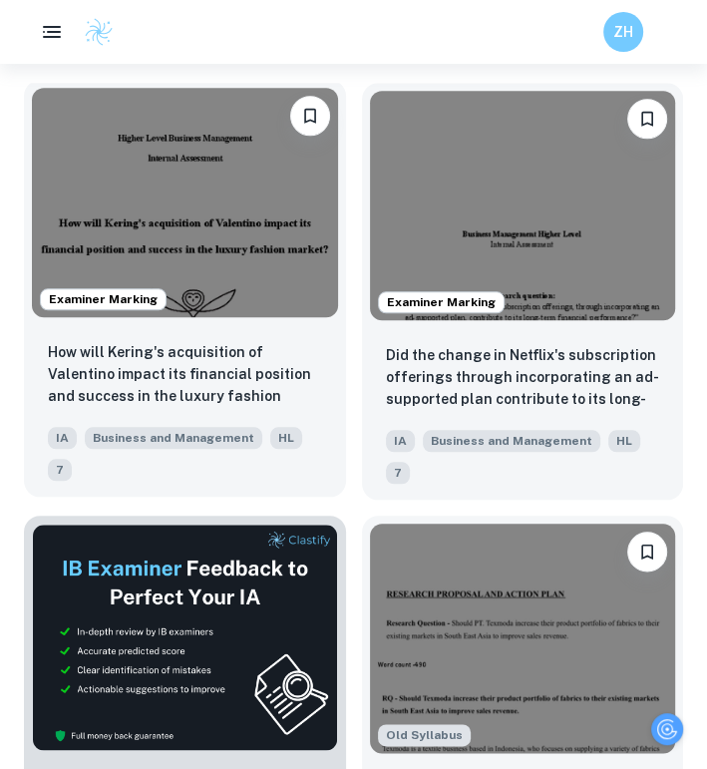
scroll to position [798, 0]
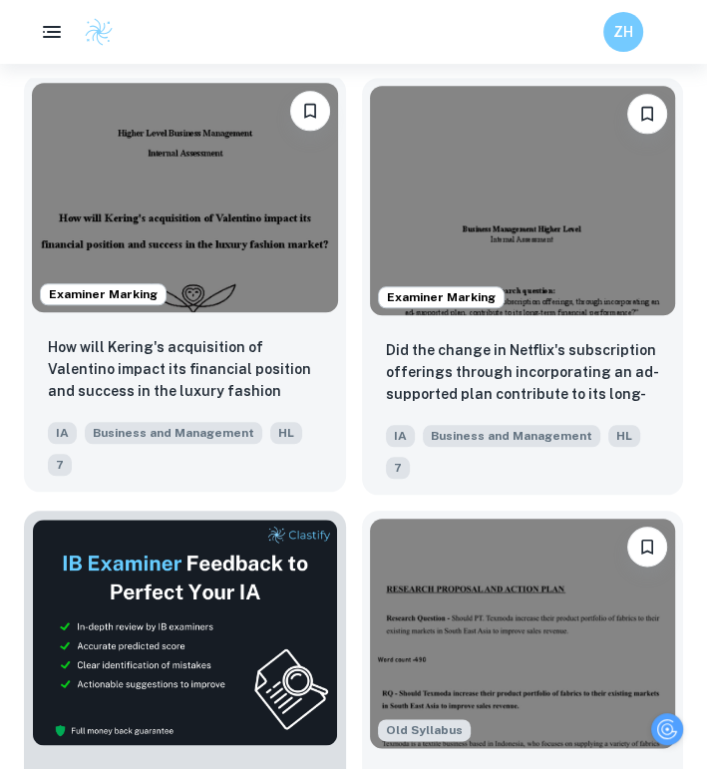
click at [301, 315] on div "Examiner Marking" at bounding box center [185, 197] width 322 height 245
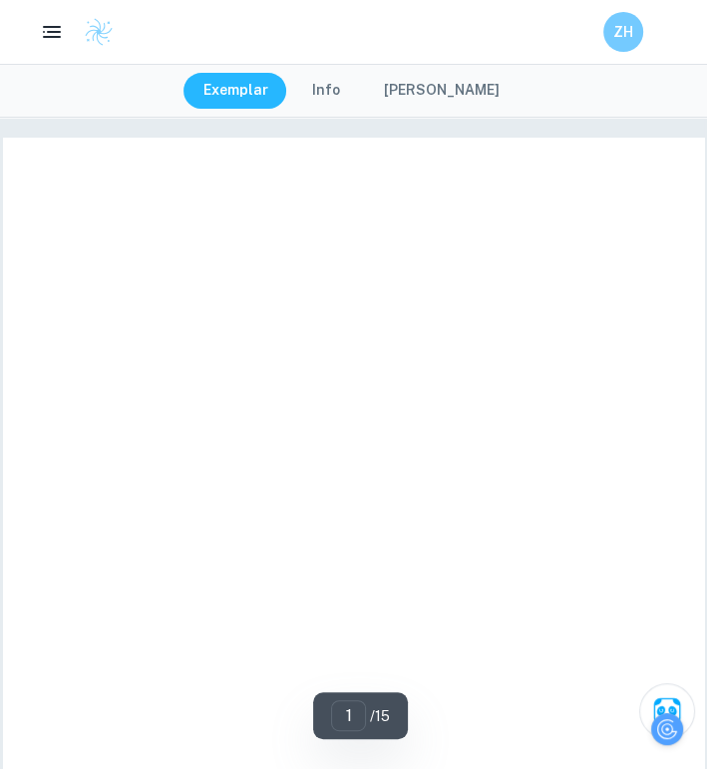
click at [426, 90] on button "[PERSON_NAME]" at bounding box center [442, 91] width 156 height 36
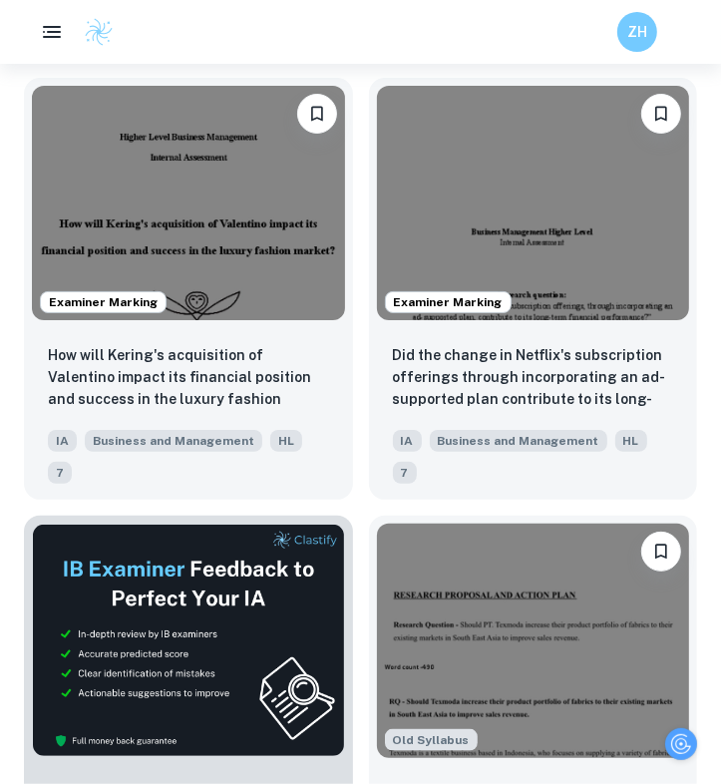
scroll to position [0, 44]
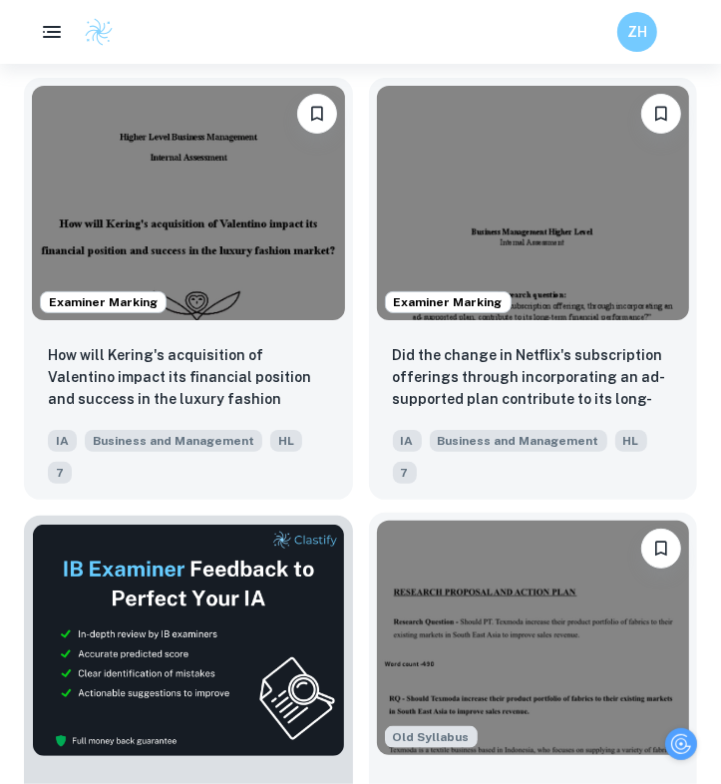
click at [424, 575] on img at bounding box center [533, 637] width 313 height 234
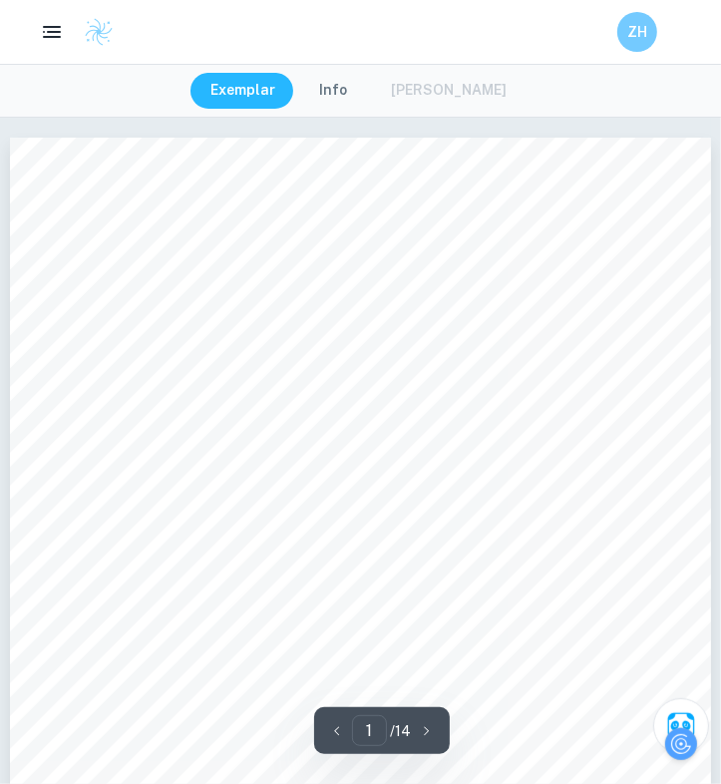
click at [423, 82] on div "Exemplar Info Mark Scheme" at bounding box center [360, 91] width 340 height 36
click at [442, 102] on div "Exemplar Info Mark Scheme" at bounding box center [360, 91] width 340 height 36
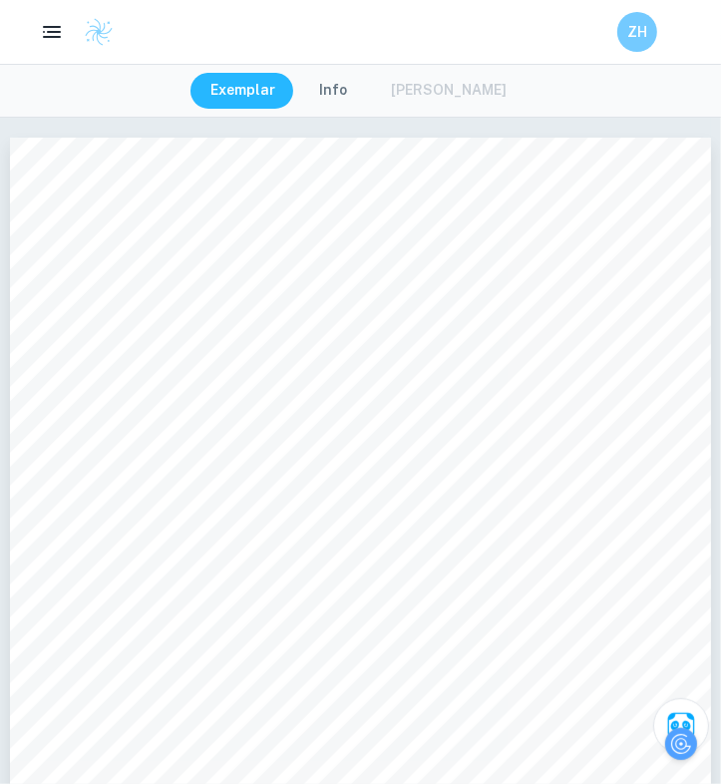
click at [433, 105] on div "Exemplar Info Mark Scheme" at bounding box center [360, 91] width 340 height 36
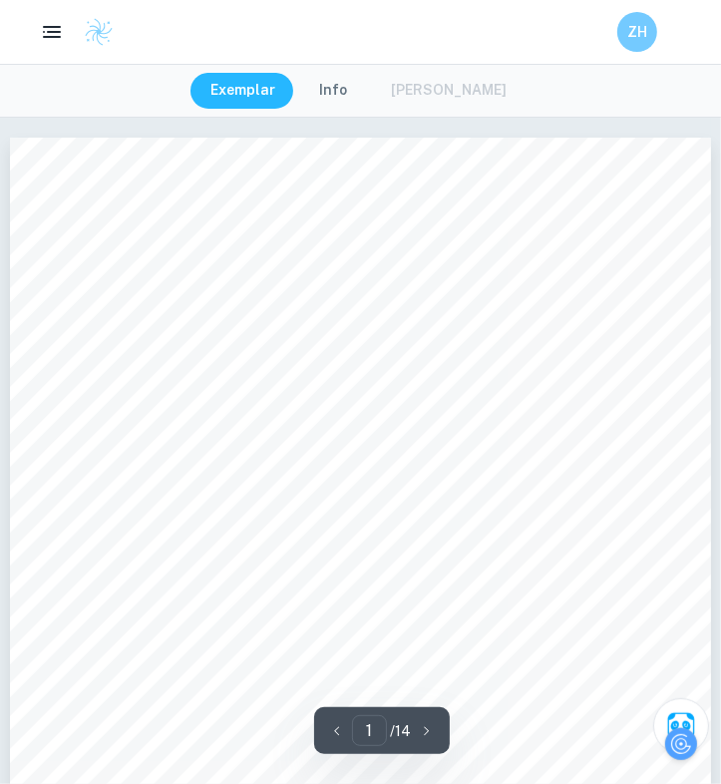
click at [433, 722] on icon "button" at bounding box center [427, 731] width 20 height 20
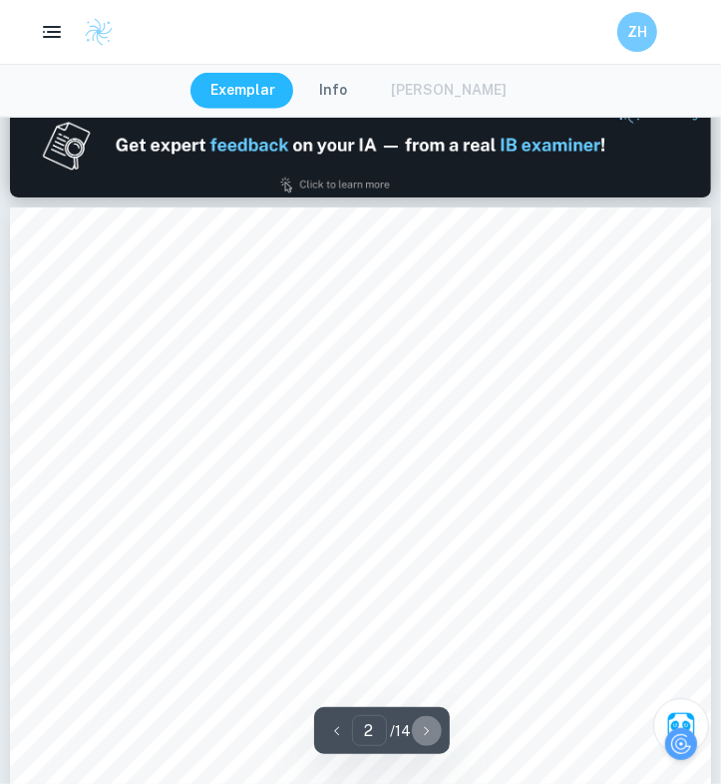
click at [417, 721] on icon "button" at bounding box center [427, 731] width 20 height 20
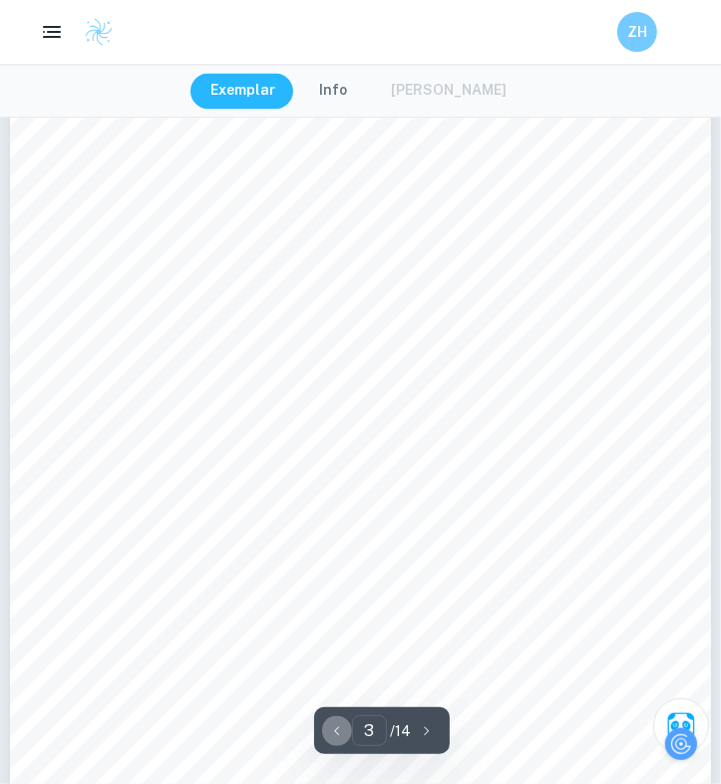
click at [341, 733] on icon "button" at bounding box center [337, 731] width 20 height 20
click at [335, 730] on icon "button" at bounding box center [337, 731] width 20 height 20
type input "1"
click at [344, 718] on button "button" at bounding box center [337, 730] width 30 height 31
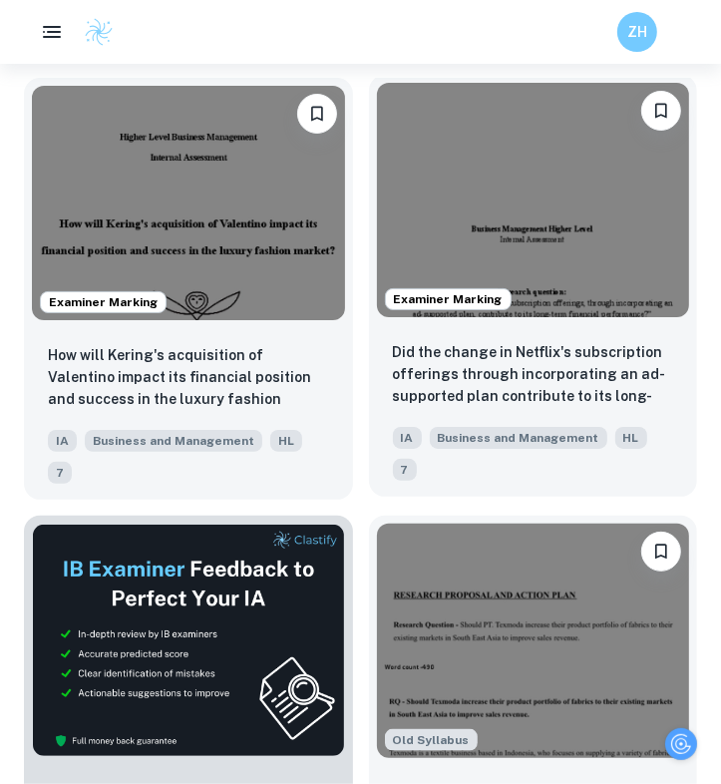
scroll to position [0, 44]
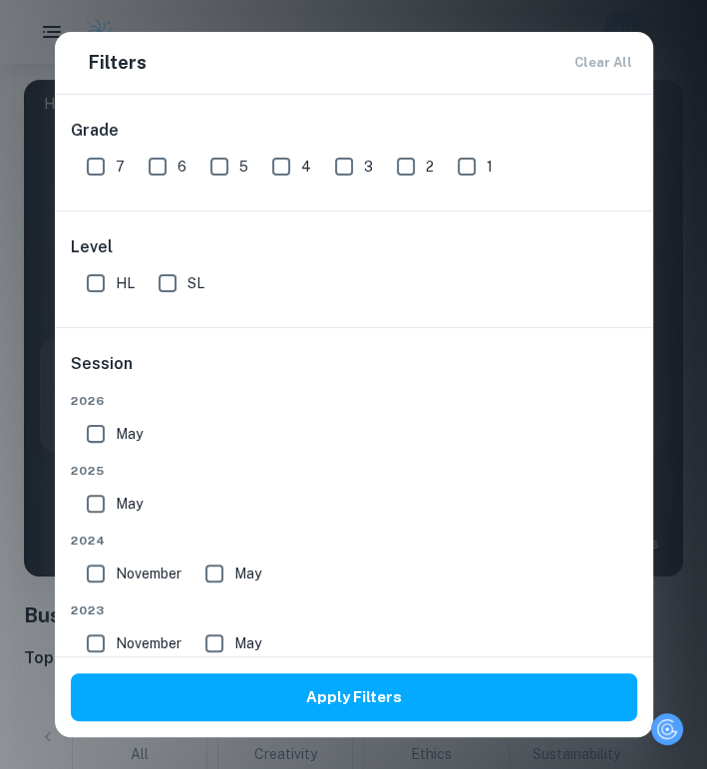
scroll to position [0, 59]
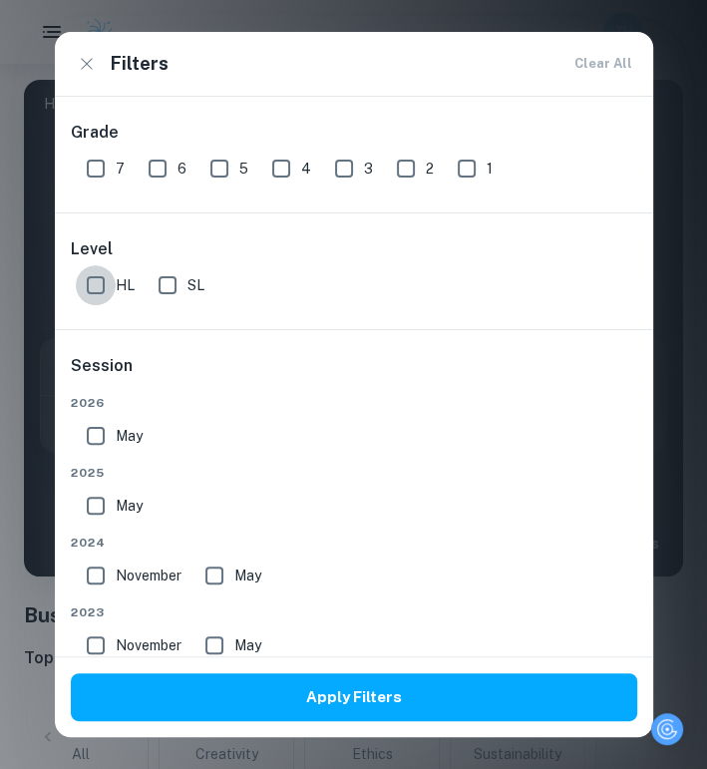
click at [96, 275] on input "HL" at bounding box center [96, 285] width 40 height 40
checkbox input "true"
click at [97, 183] on input "7" at bounding box center [96, 169] width 40 height 40
checkbox input "true"
click at [313, 694] on button "Apply Filters" at bounding box center [354, 697] width 566 height 48
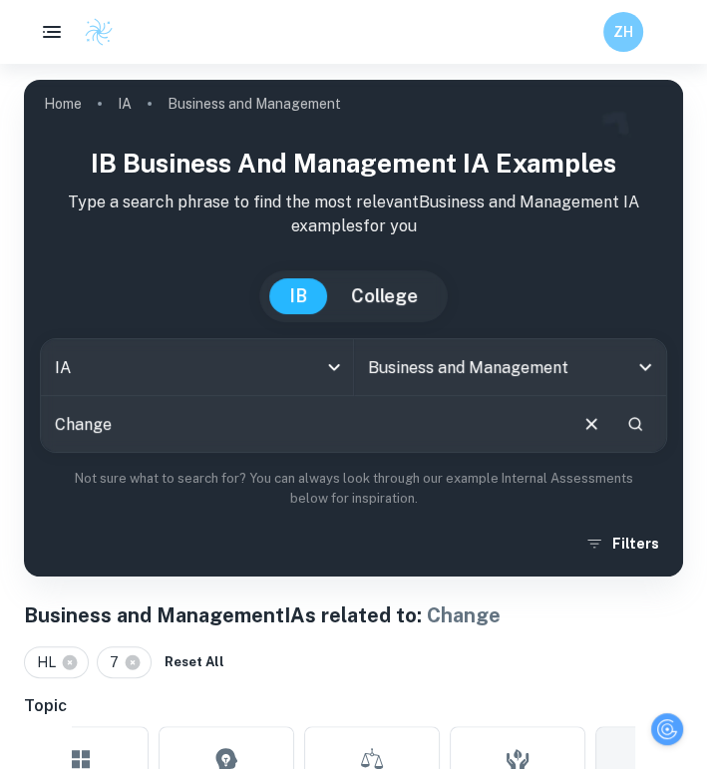
scroll to position [399, 0]
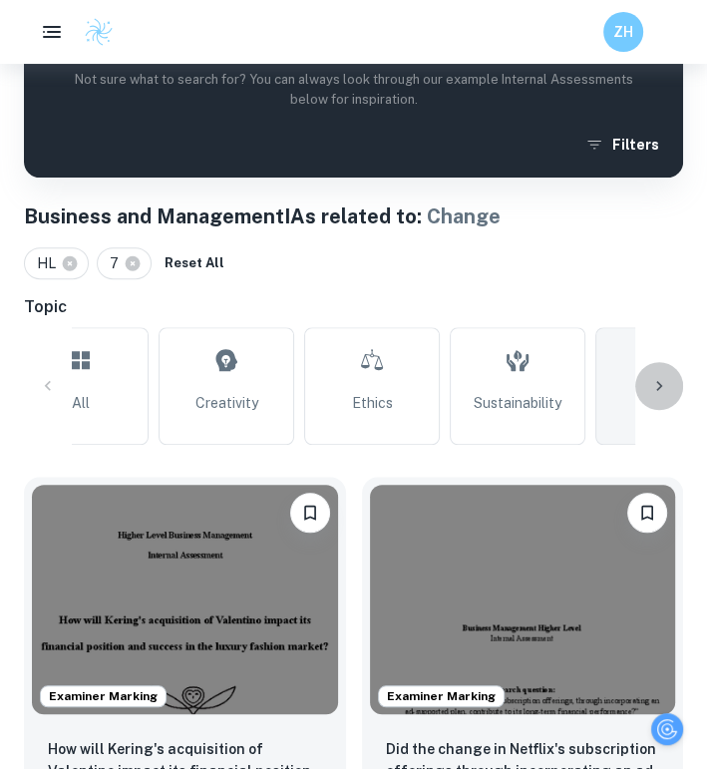
click at [660, 387] on icon at bounding box center [659, 386] width 20 height 20
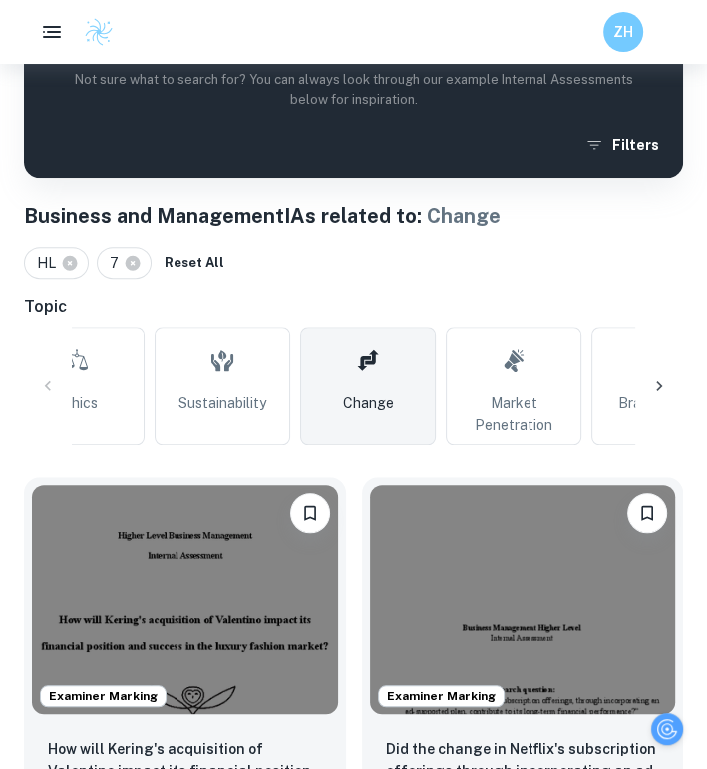
scroll to position [0, 593]
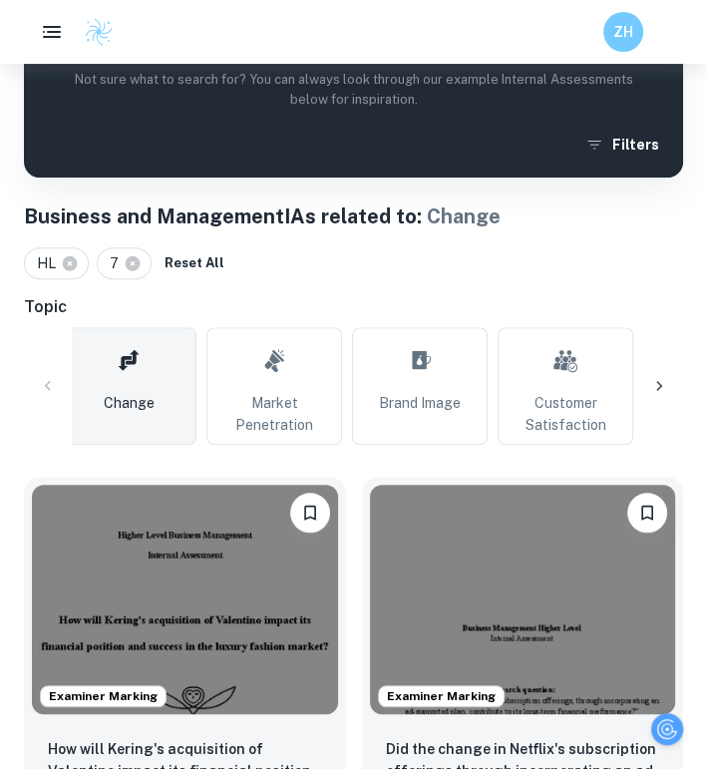
click at [117, 403] on span "Change" at bounding box center [129, 403] width 51 height 22
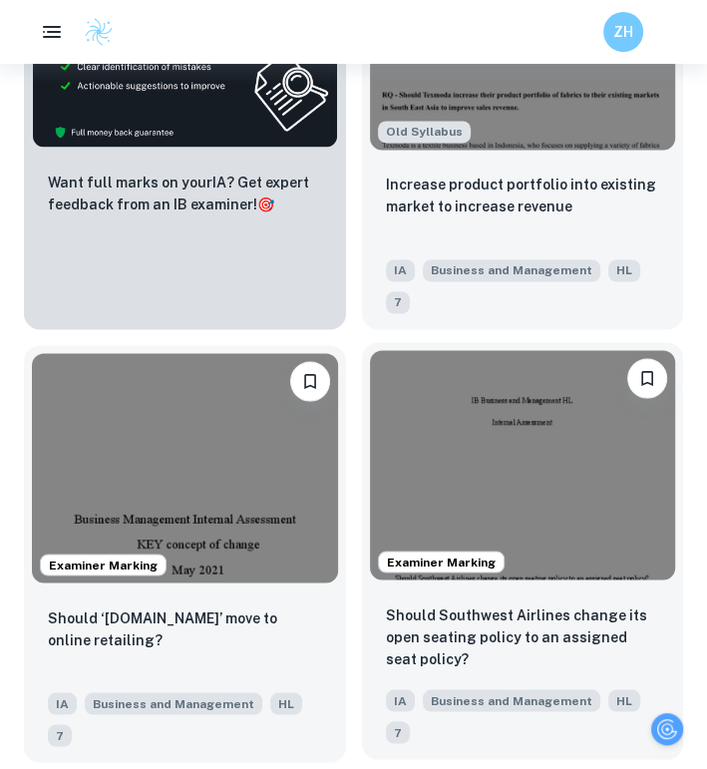
scroll to position [1695, 0]
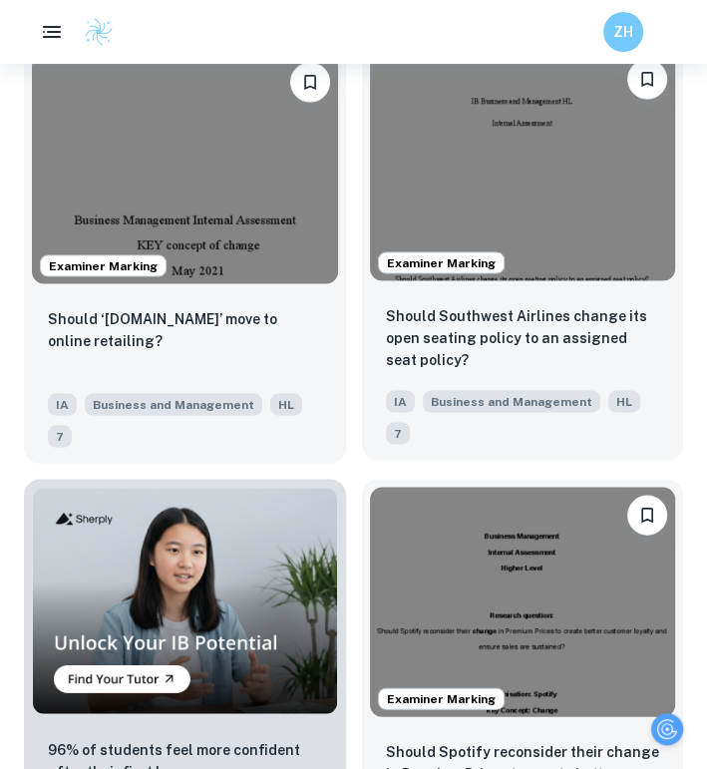
click at [618, 259] on img at bounding box center [523, 165] width 306 height 229
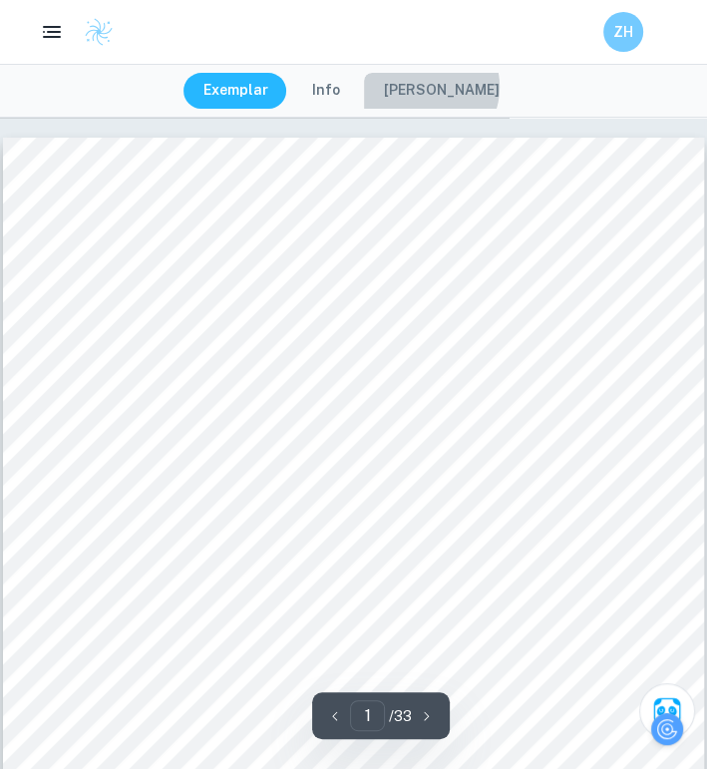
click at [435, 87] on button "[PERSON_NAME]" at bounding box center [442, 91] width 156 height 36
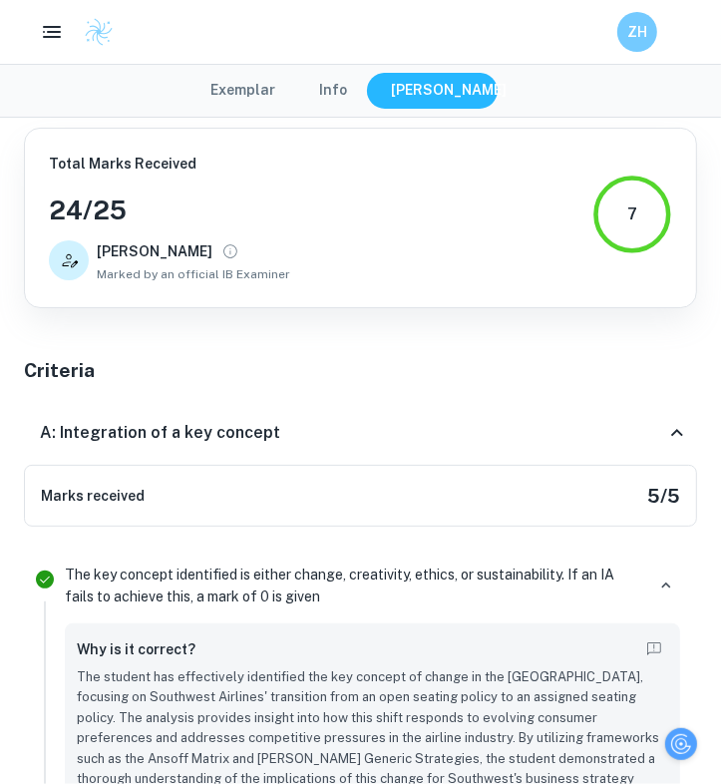
click at [249, 99] on button "Exemplar" at bounding box center [242, 91] width 105 height 36
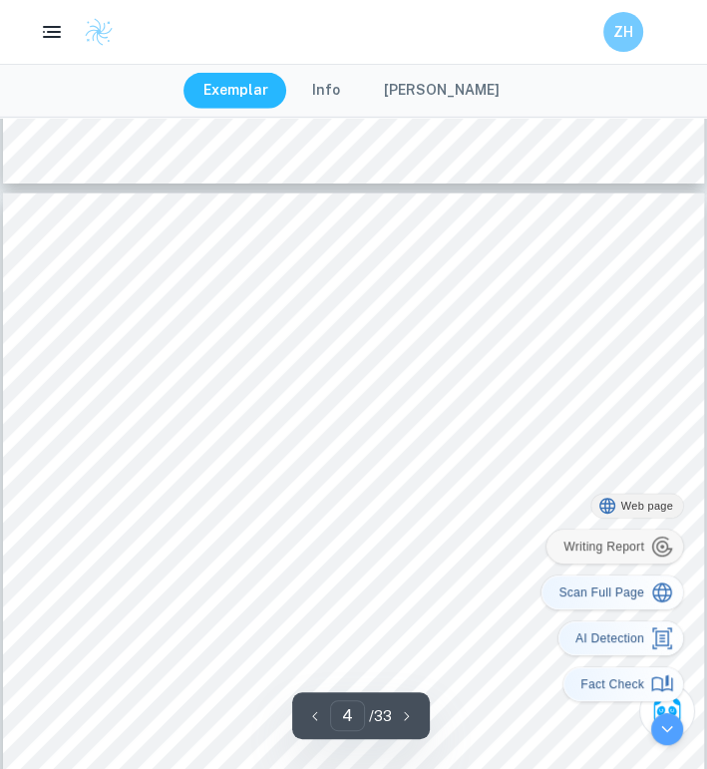
scroll to position [2891, 0]
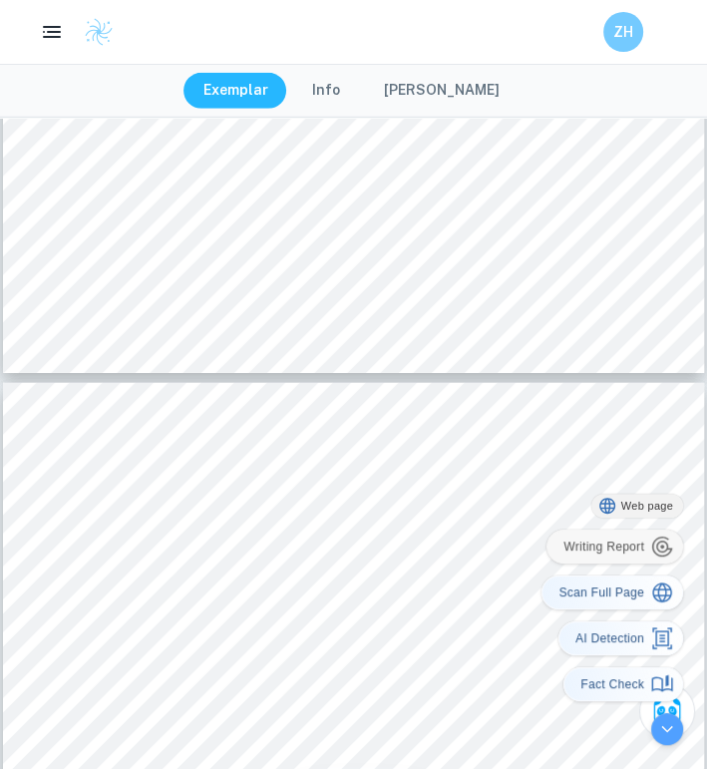
type input "3"
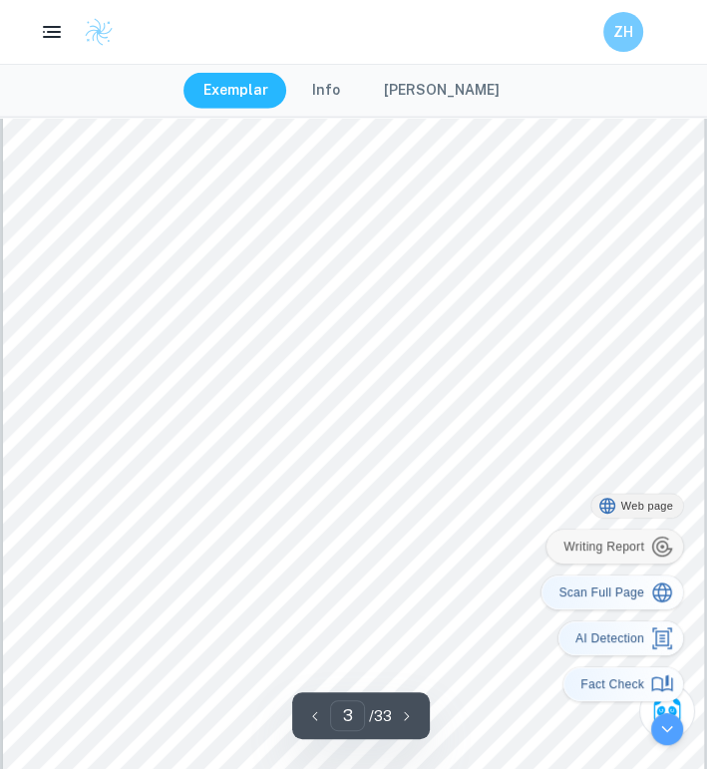
scroll to position [2093, 0]
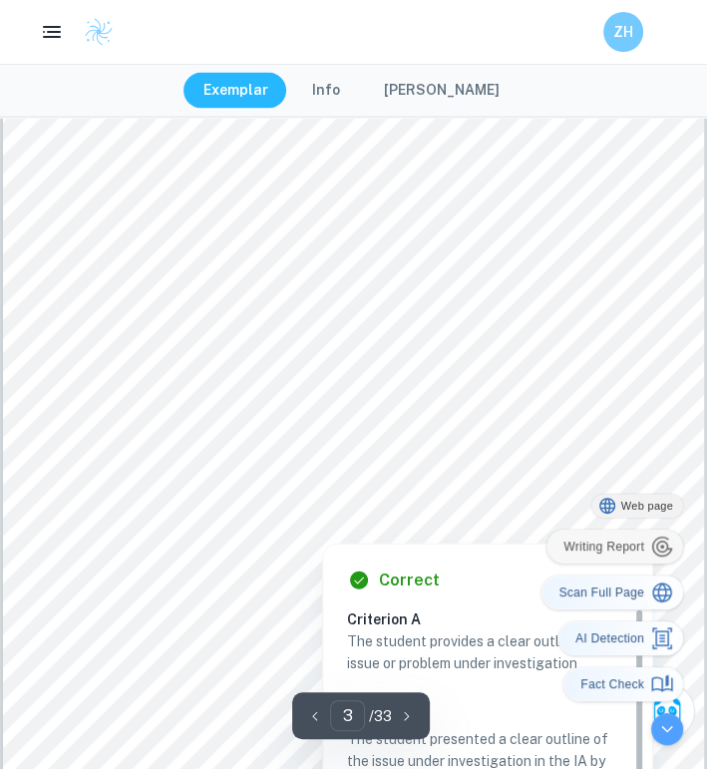
click at [265, 335] on div at bounding box center [353, 333] width 534 height 49
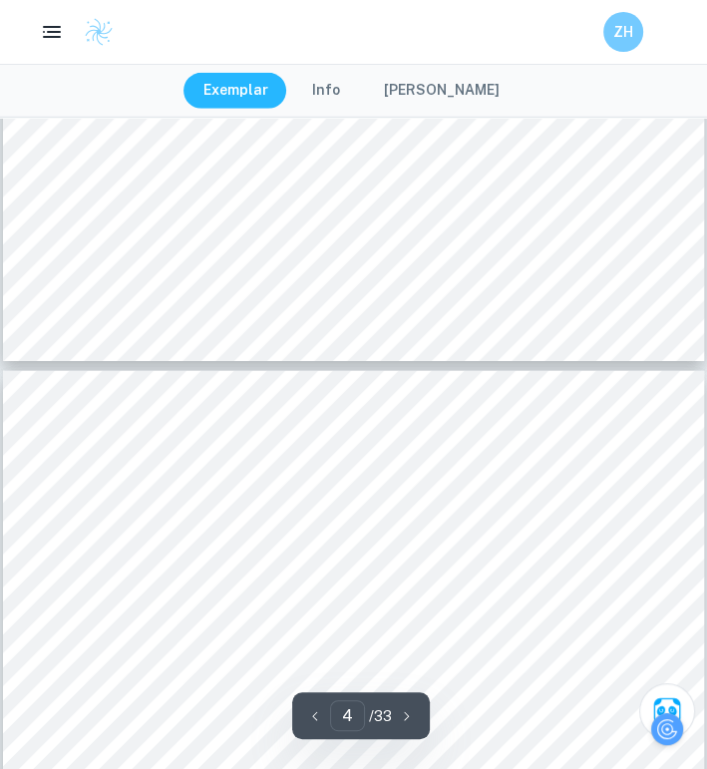
scroll to position [2658, 0]
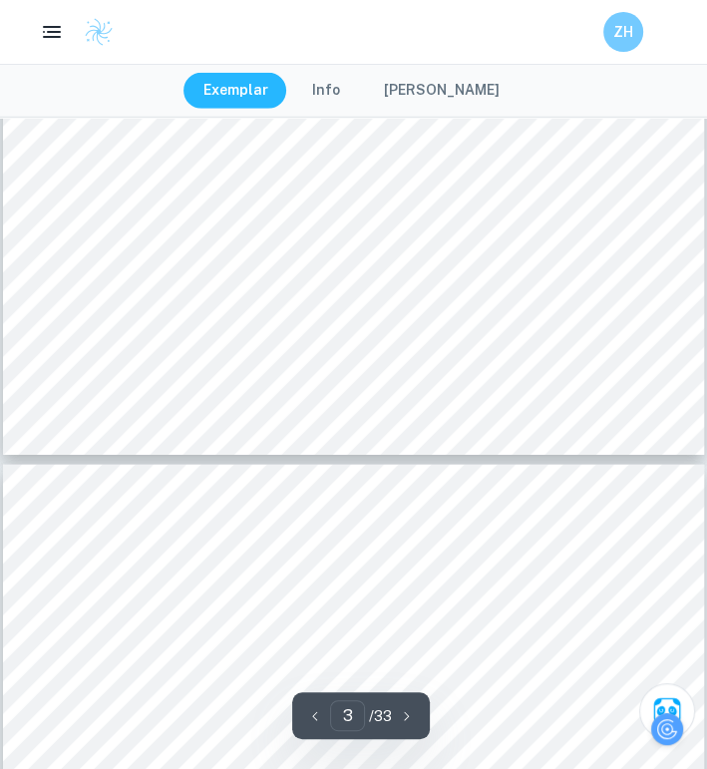
type input "4"
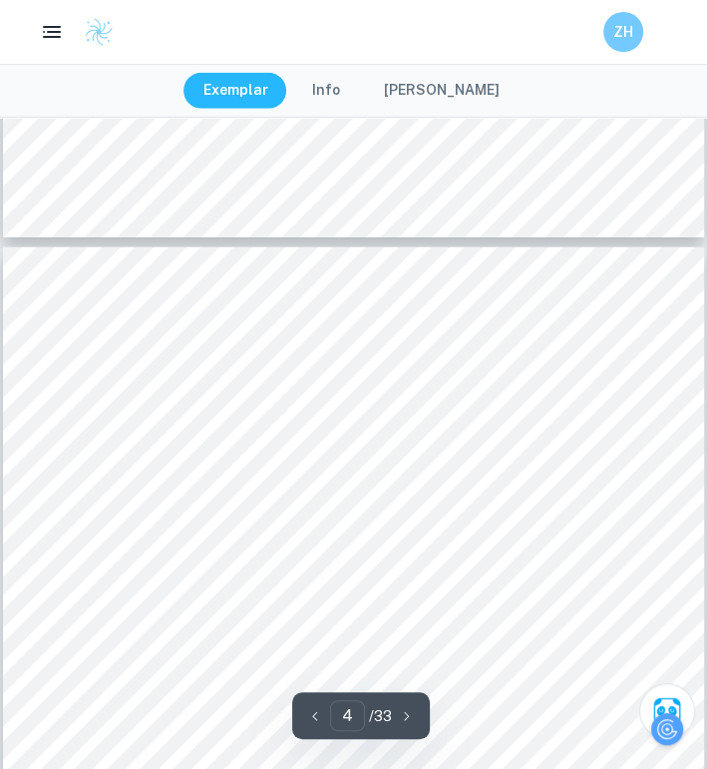
scroll to position [2757, 0]
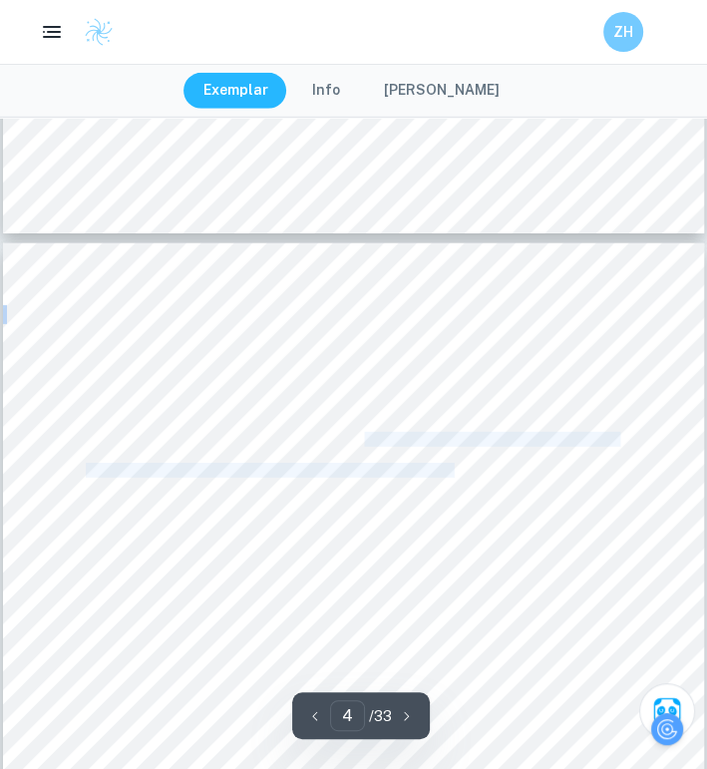
drag, startPoint x: 456, startPoint y: 468, endPoint x: 363, endPoint y: 446, distance: 95.3
click at [363, 446] on div "2 Southwest eventually decided to start assigning seats and offer premium seati…" at bounding box center [353, 696] width 701 height 907
click at [624, 466] on div "2 Southwest eventually decided to start assigning seats and offer premium seati…" at bounding box center [353, 696] width 701 height 907
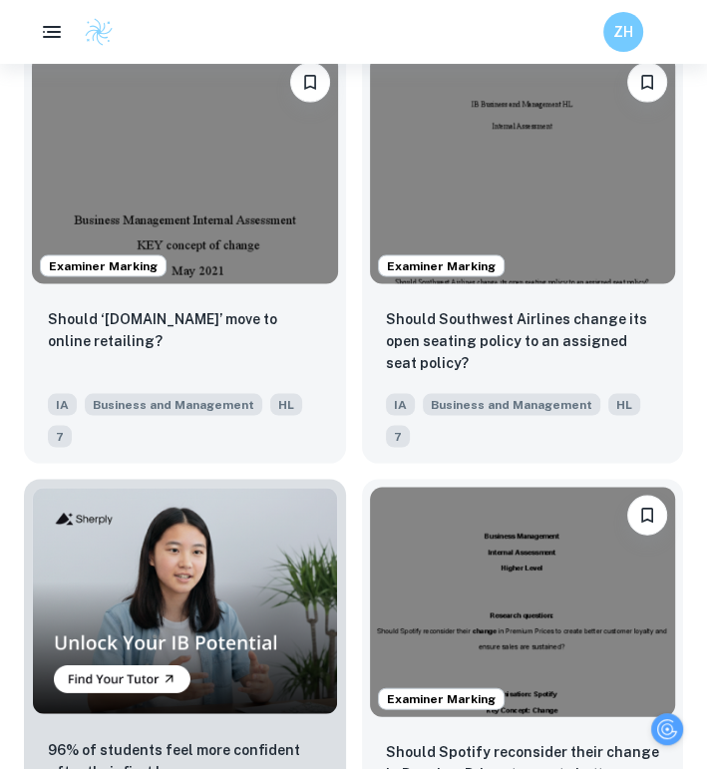
scroll to position [0, 59]
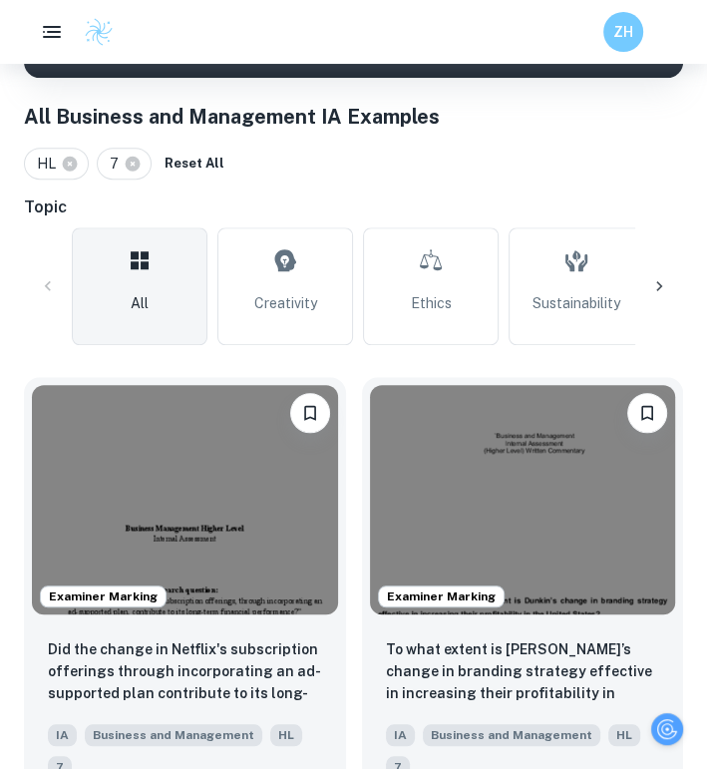
type input "Change"
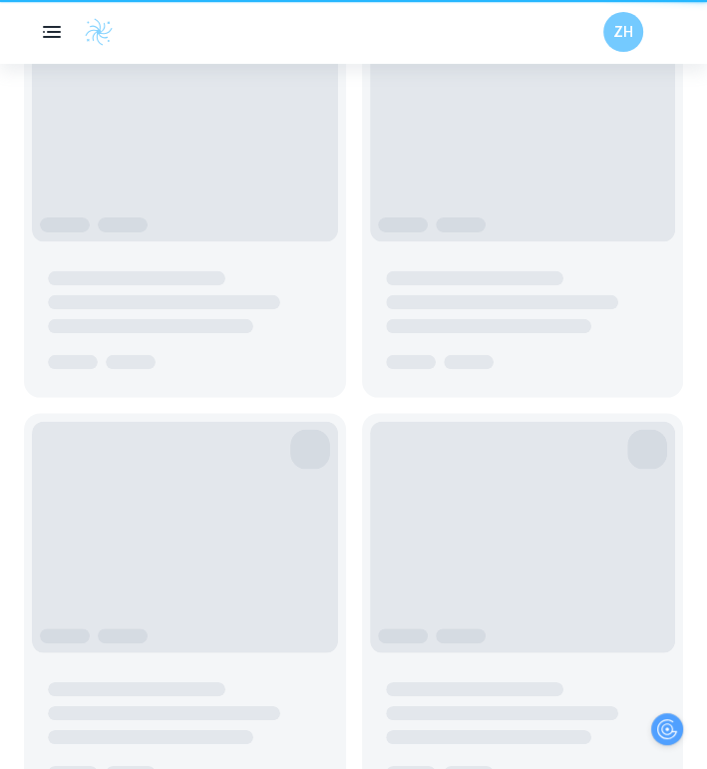
scroll to position [0, 155]
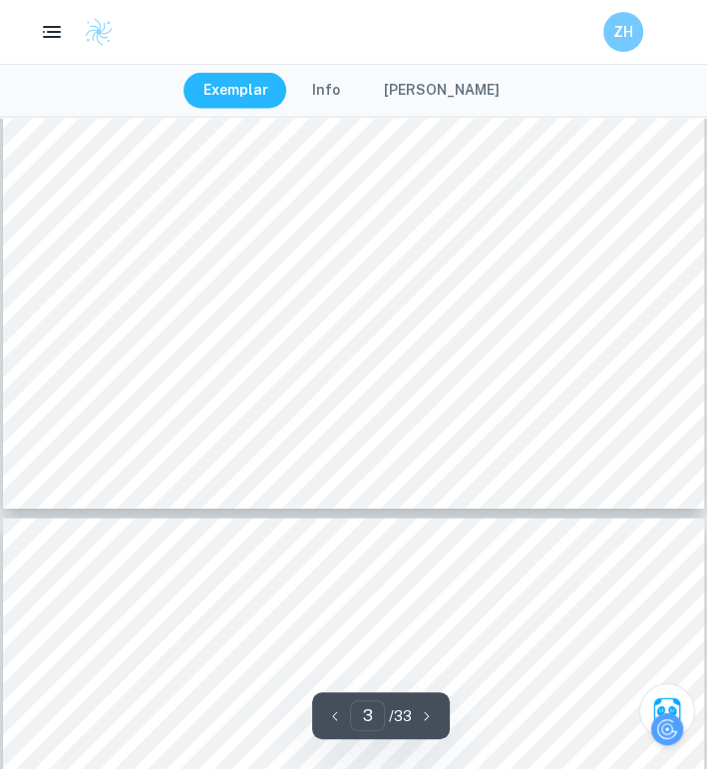
scroll to position [2509, 0]
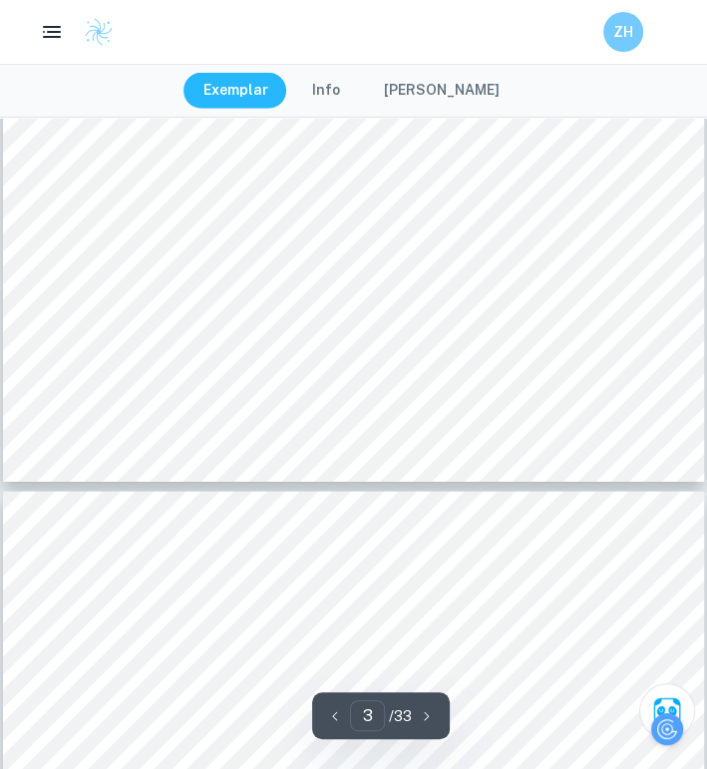
click at [515, 435] on div "1 1. Introduction 1.1 Background Southwest Airlines is an American public multi…" at bounding box center [353, 28] width 701 height 907
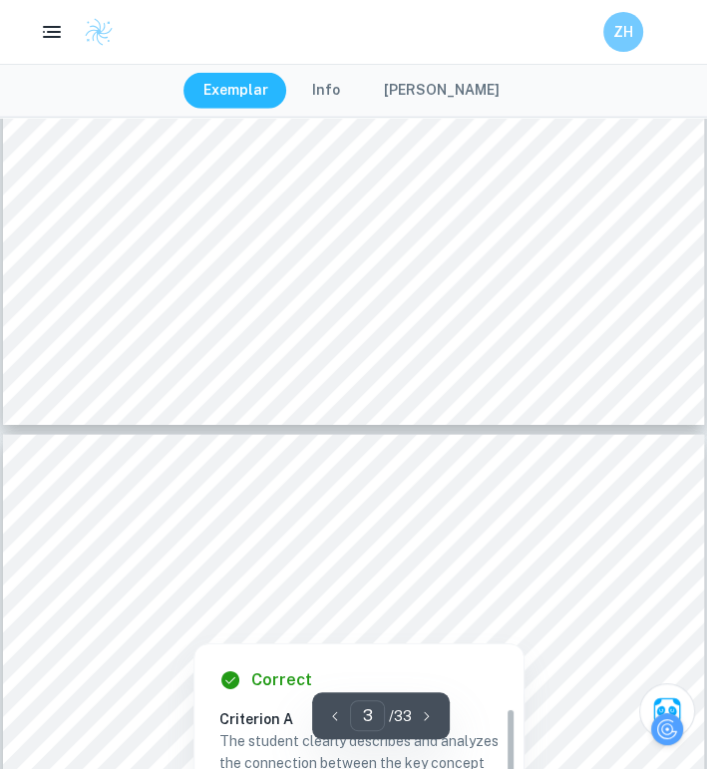
scroll to position [2565, 14]
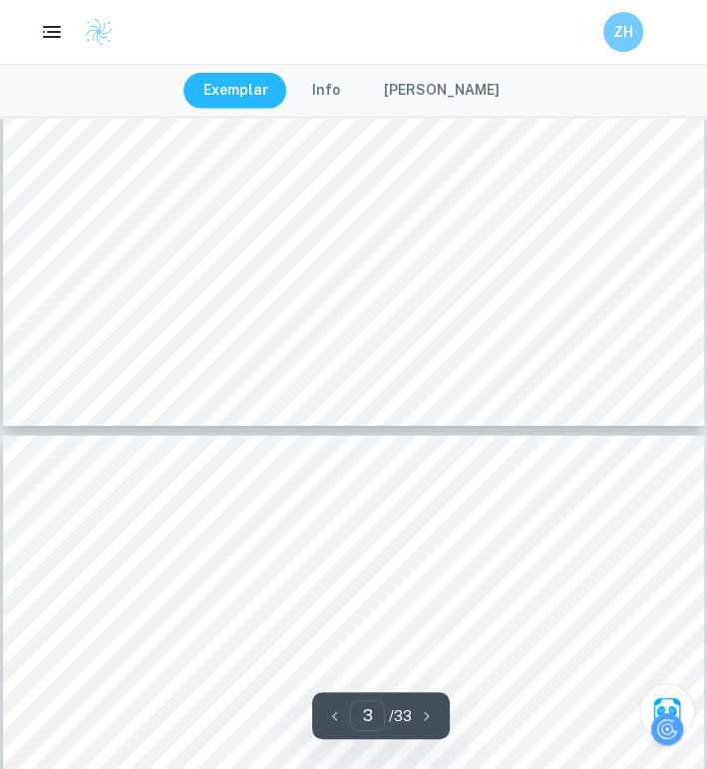
type input "4"
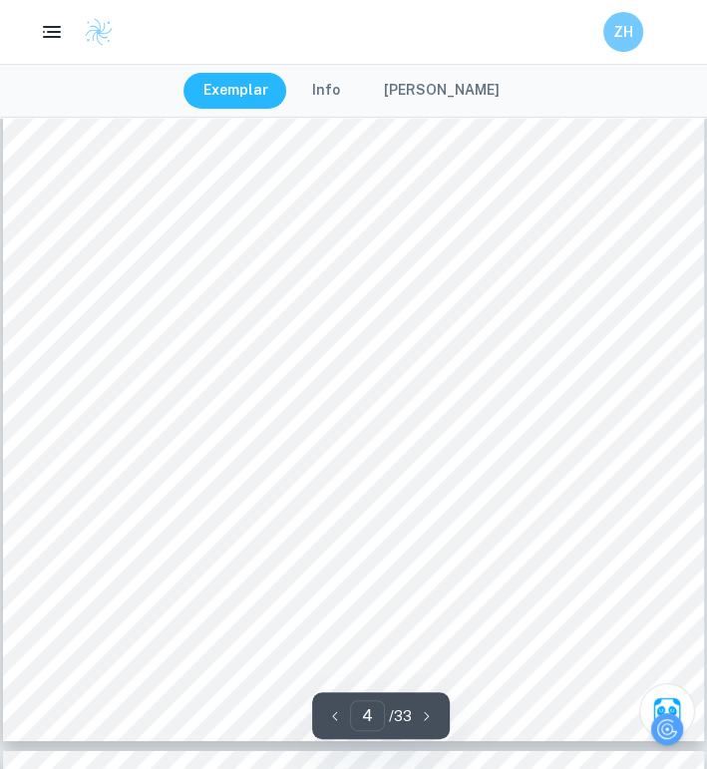
scroll to position [3171, 14]
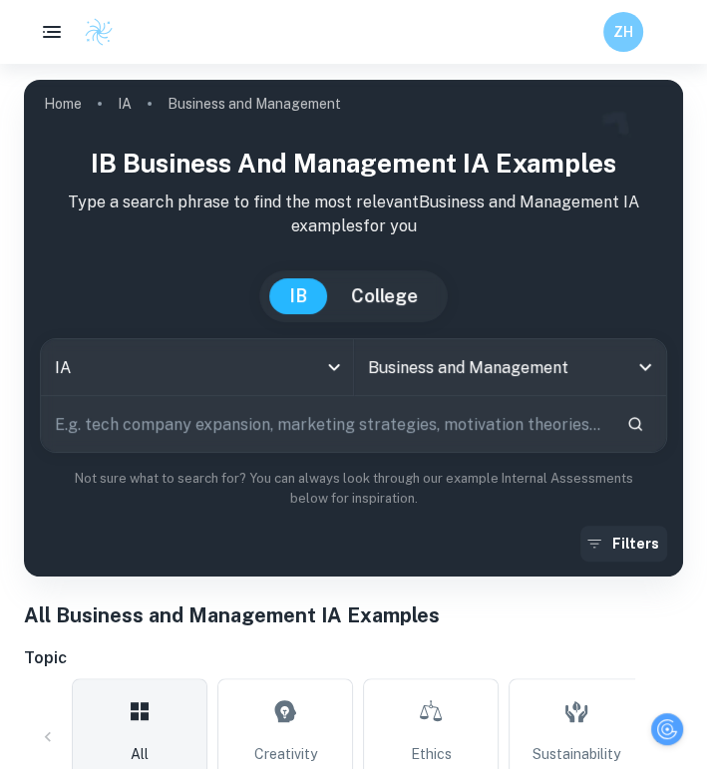
click at [632, 538] on button "Filters" at bounding box center [623, 543] width 87 height 36
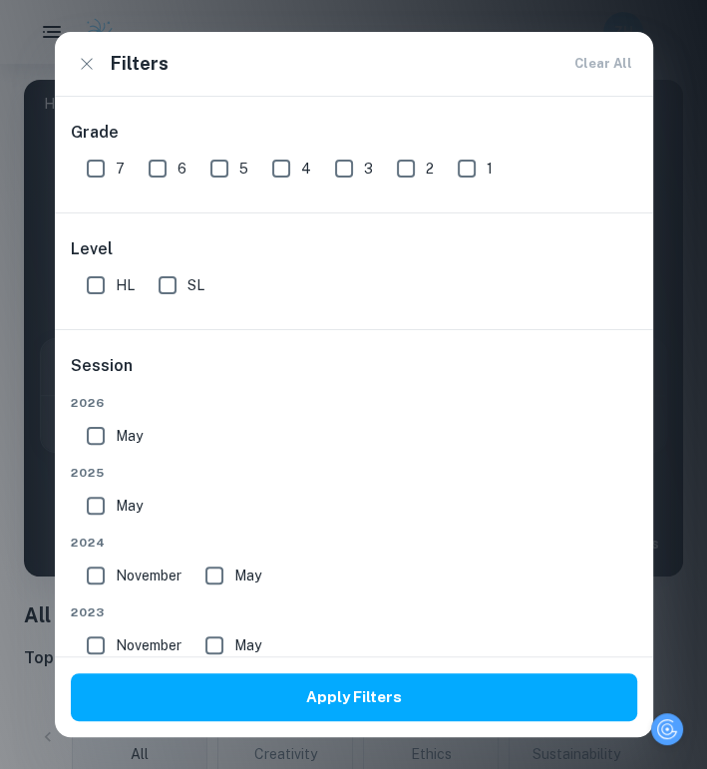
click at [117, 282] on span "HL" at bounding box center [125, 285] width 19 height 22
click at [116, 282] on input "HL" at bounding box center [96, 285] width 40 height 40
checkbox input "true"
click at [80, 165] on input "7" at bounding box center [96, 169] width 40 height 40
checkbox input "true"
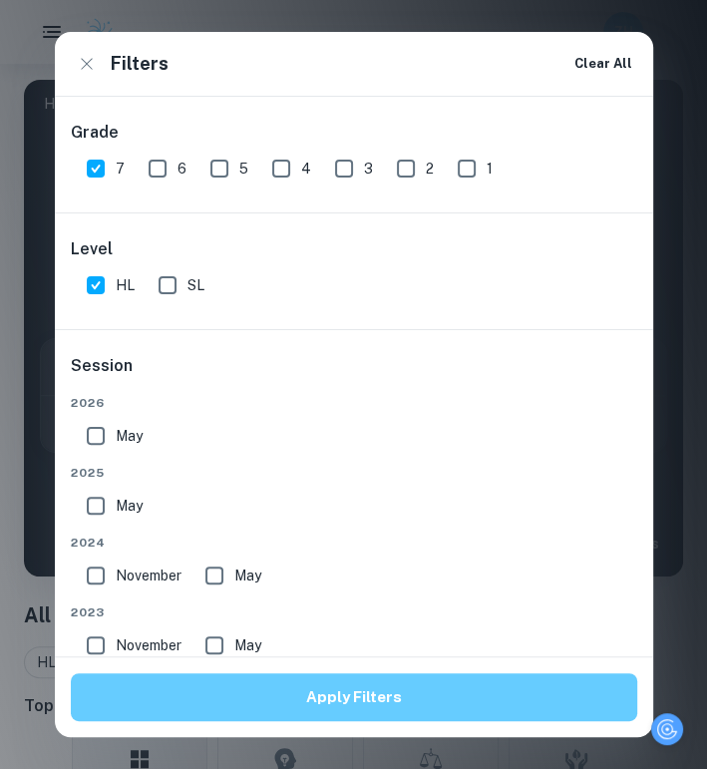
click at [298, 694] on button "Apply Filters" at bounding box center [354, 697] width 566 height 48
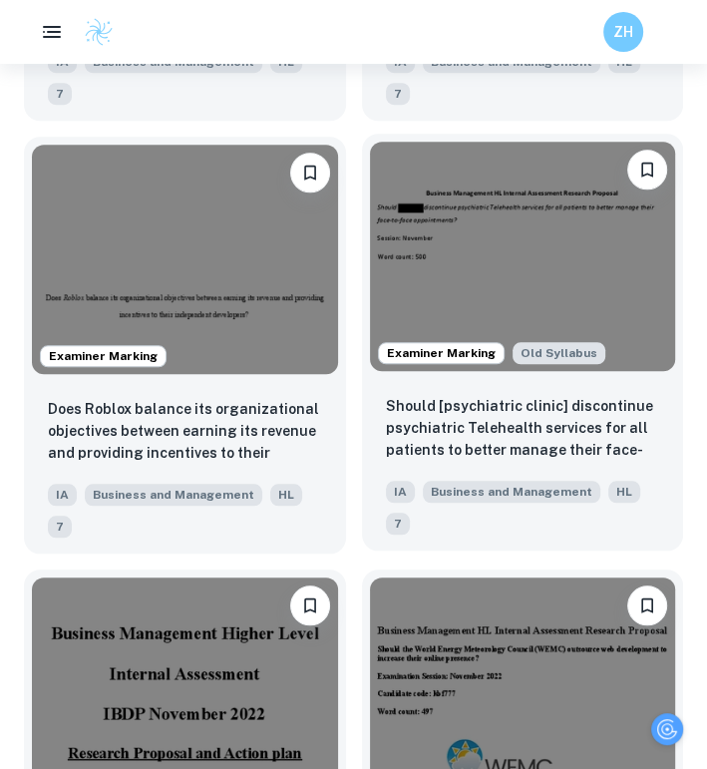
scroll to position [4287, 0]
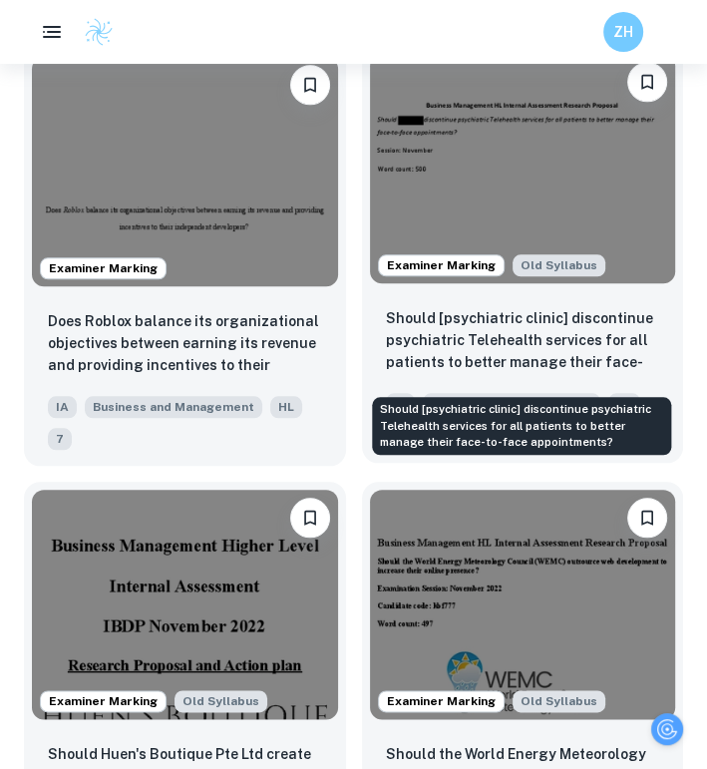
click at [648, 333] on appointments?"] "Should [psychiatric clinic] discontinue psychiatric Telehealth services for all…" at bounding box center [523, 341] width 274 height 68
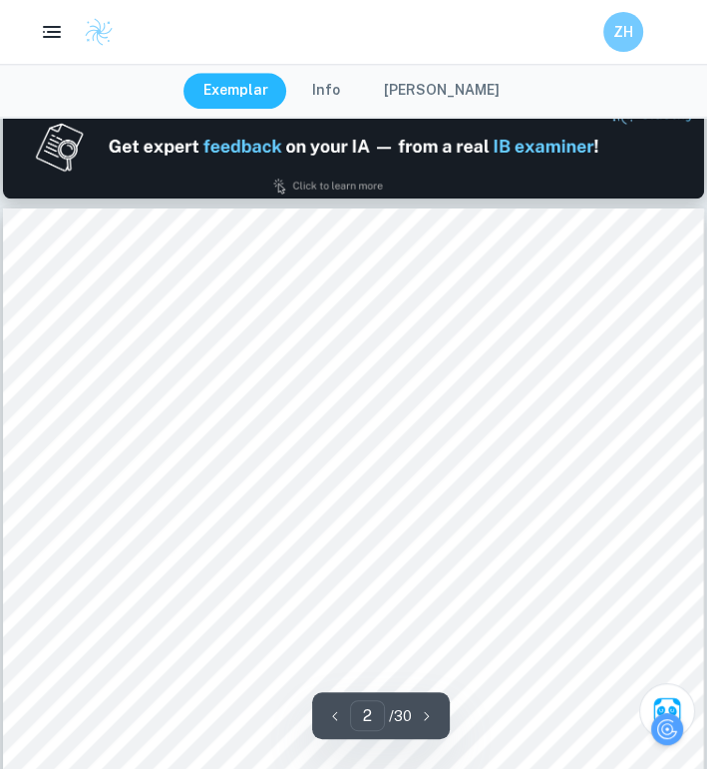
scroll to position [1097, 0]
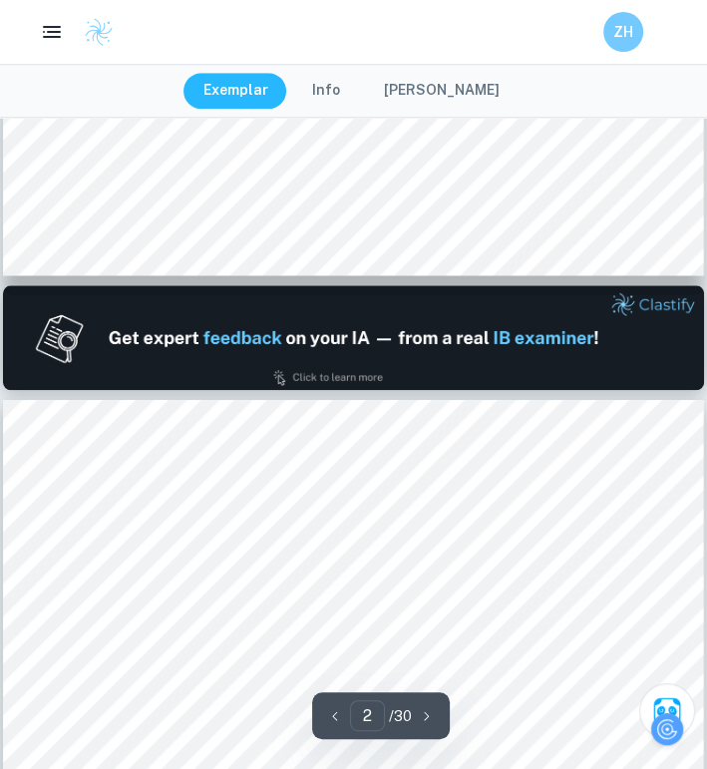
type input "1"
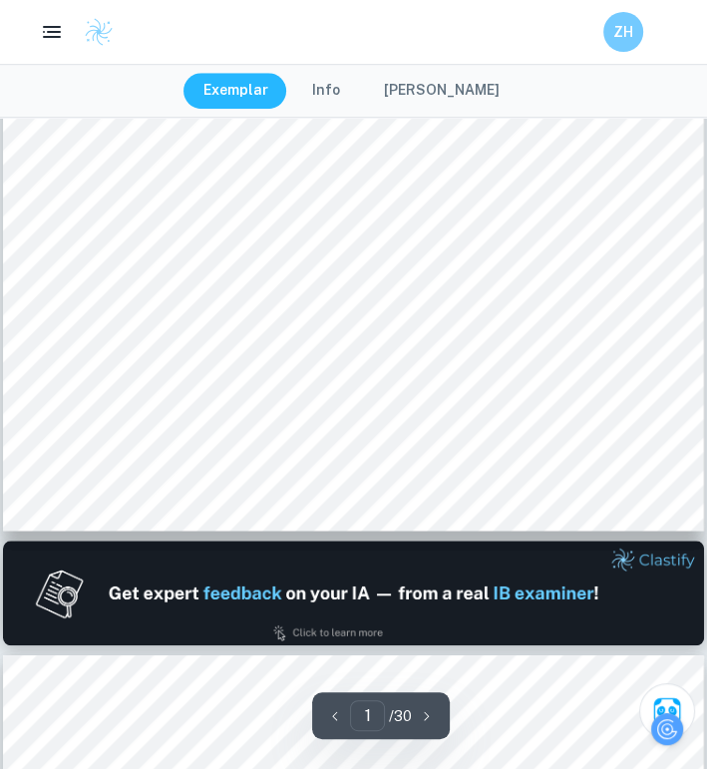
scroll to position [100, 0]
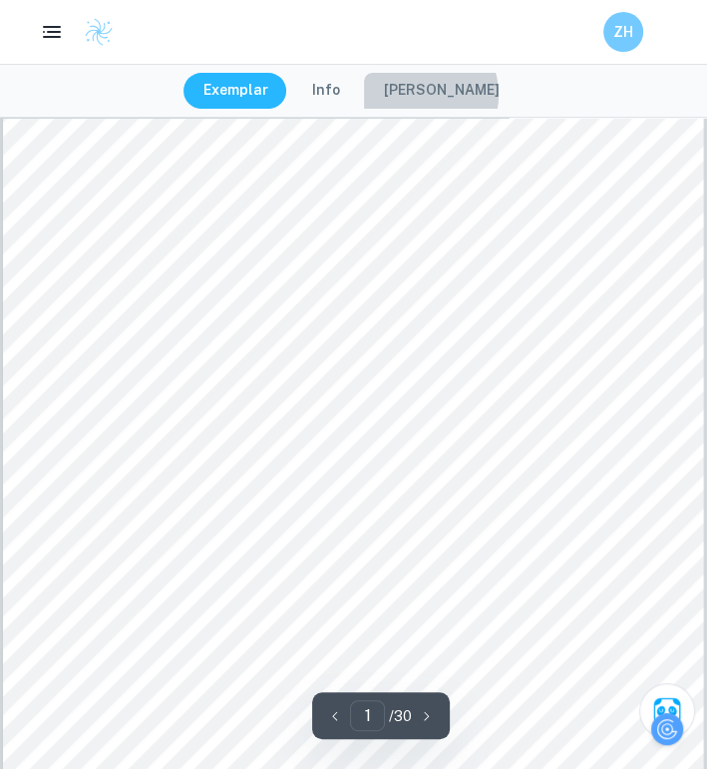
click at [425, 95] on button "[PERSON_NAME]" at bounding box center [442, 91] width 156 height 36
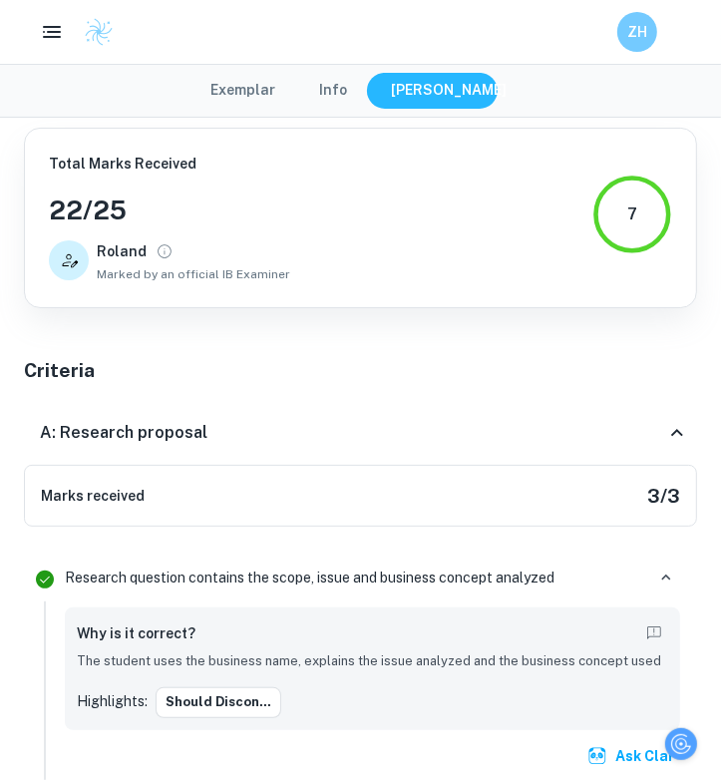
click at [251, 96] on button "Exemplar" at bounding box center [242, 91] width 105 height 36
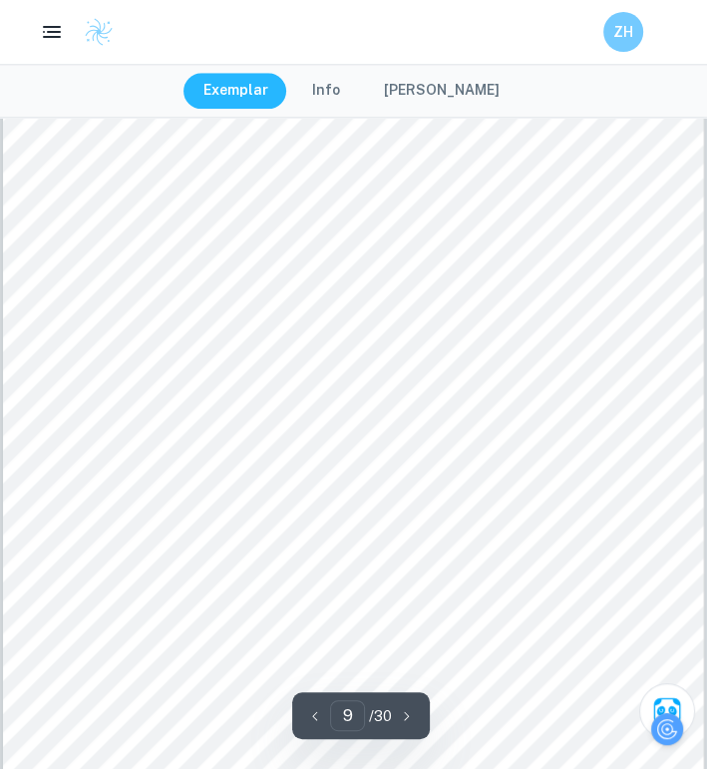
scroll to position [8274, 0]
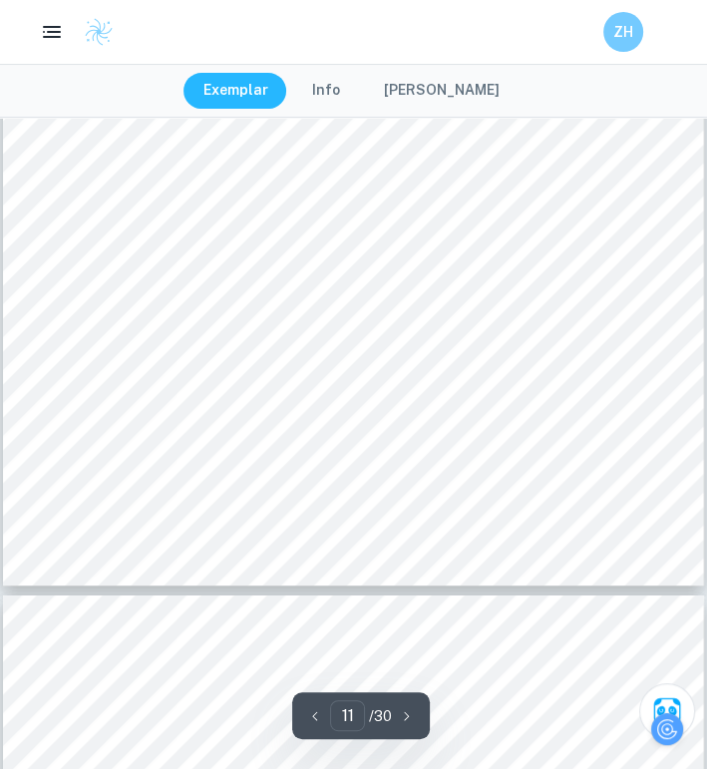
type input "12"
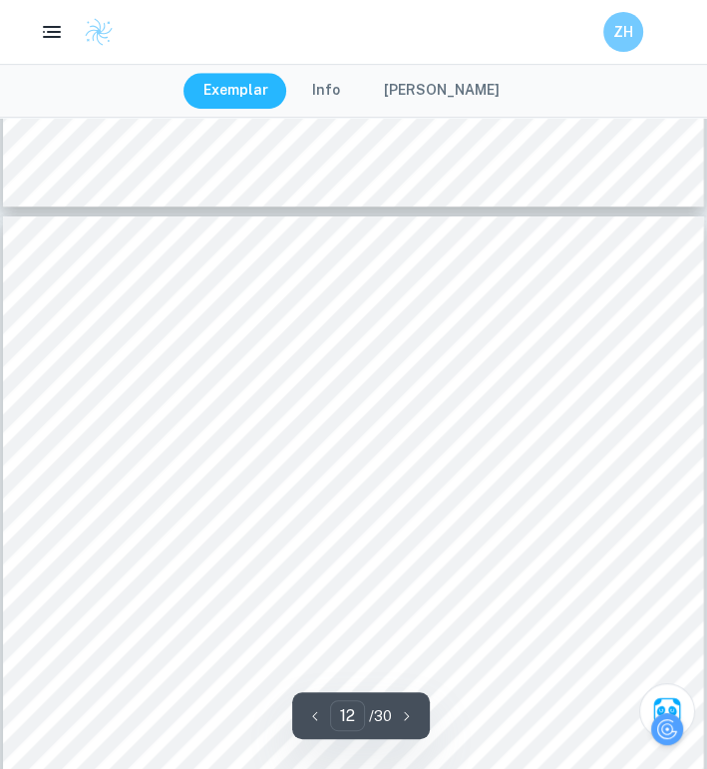
scroll to position [11065, 0]
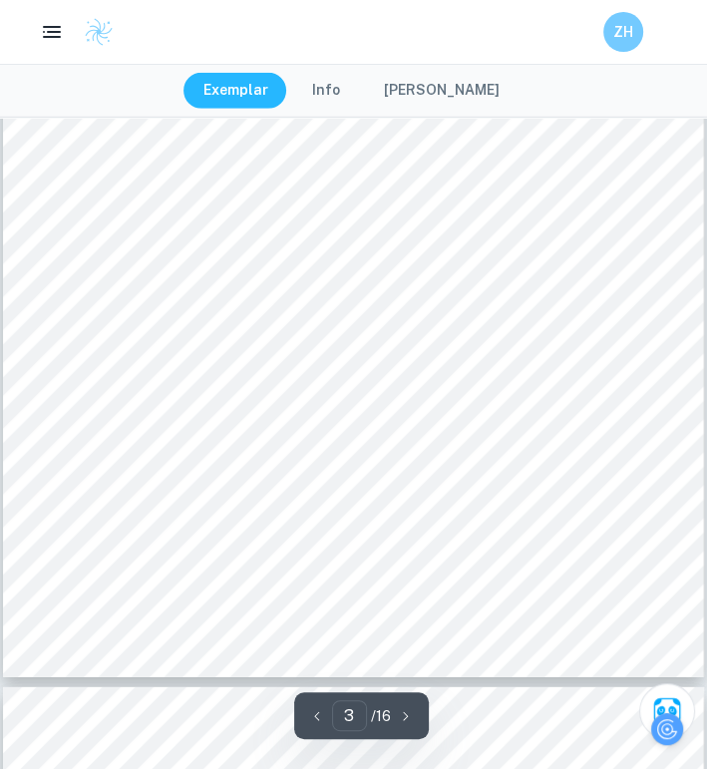
scroll to position [2591, 7]
